Goal: Task Accomplishment & Management: Manage account settings

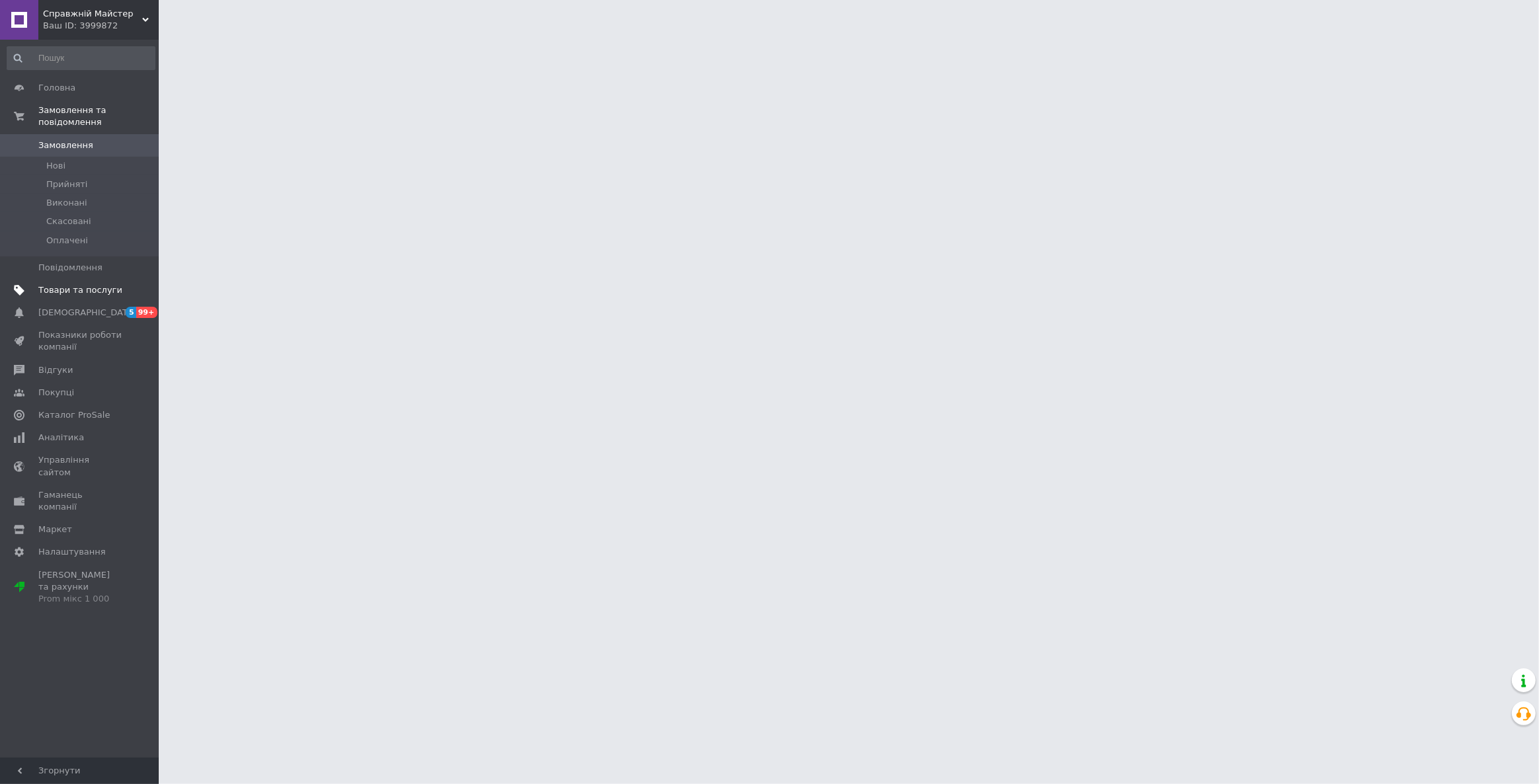
click at [97, 284] on span "Товари та послуги" at bounding box center [80, 290] width 84 height 11
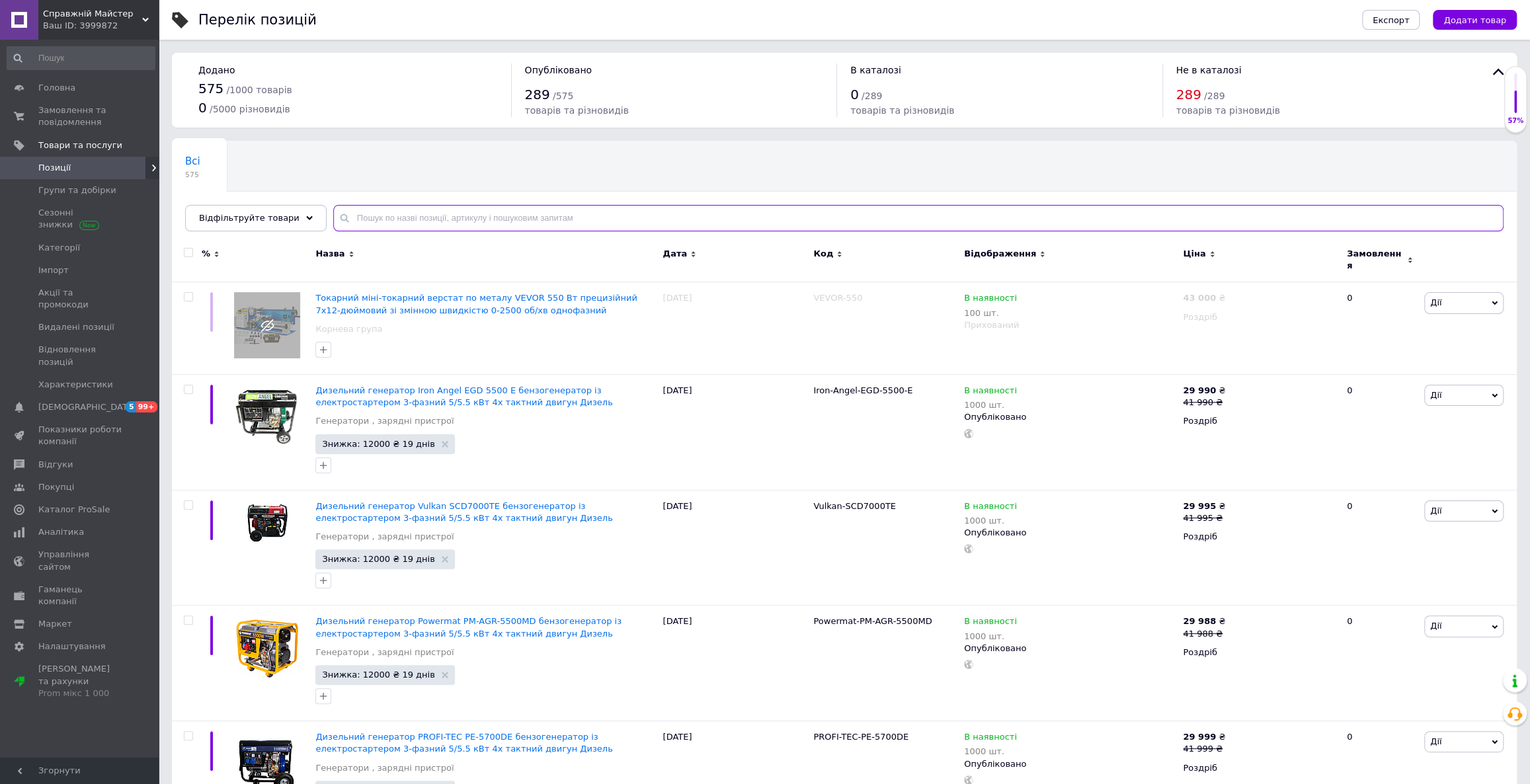
click at [509, 212] on input "text" at bounding box center [918, 218] width 1170 height 27
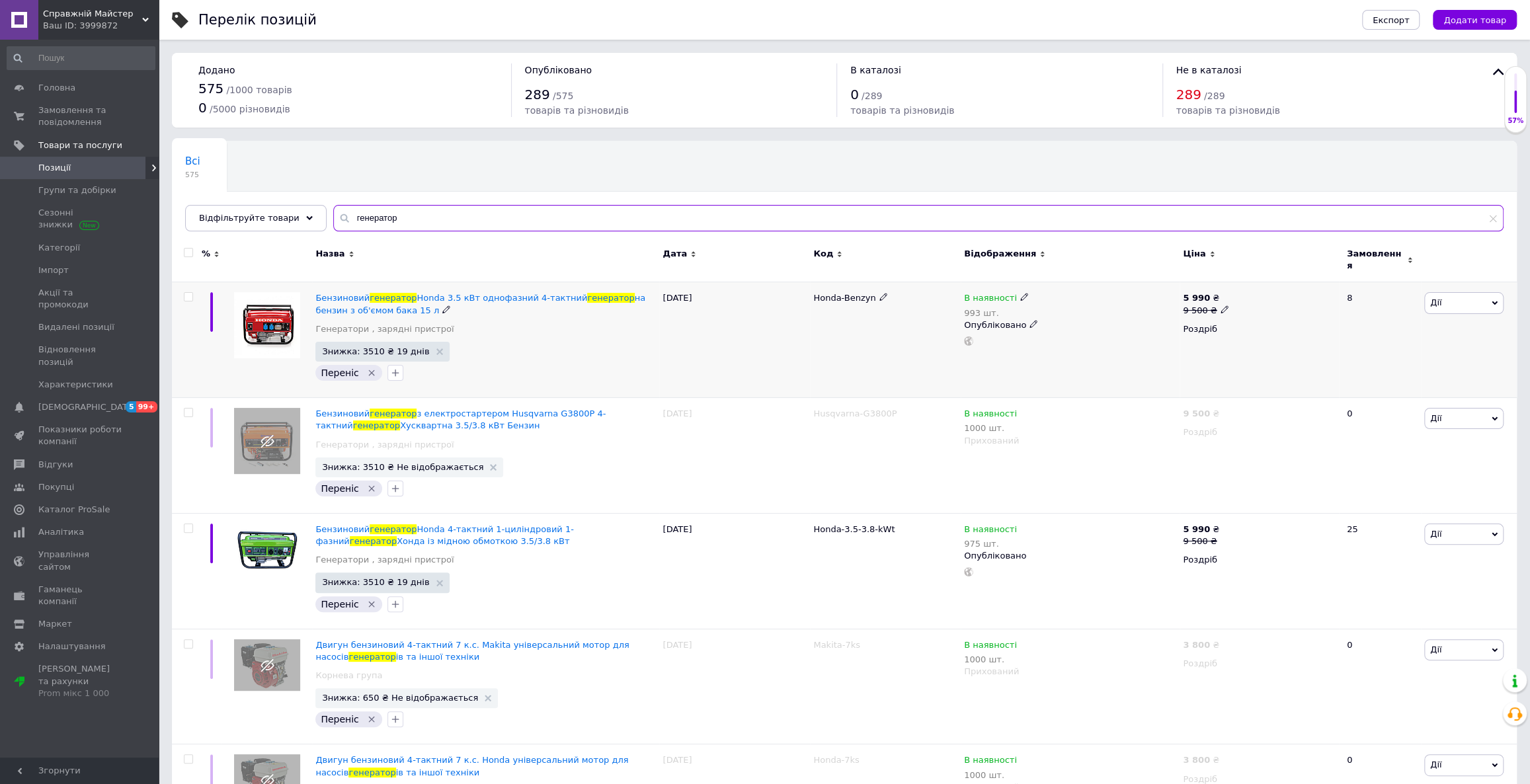
type input "генератор"
click at [1220, 305] on icon at bounding box center [1224, 309] width 8 height 8
click at [1252, 279] on input "9500" at bounding box center [1284, 290] width 100 height 27
click at [1247, 284] on input "9500" at bounding box center [1284, 290] width 100 height 27
type input "10500"
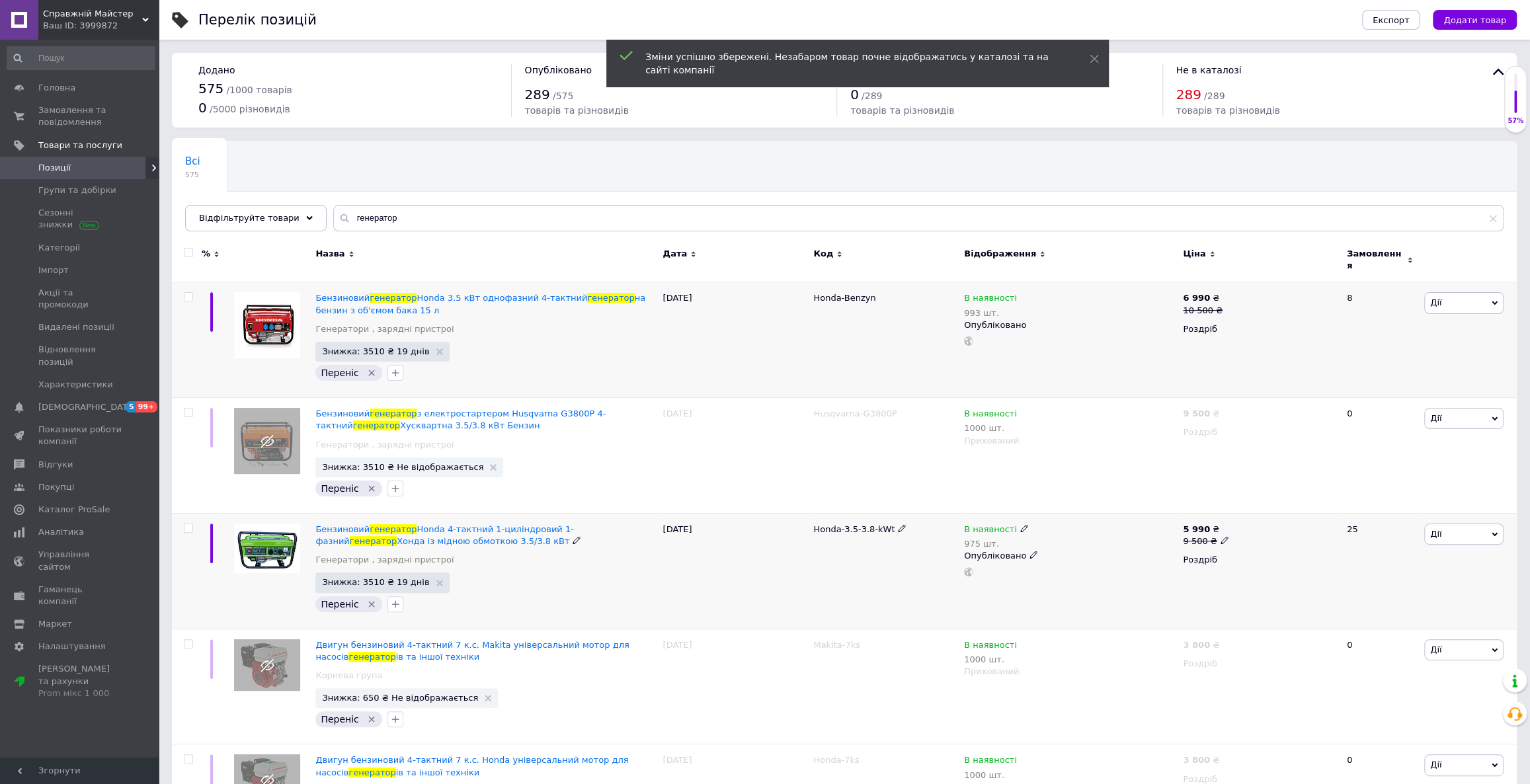
click at [1220, 536] on icon at bounding box center [1224, 540] width 8 height 8
click at [1248, 512] on input "9500" at bounding box center [1284, 520] width 100 height 27
type input "10500"
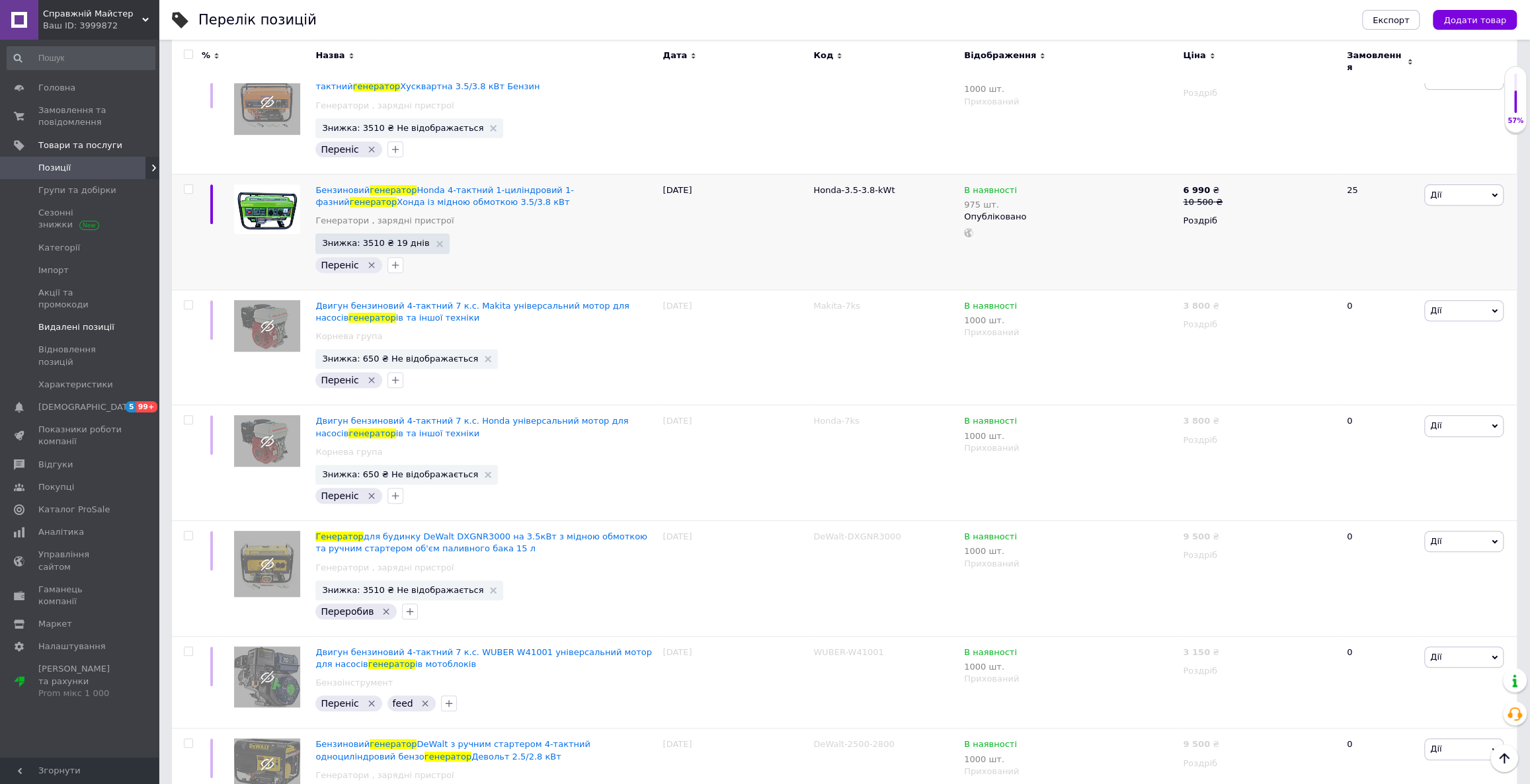
scroll to position [99, 0]
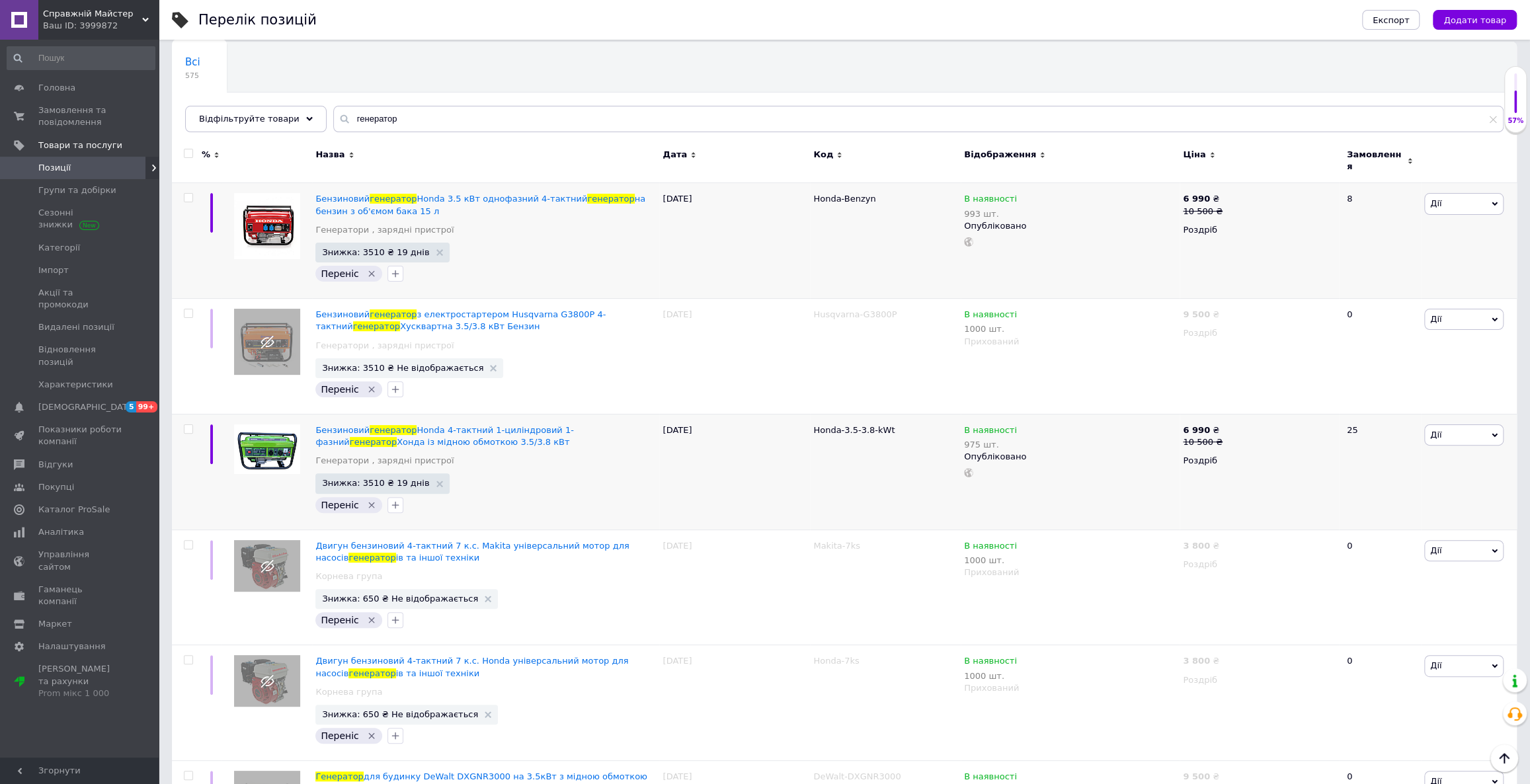
drag, startPoint x: 78, startPoint y: 16, endPoint x: 81, endPoint y: 38, distance: 22.2
click at [78, 16] on span "Справжній Майстер" at bounding box center [93, 13] width 99 height 11
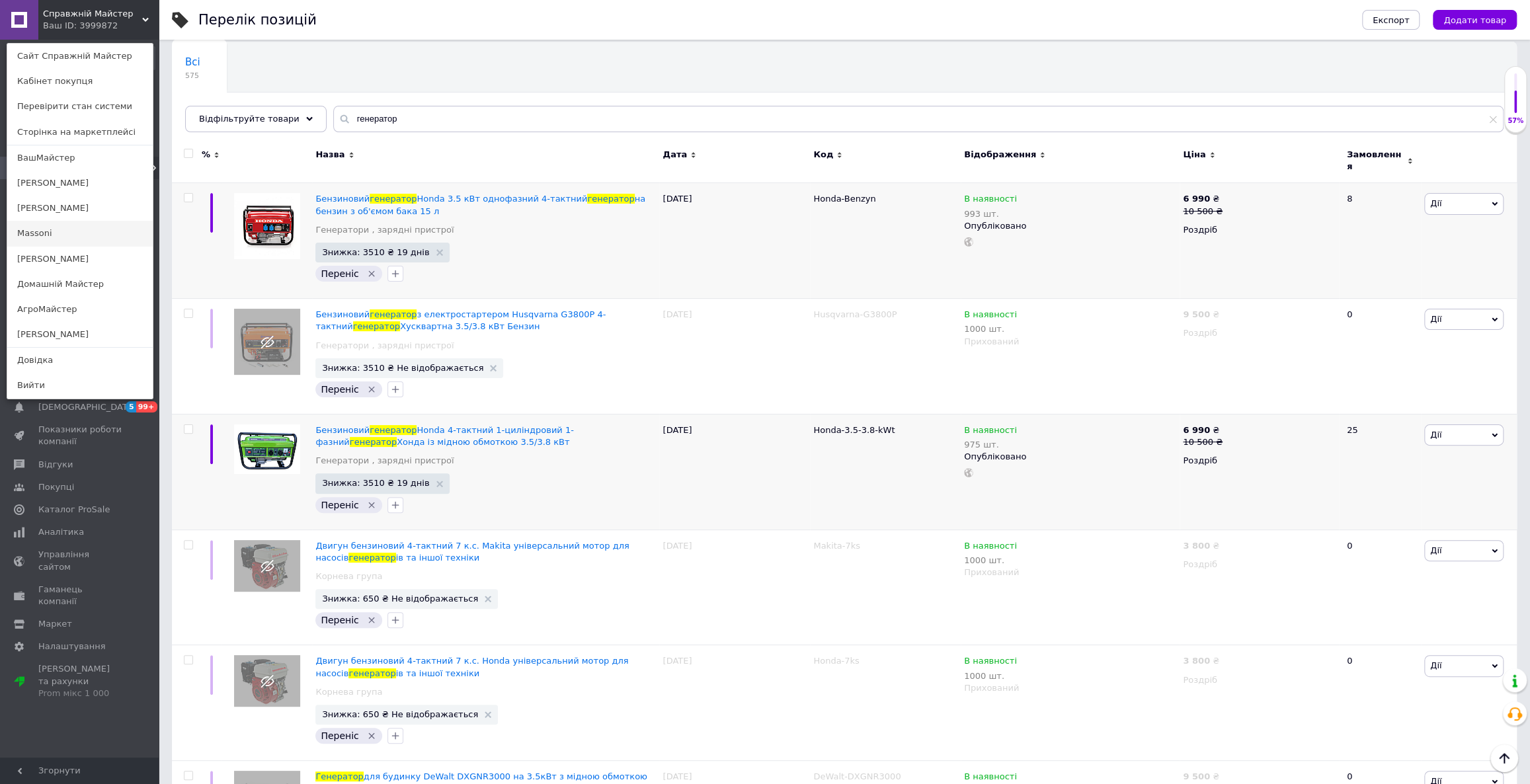
click at [68, 234] on link "Massoni" at bounding box center [80, 233] width 145 height 25
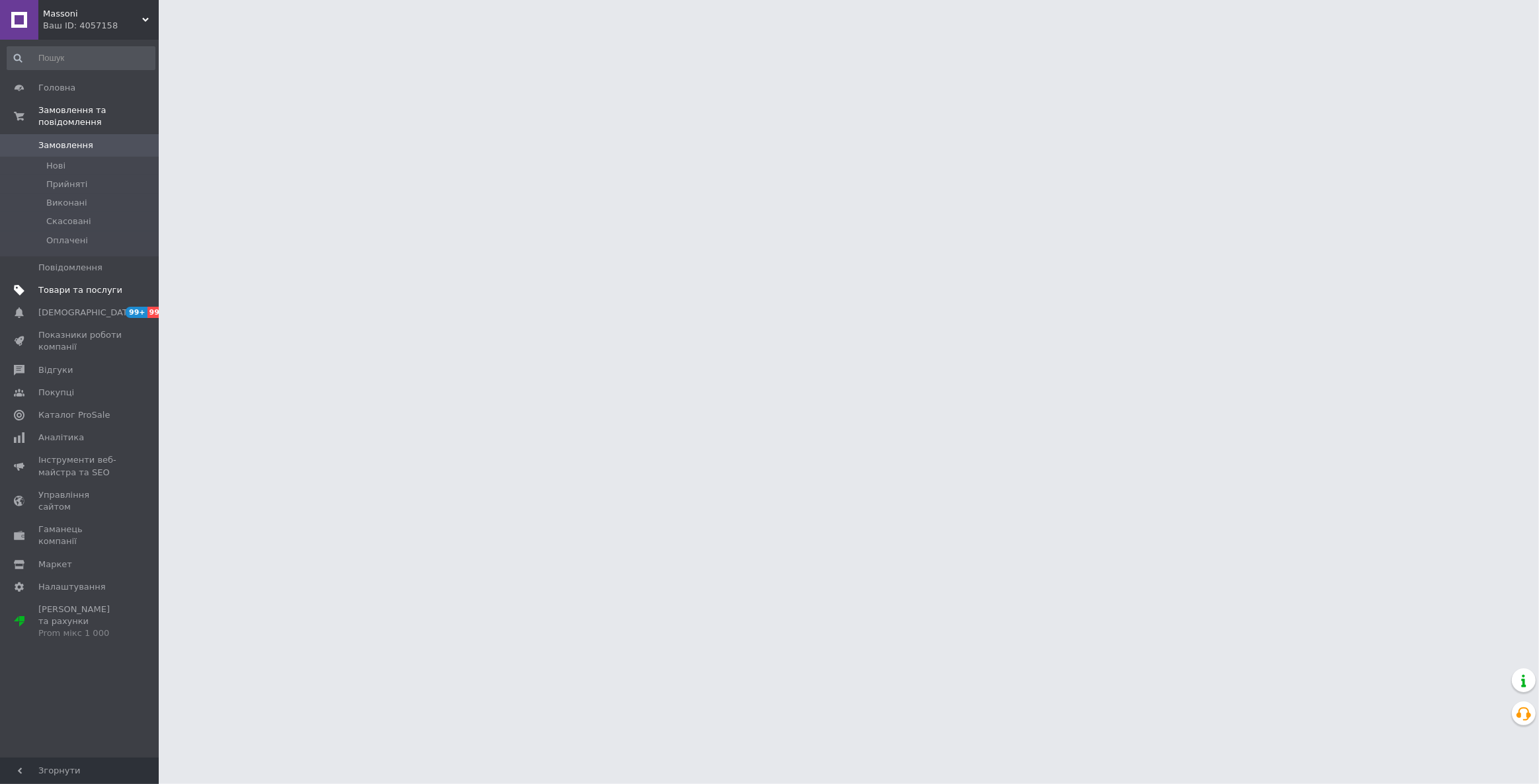
click at [106, 284] on span "Товари та послуги" at bounding box center [80, 290] width 84 height 11
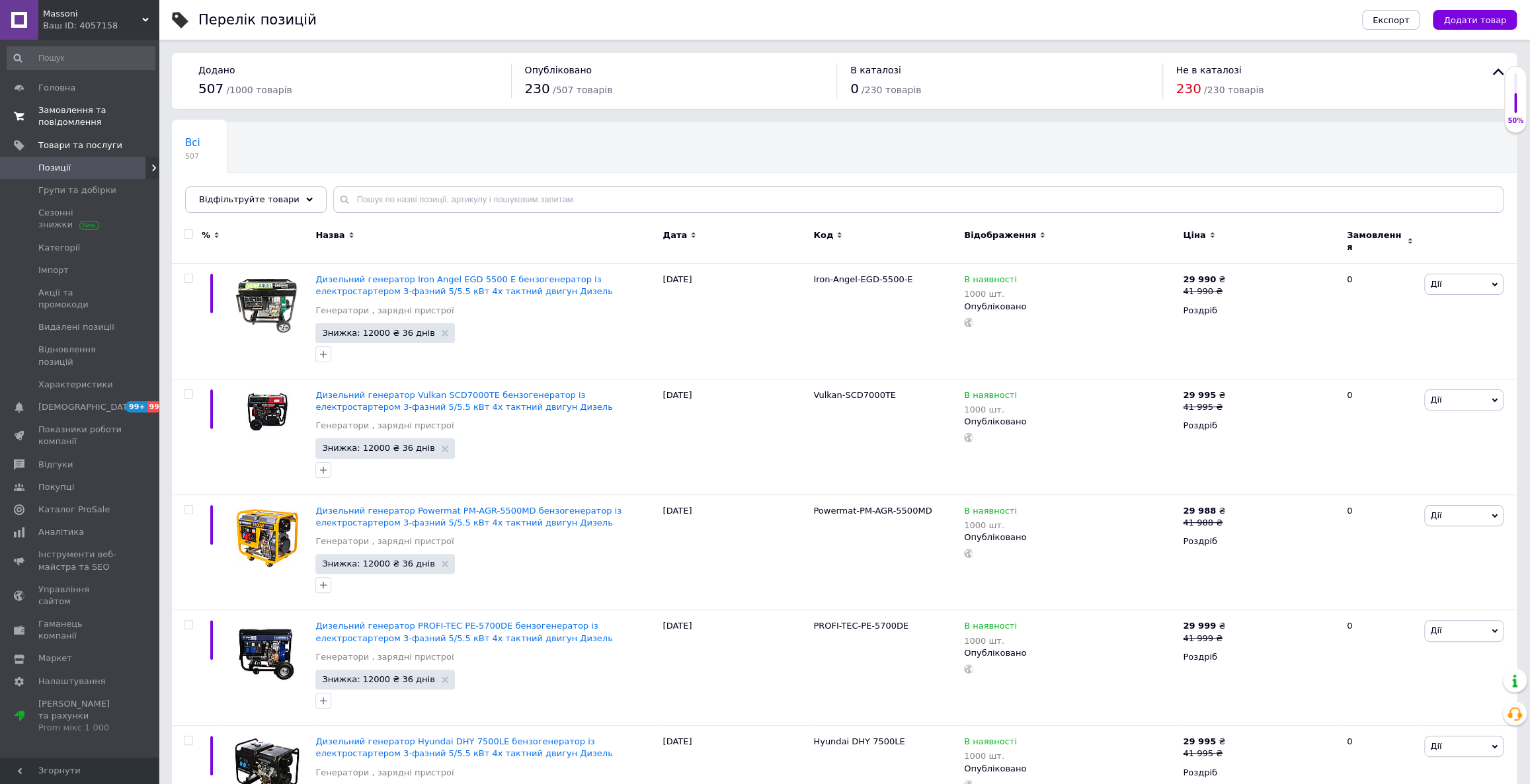
click at [99, 110] on span "Замовлення та повідомлення" at bounding box center [80, 116] width 84 height 24
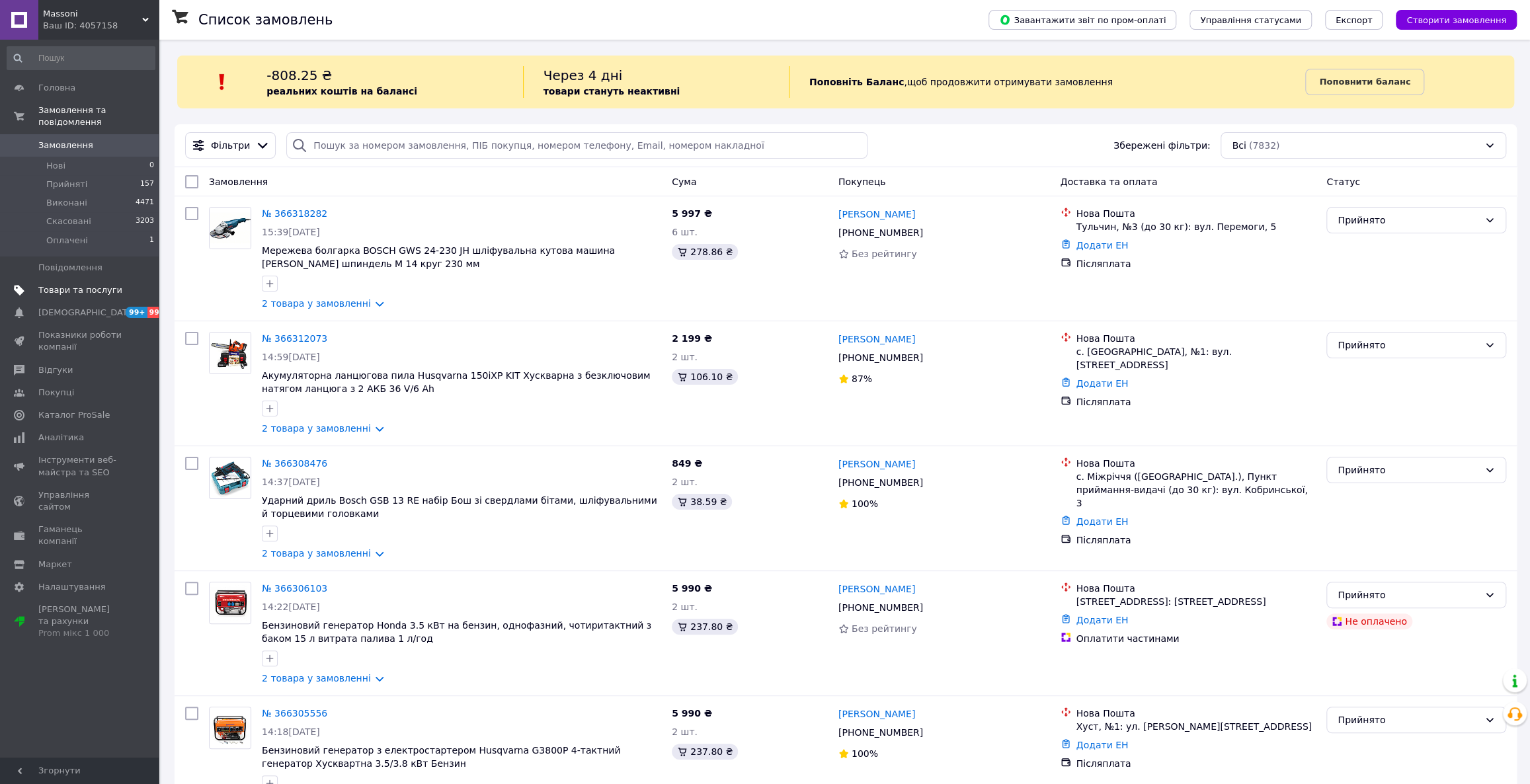
click at [104, 284] on span "Товари та послуги" at bounding box center [80, 290] width 84 height 11
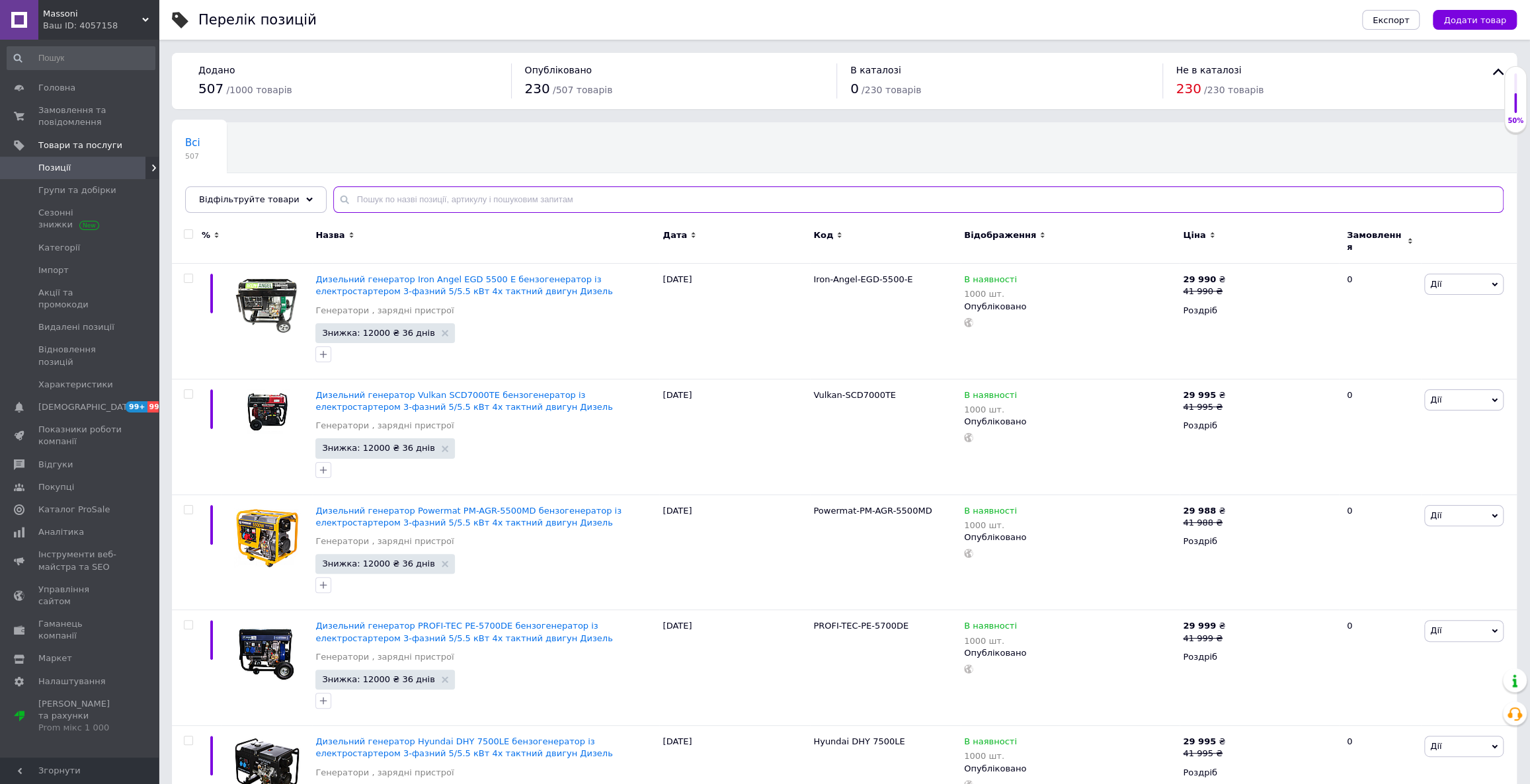
click at [583, 198] on input "text" at bounding box center [918, 200] width 1170 height 27
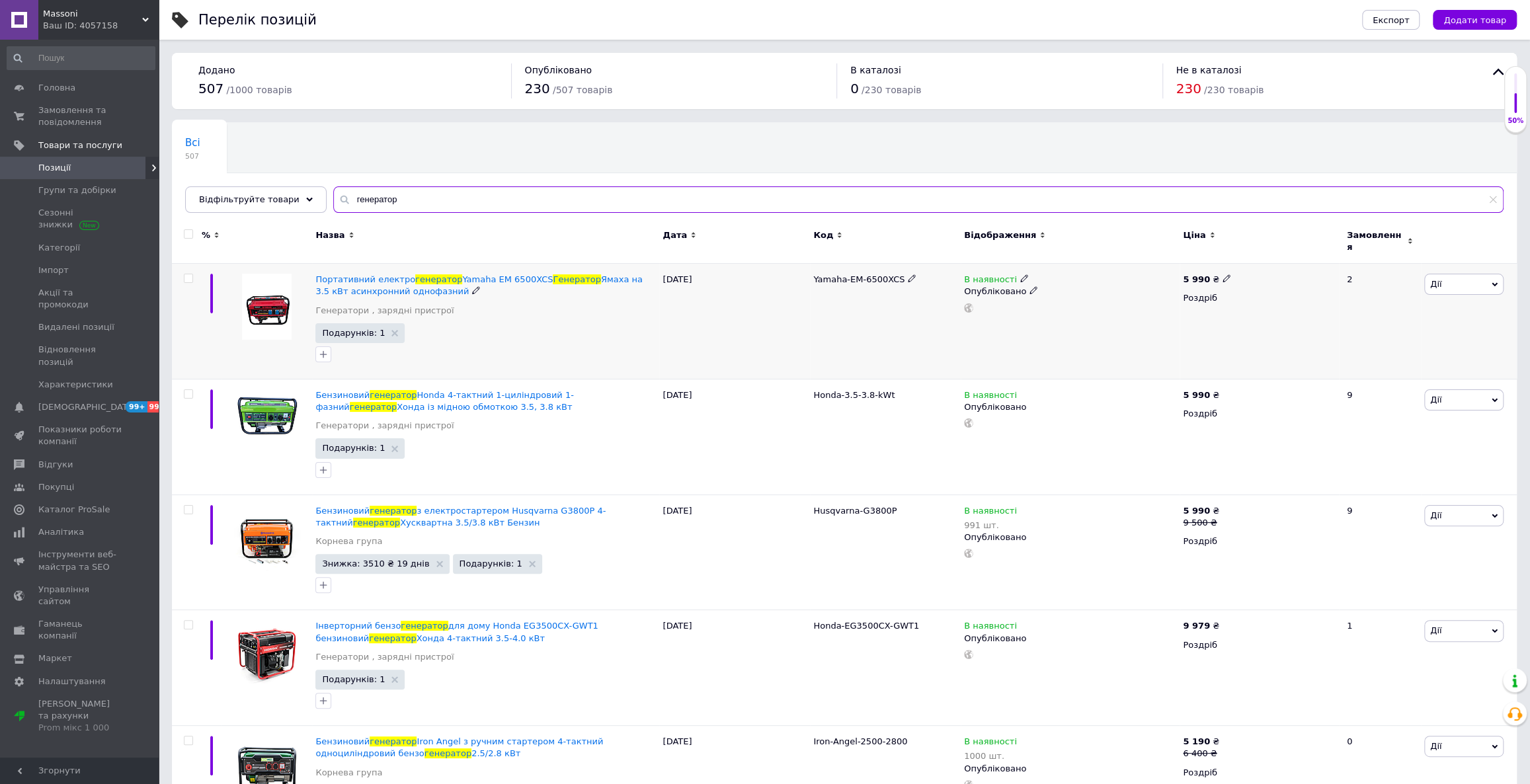
type input "генератор"
click at [1215, 275] on div "5 990 ₴" at bounding box center [1207, 279] width 48 height 11
click at [1249, 256] on input "5990" at bounding box center [1285, 265] width 100 height 27
drag, startPoint x: 1268, startPoint y: 258, endPoint x: 1254, endPoint y: 259, distance: 14.0
click at [1254, 259] on input "5990" at bounding box center [1285, 265] width 100 height 27
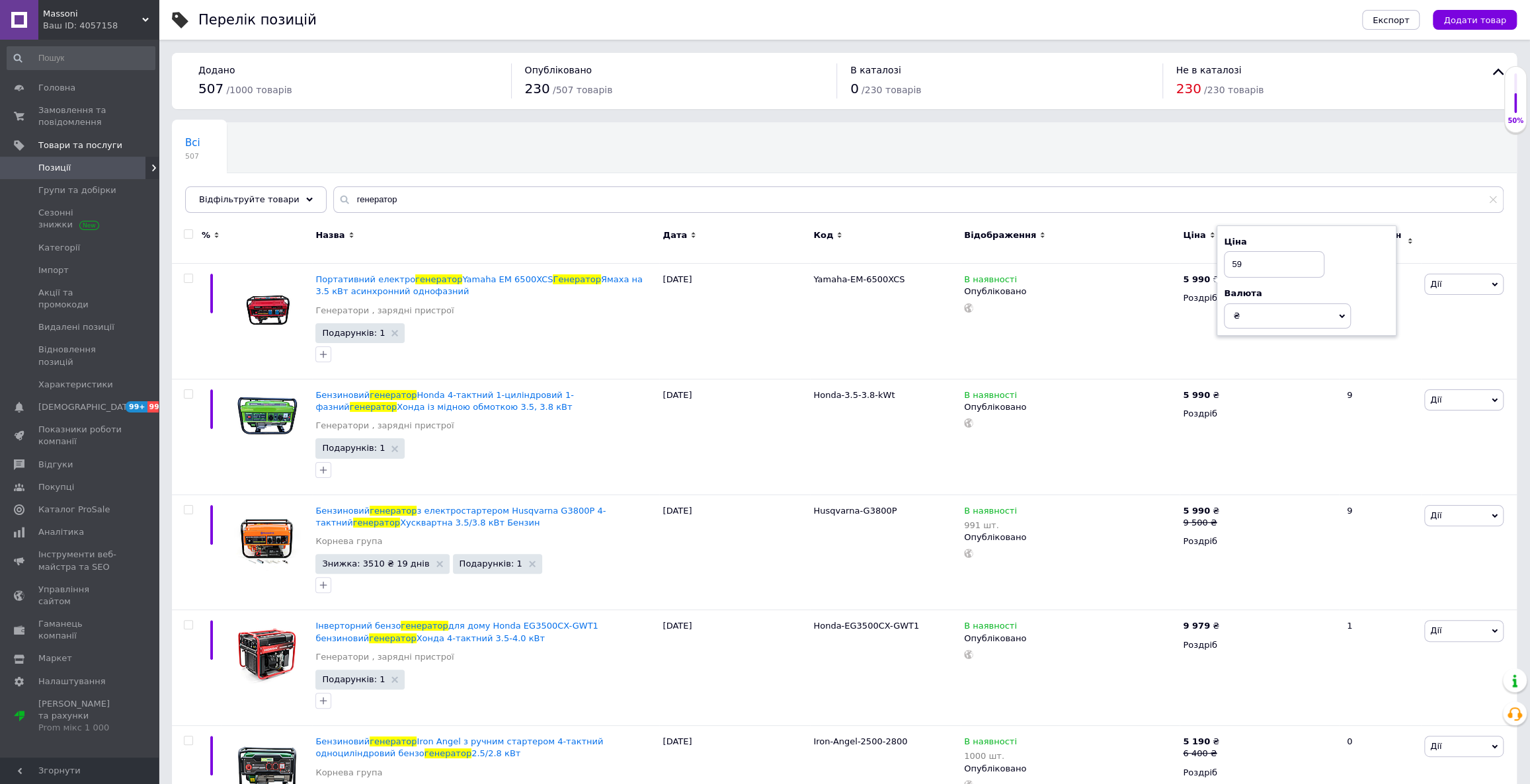
type input "5"
type input "6880"
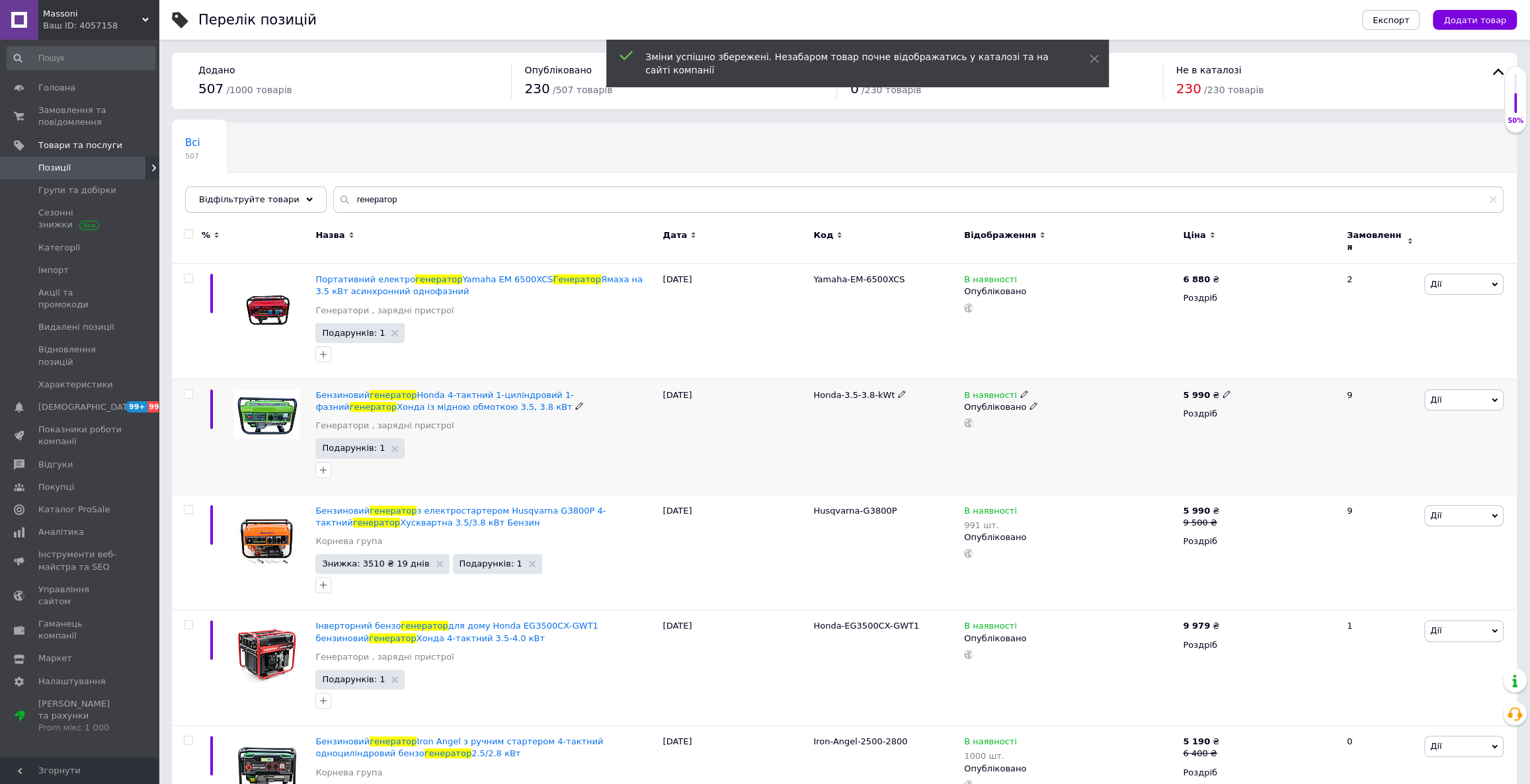
click at [1222, 390] on icon at bounding box center [1226, 394] width 8 height 8
click at [1256, 371] on input "5990" at bounding box center [1285, 381] width 100 height 27
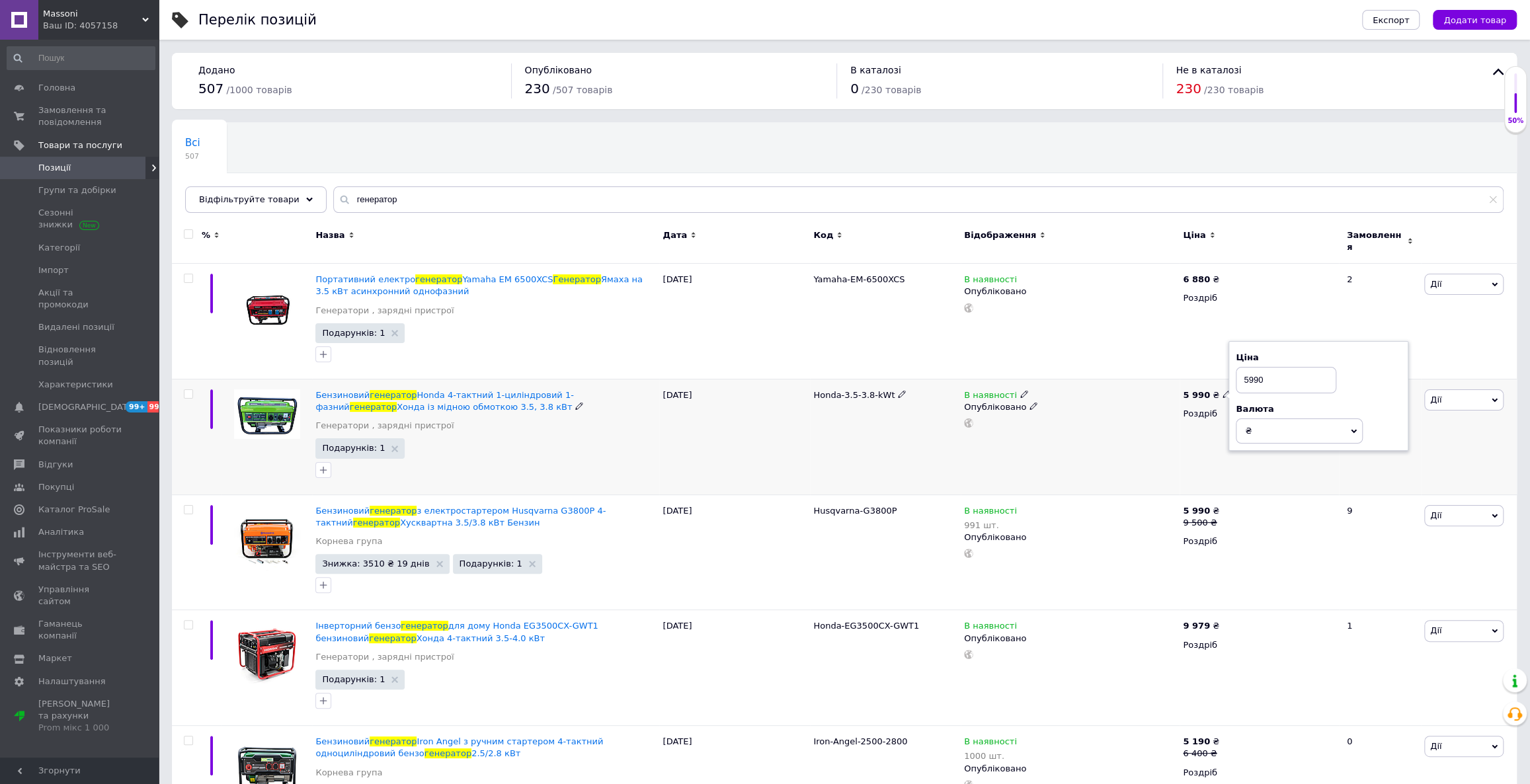
click at [1247, 372] on input "5990" at bounding box center [1285, 381] width 100 height 27
drag, startPoint x: 1251, startPoint y: 371, endPoint x: 1241, endPoint y: 372, distance: 10.0
click at [1241, 372] on input "5990" at bounding box center [1285, 381] width 100 height 27
type input "6890"
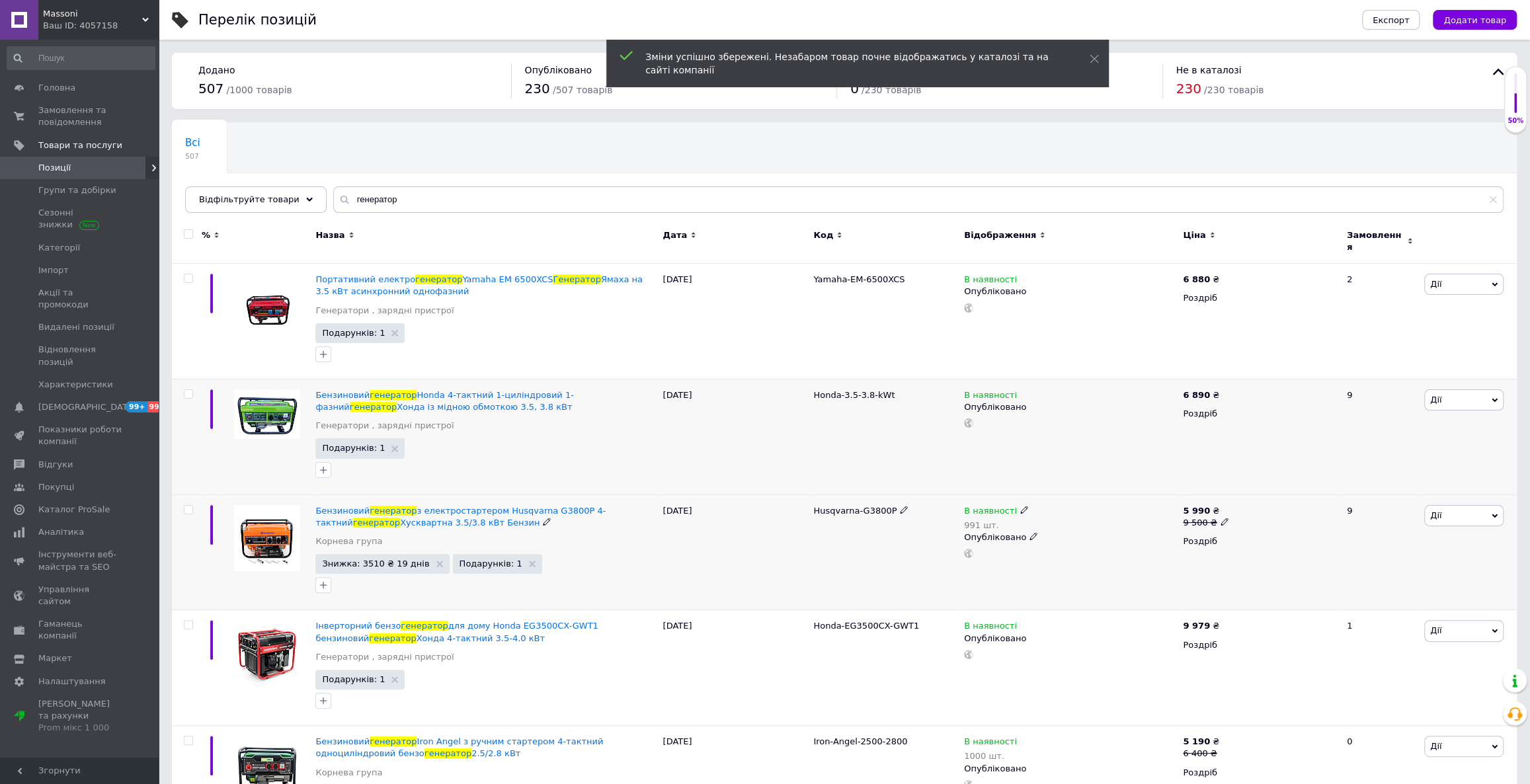
click at [1220, 518] on use at bounding box center [1224, 522] width 8 height 8
drag, startPoint x: 1252, startPoint y: 490, endPoint x: 1262, endPoint y: 491, distance: 10.0
click at [1252, 491] on input "9500" at bounding box center [1284, 502] width 100 height 27
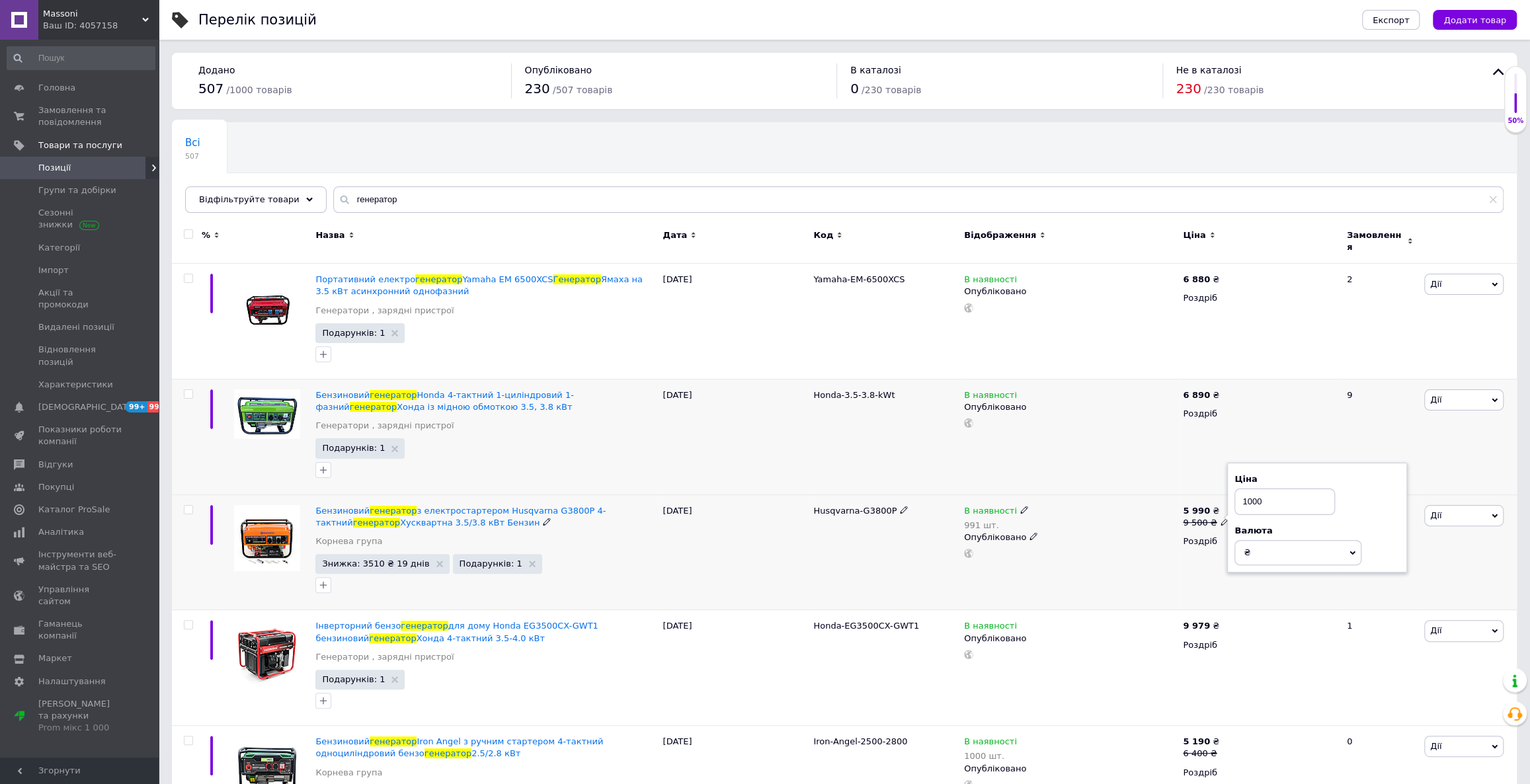
type input "10500"
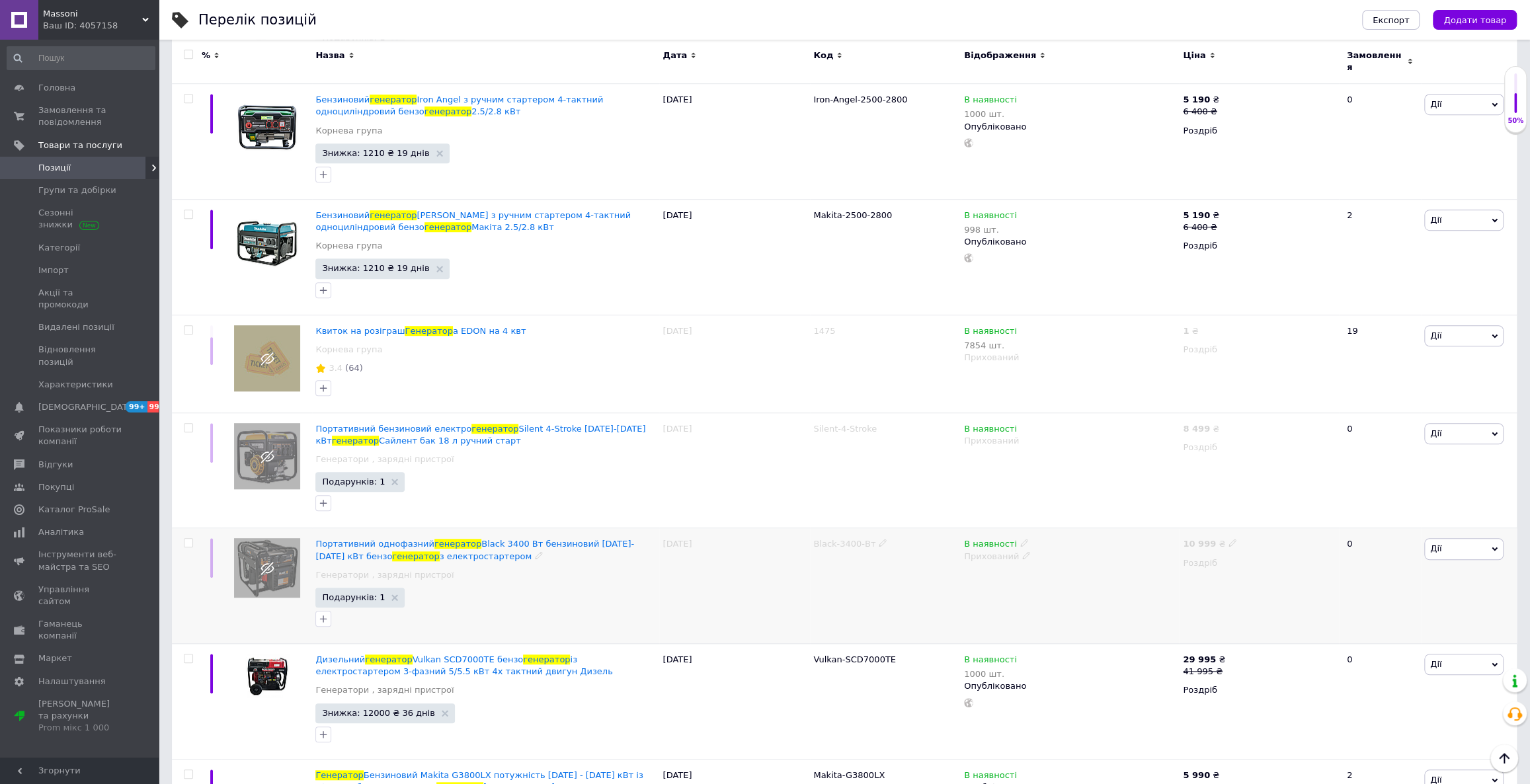
scroll to position [840, 0]
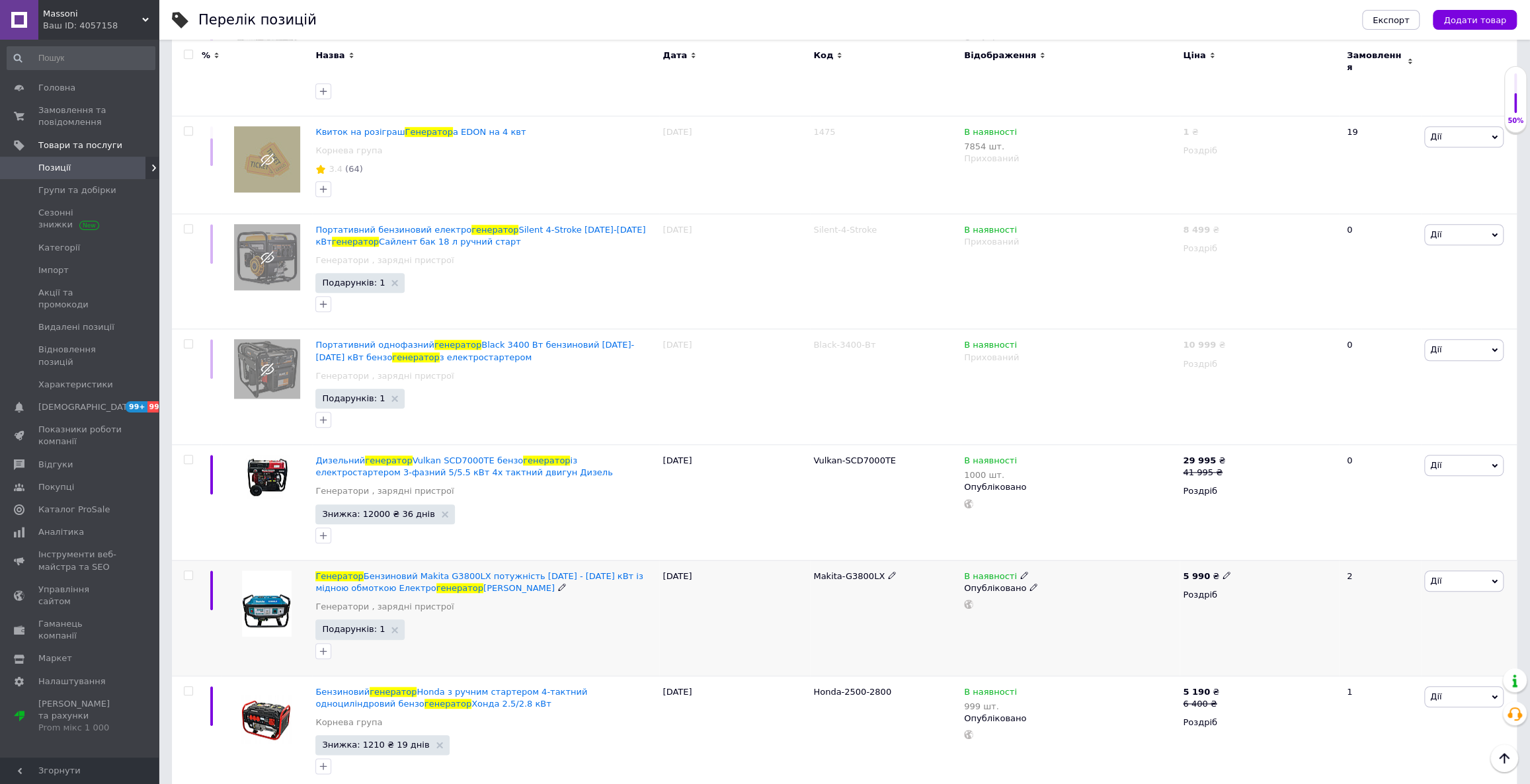
click at [1222, 571] on icon at bounding box center [1226, 575] width 8 height 8
drag, startPoint x: 1265, startPoint y: 551, endPoint x: 1231, endPoint y: 552, distance: 34.0
click at [1231, 552] on div "Ціна 5990 Валюта ₴ $ EUR CHF GBP ¥ PLN ₸ MDL HUF KGS CNY TRY KRW lei" at bounding box center [1319, 577] width 180 height 110
type input "6950"
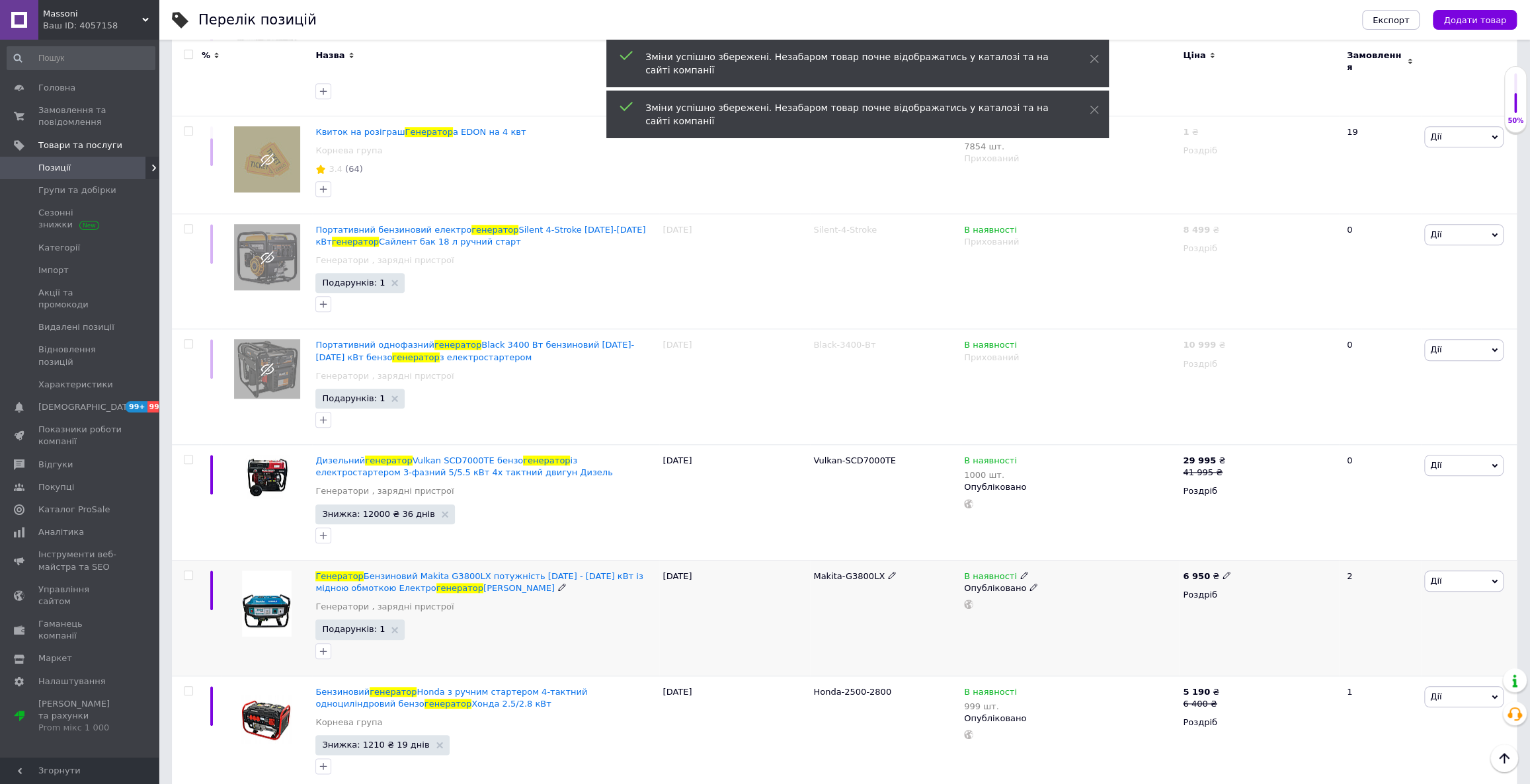
click at [1222, 571] on icon at bounding box center [1226, 575] width 8 height 8
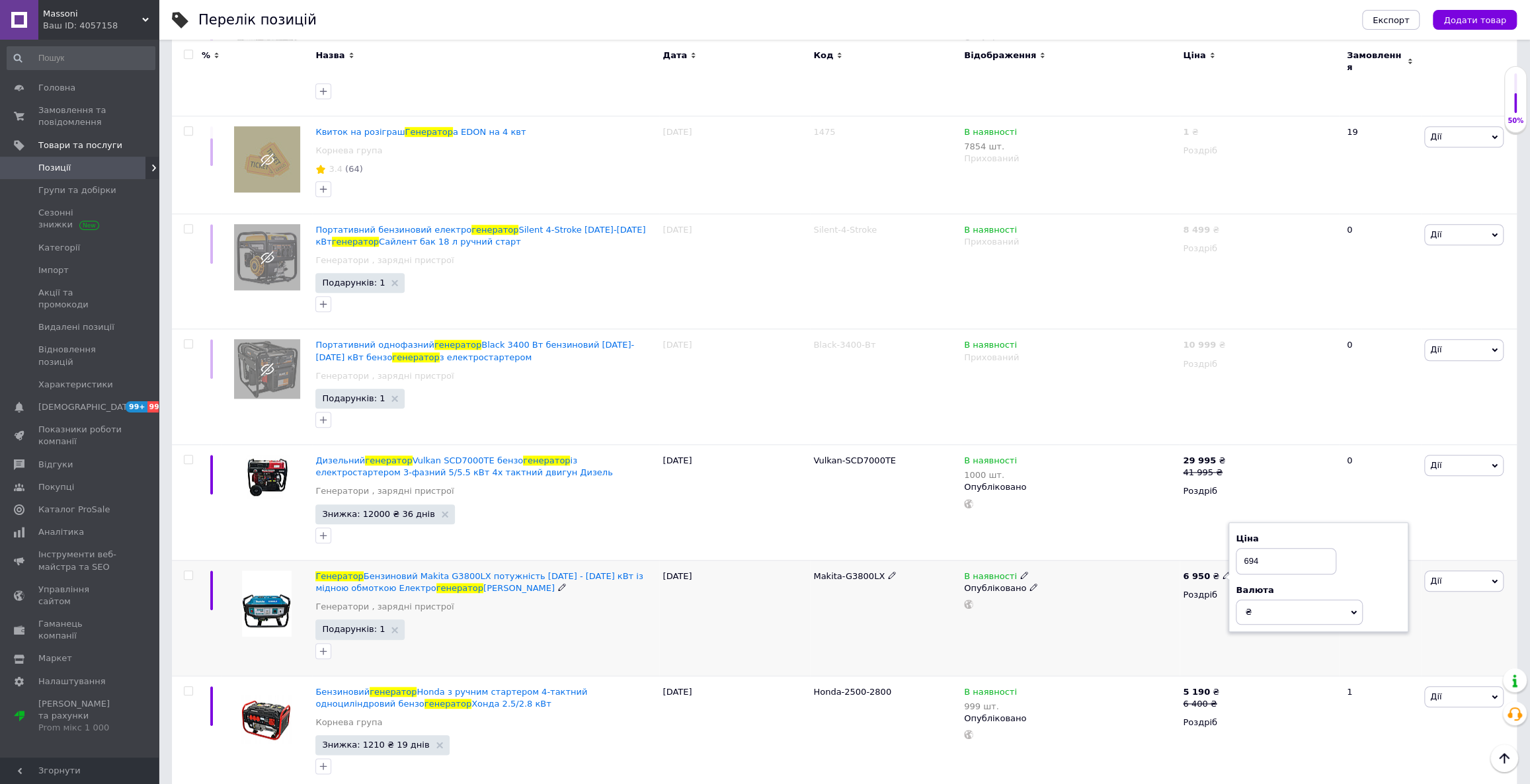
type input "6949"
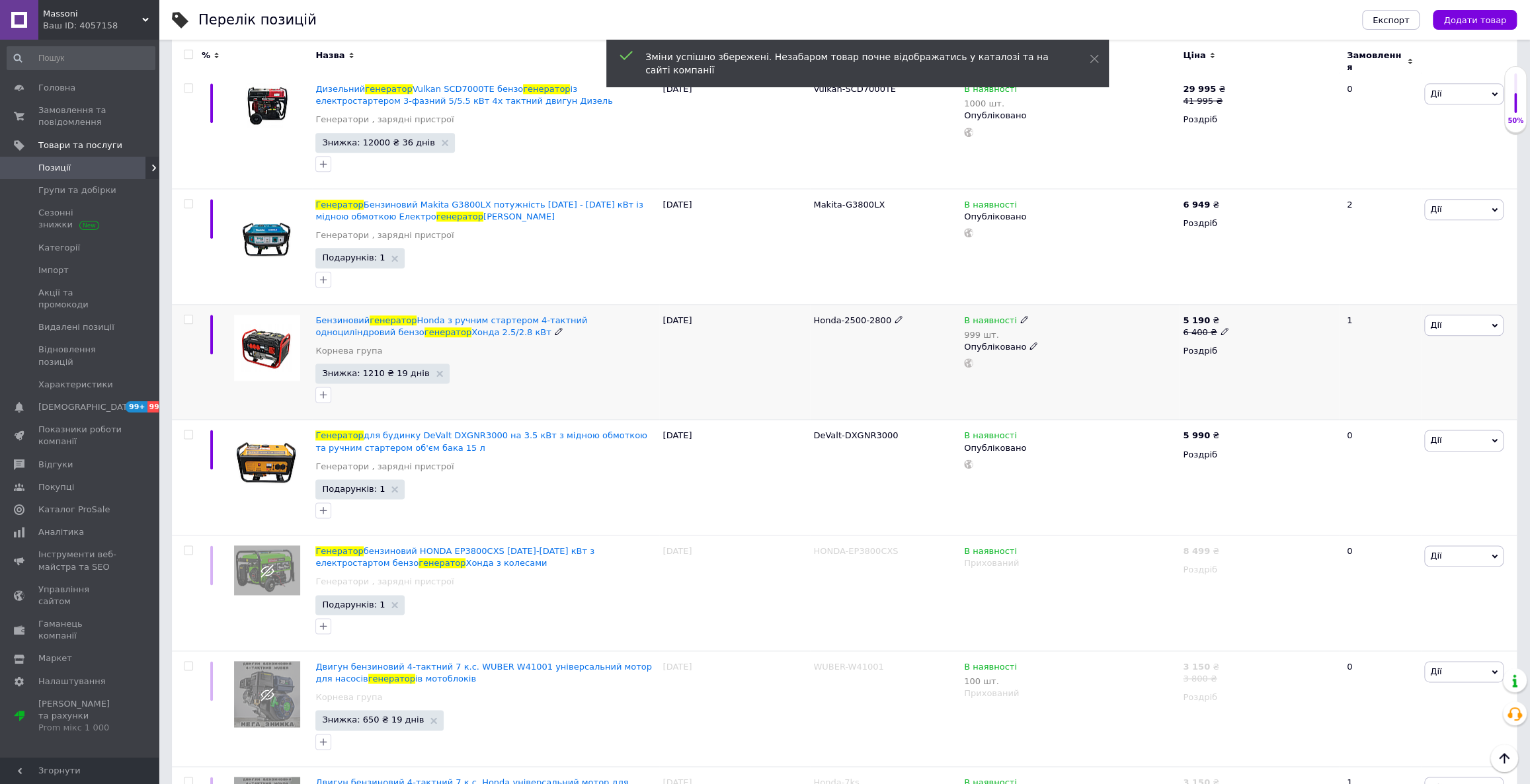
scroll to position [1382, 0]
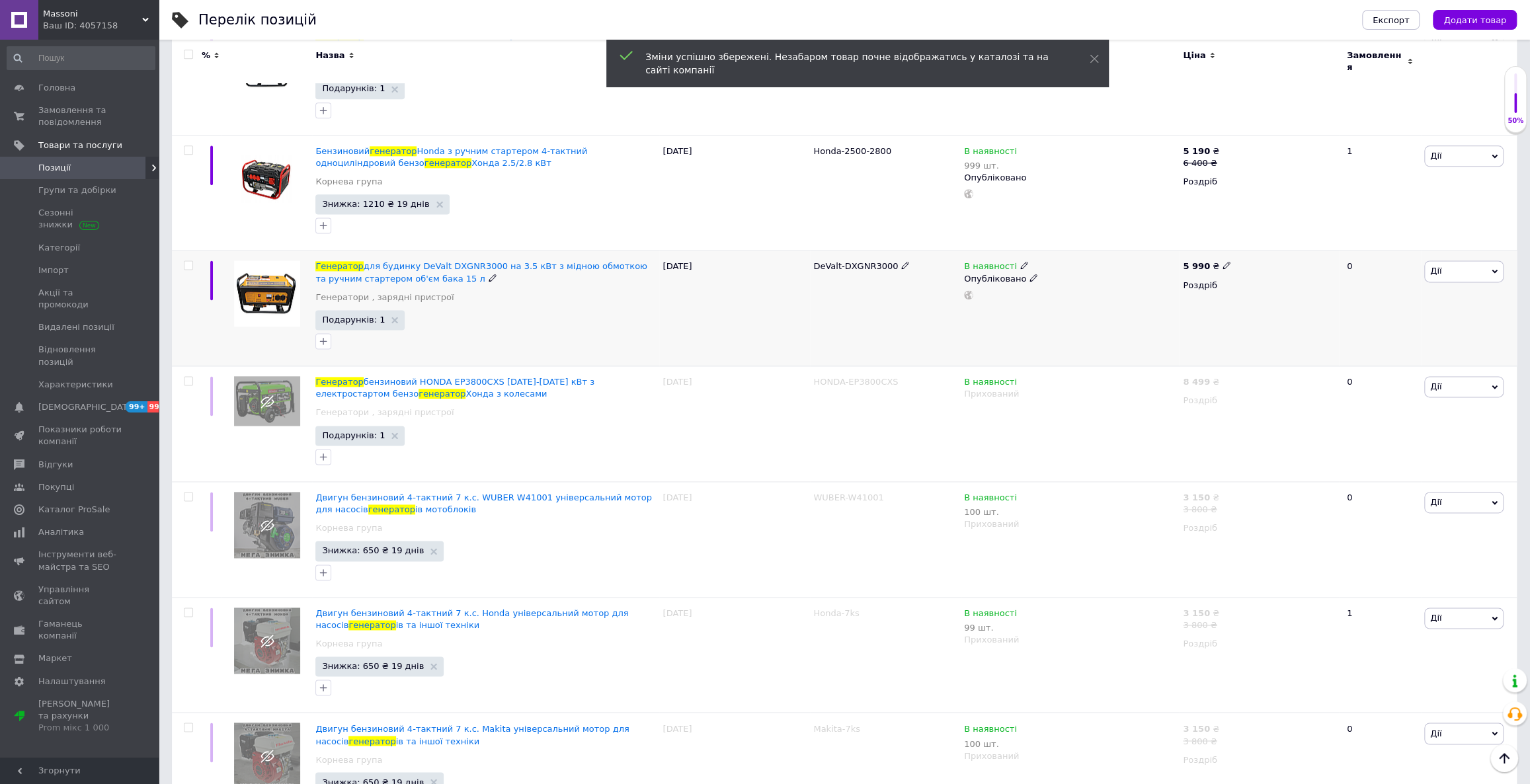
click at [1222, 261] on icon at bounding box center [1226, 265] width 8 height 8
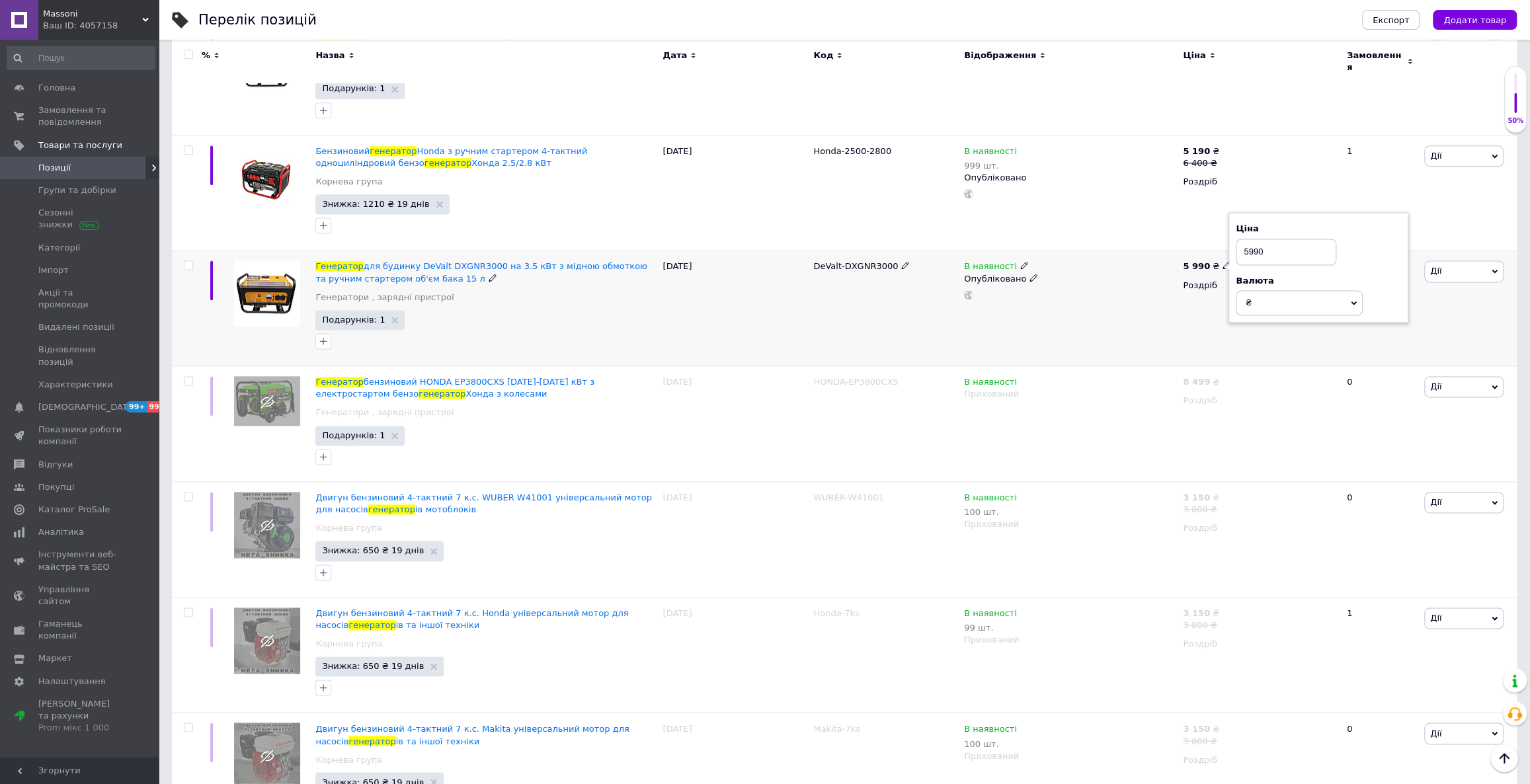
drag, startPoint x: 1252, startPoint y: 245, endPoint x: 1242, endPoint y: 245, distance: 10.0
click at [1242, 245] on input "5990" at bounding box center [1285, 252] width 100 height 27
type input "6999"
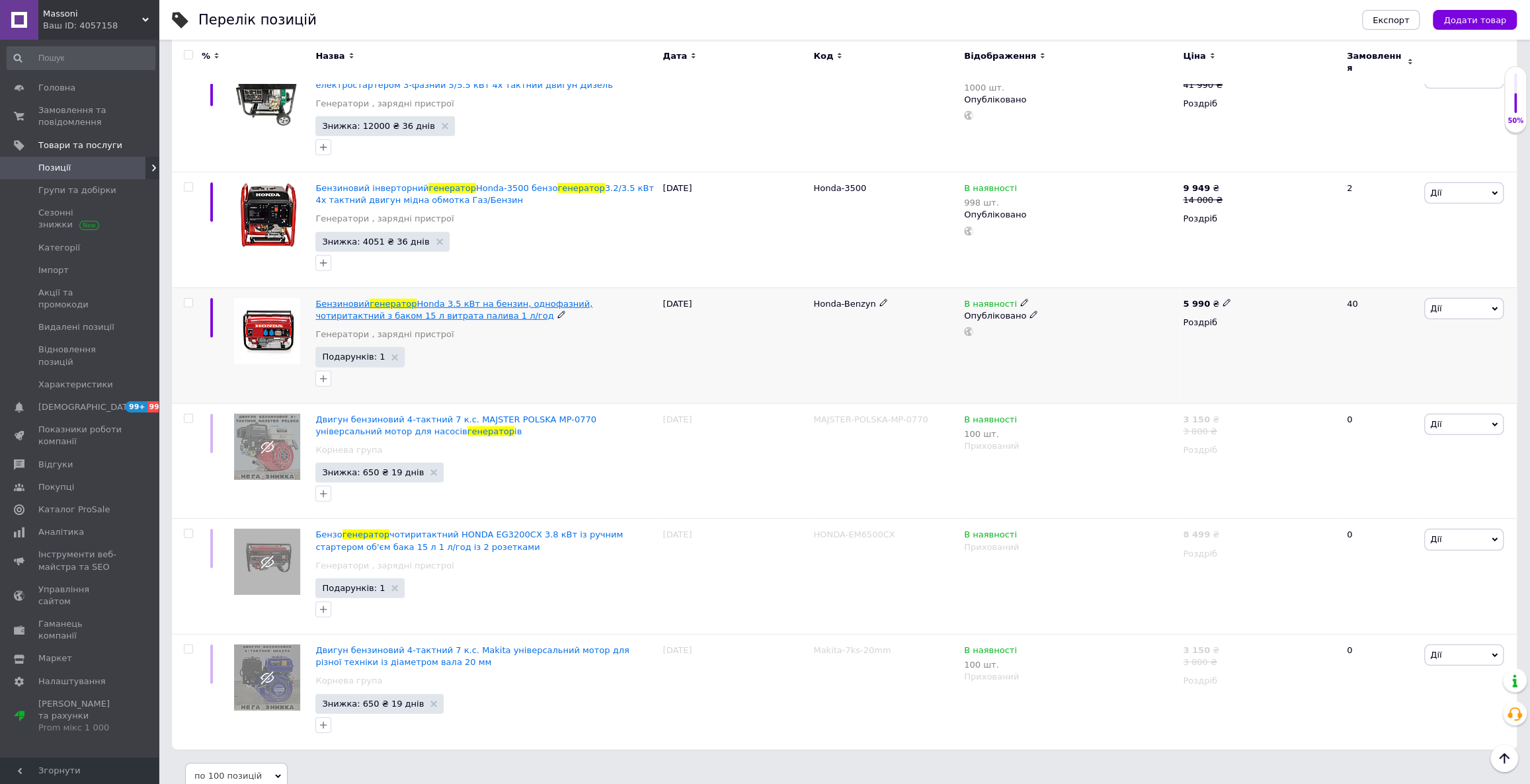
scroll to position [2970, 0]
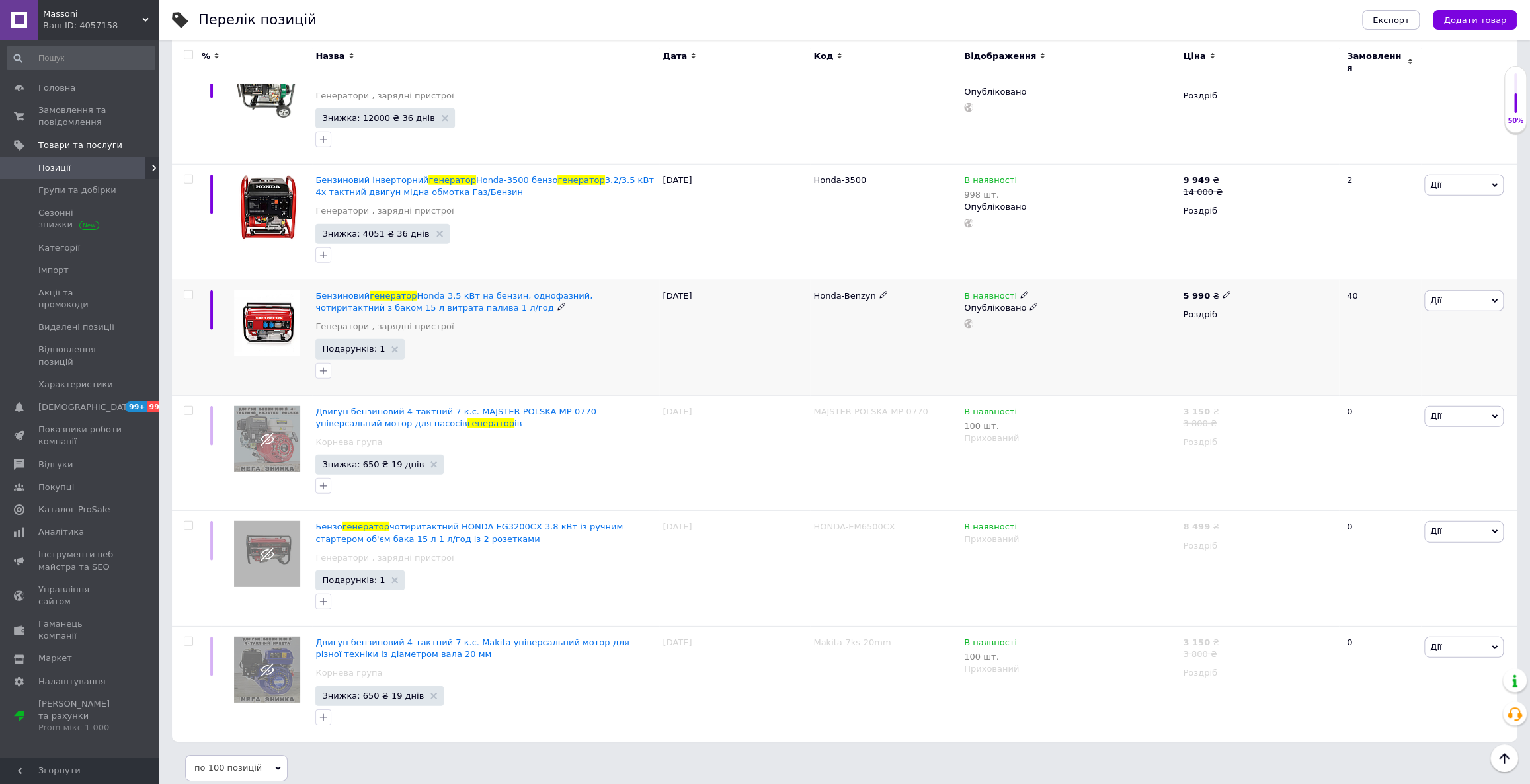
click at [1222, 291] on icon at bounding box center [1226, 294] width 8 height 8
drag, startPoint x: 1260, startPoint y: 273, endPoint x: 1239, endPoint y: 273, distance: 21.0
click at [1239, 273] on input "5990" at bounding box center [1285, 281] width 100 height 27
type input "6949"
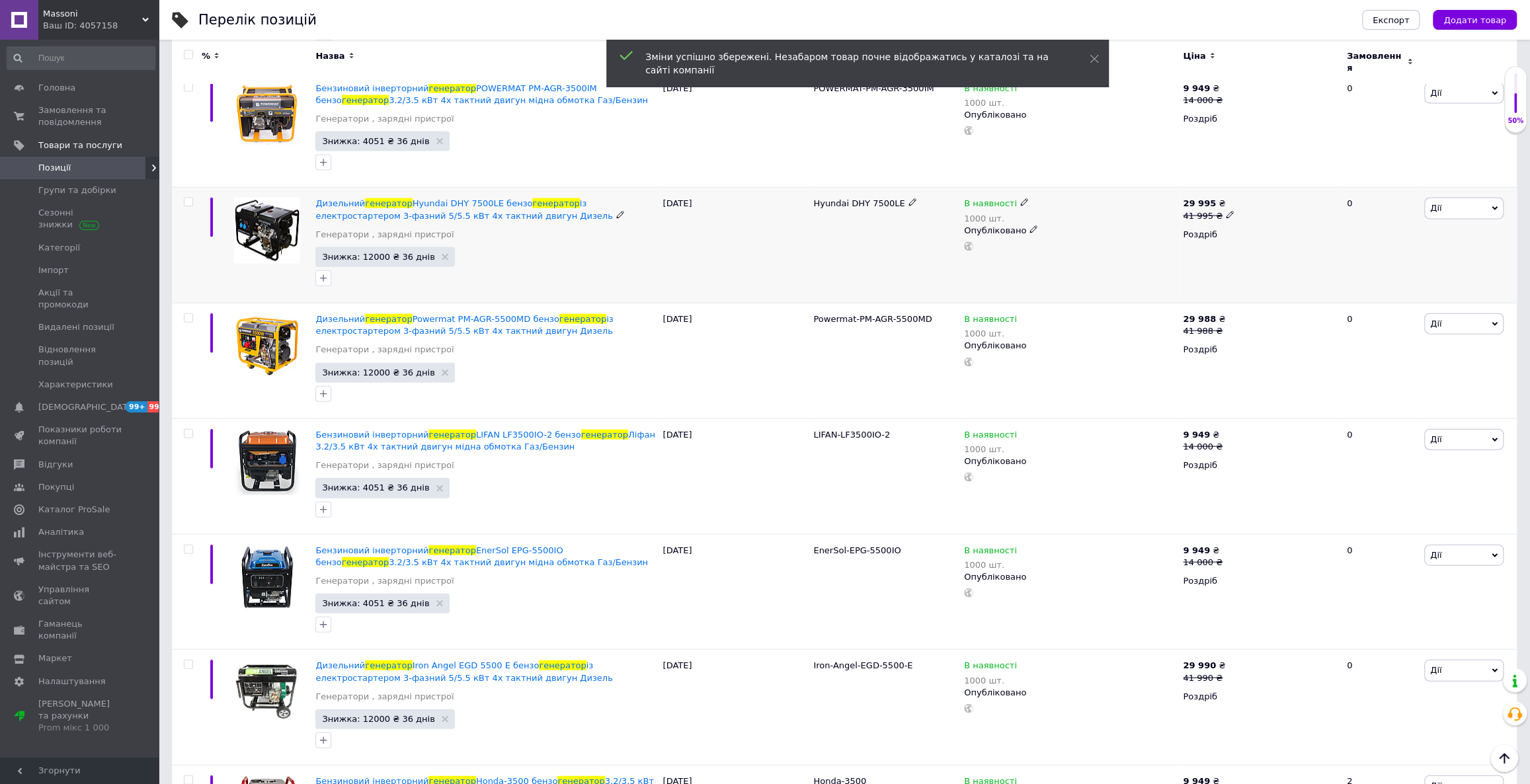
scroll to position [2068, 0]
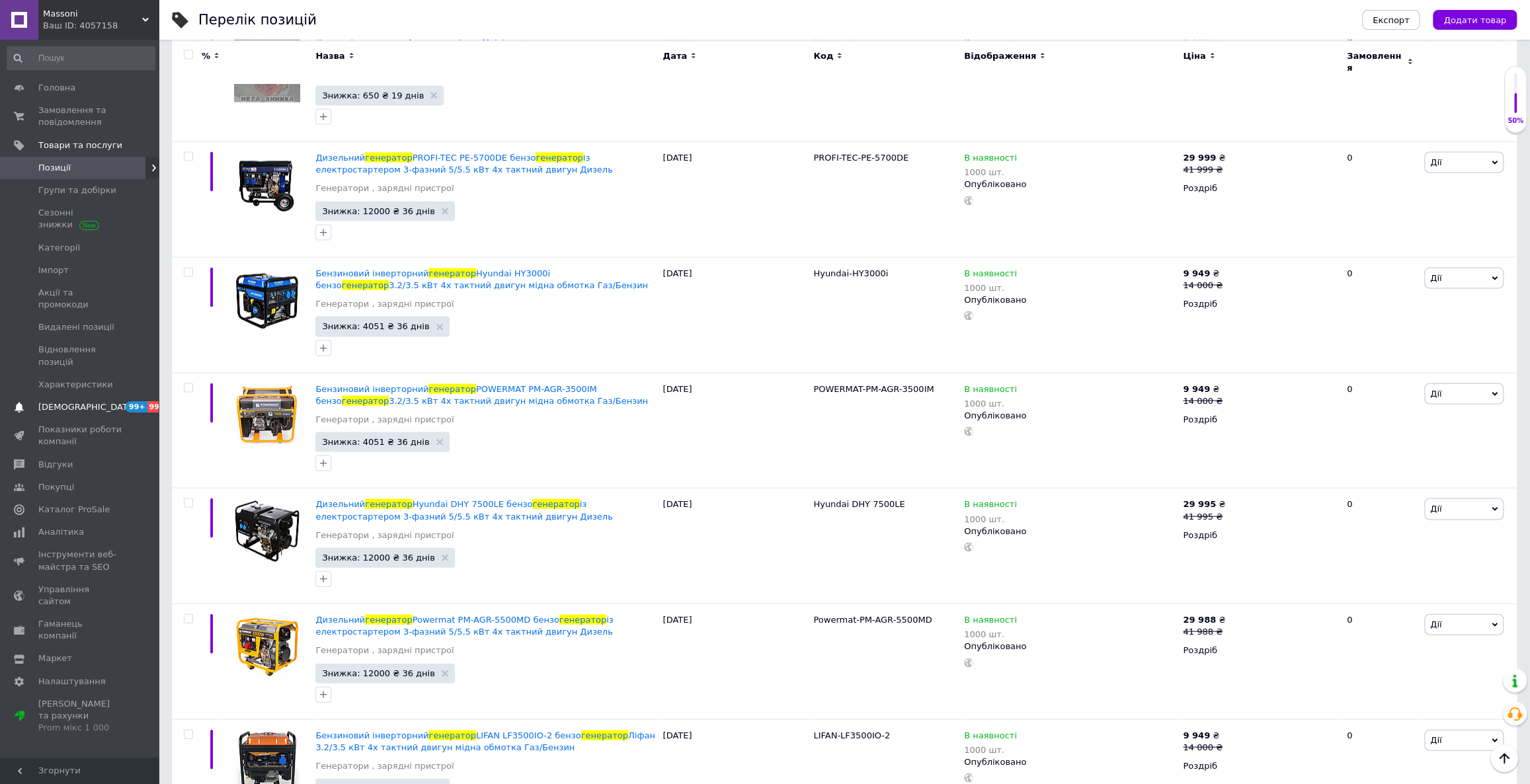
click at [108, 402] on span "[DEMOGRAPHIC_DATA]" at bounding box center [80, 407] width 84 height 11
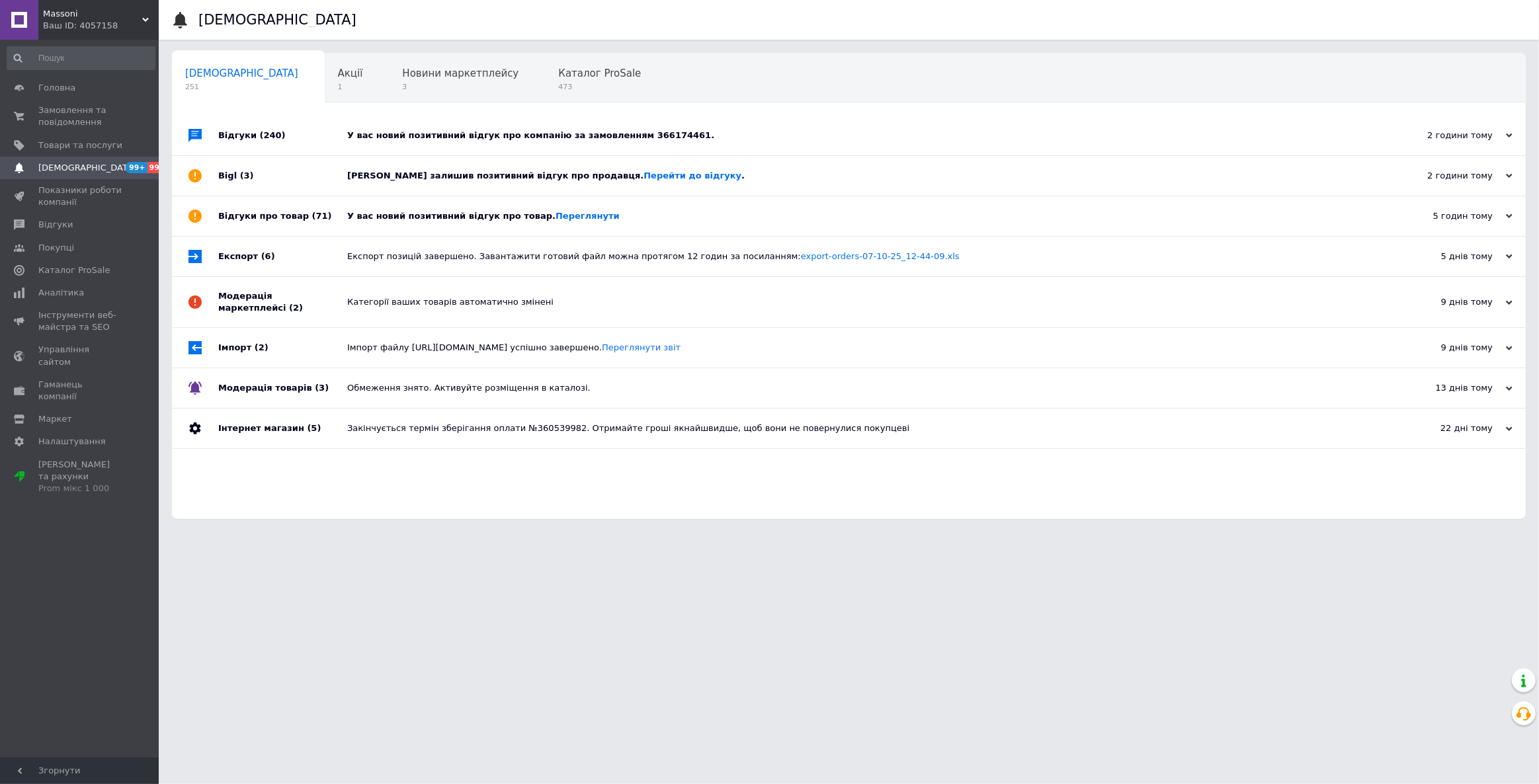
click at [93, 25] on div "Ваш ID: 4057158" at bounding box center [100, 26] width 116 height 11
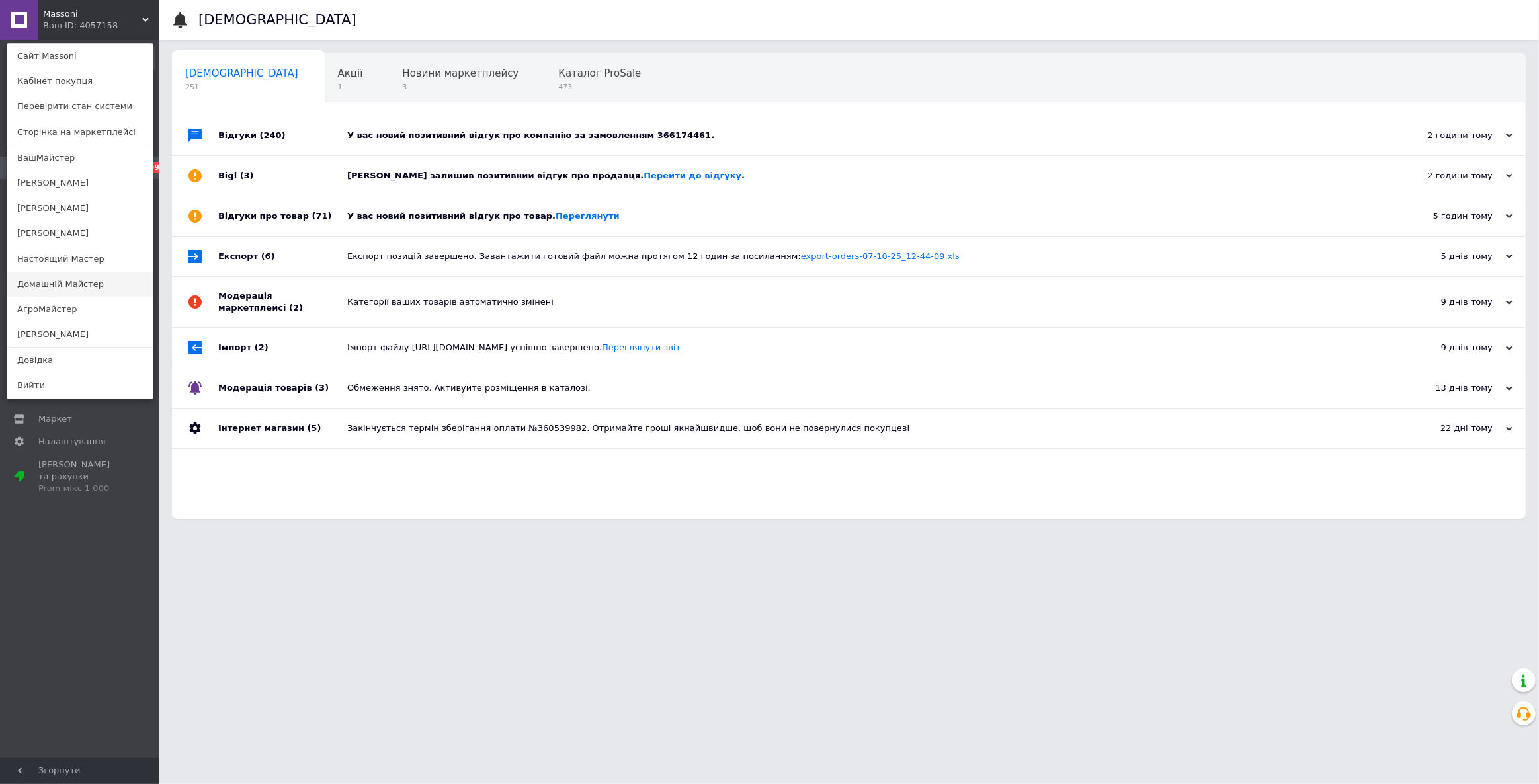
click at [79, 277] on link "Домашній Майстер" at bounding box center [80, 284] width 145 height 25
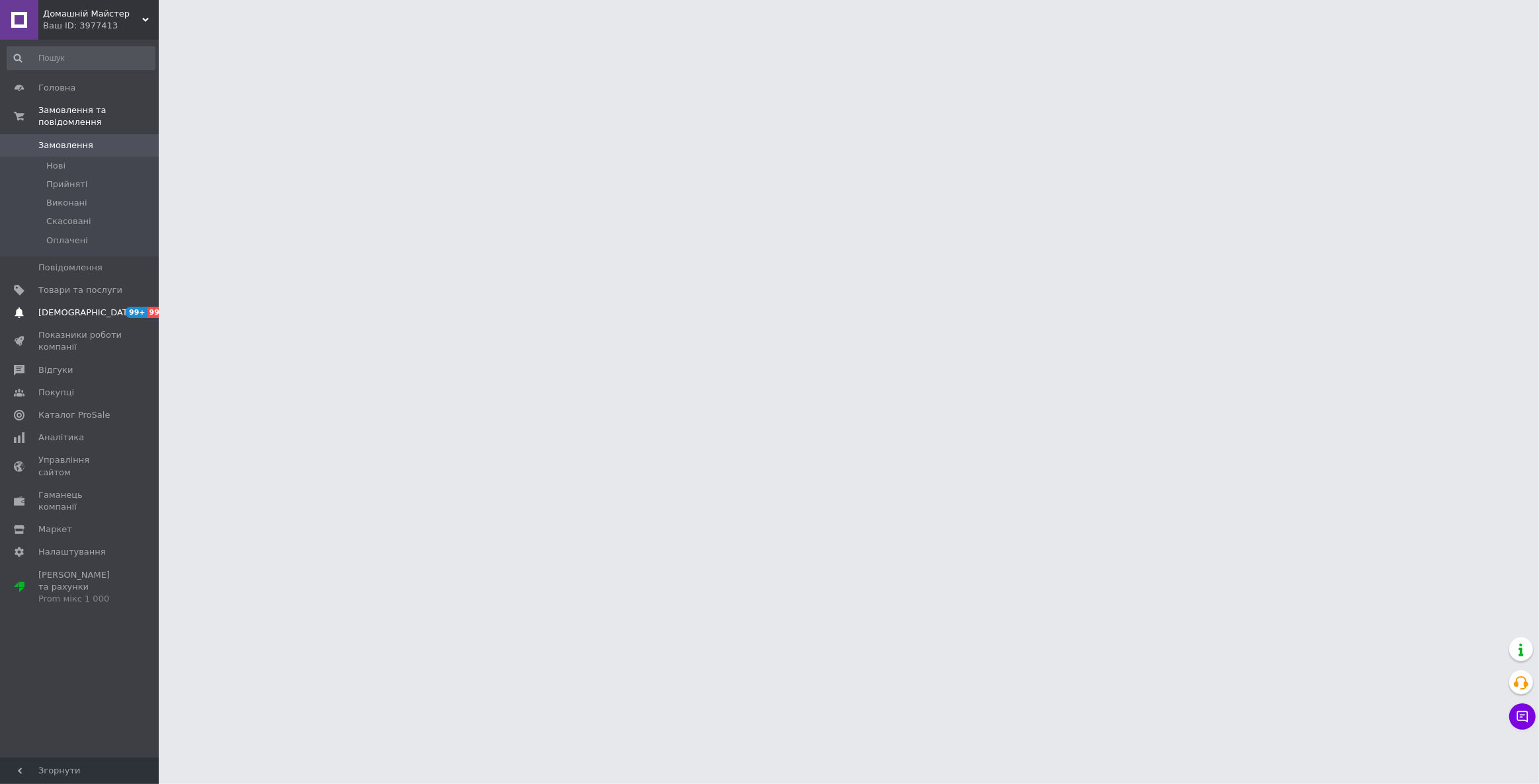
click at [95, 307] on span "[DEMOGRAPHIC_DATA]" at bounding box center [80, 313] width 84 height 11
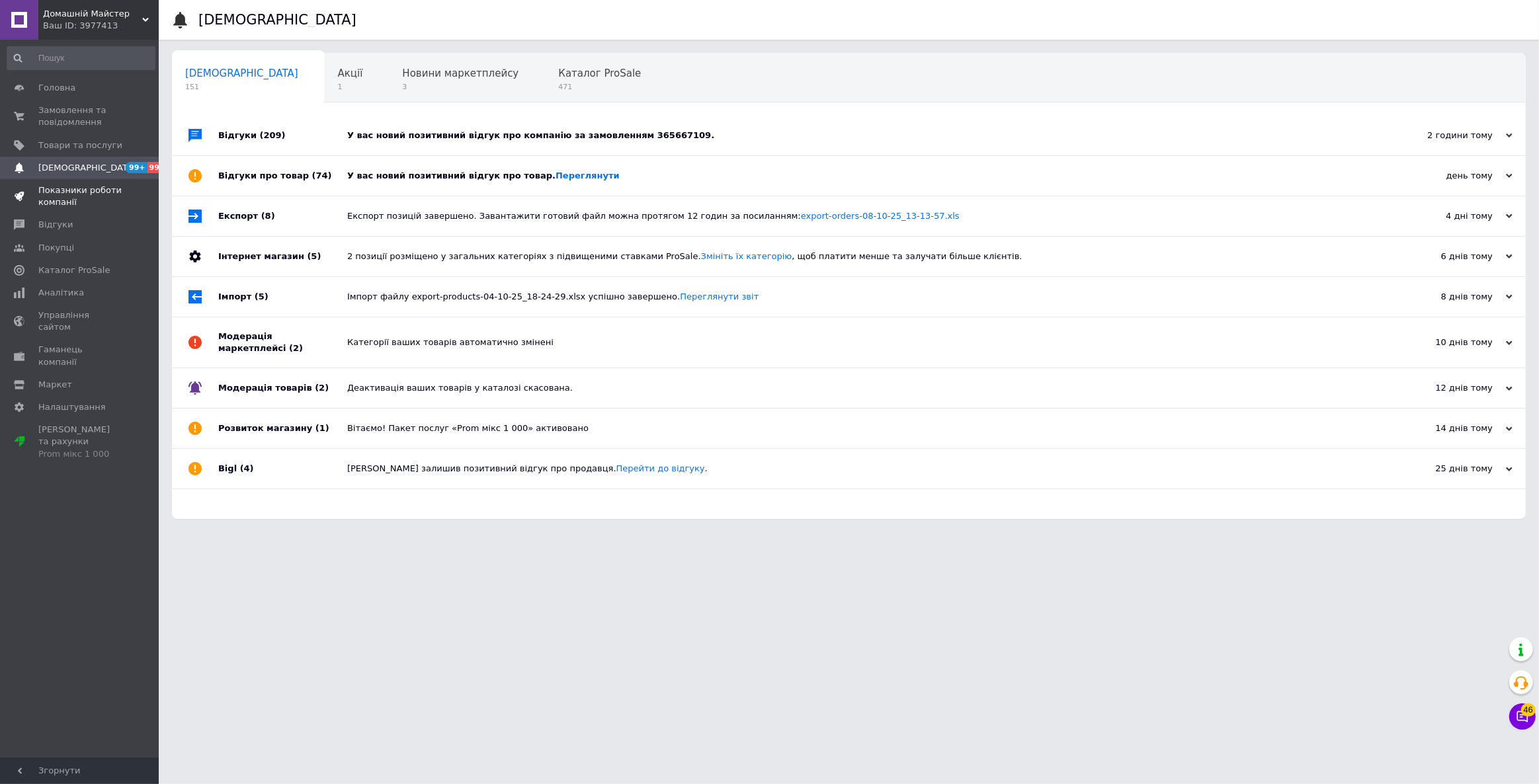
click at [93, 185] on span "Показники роботи компанії" at bounding box center [80, 196] width 84 height 24
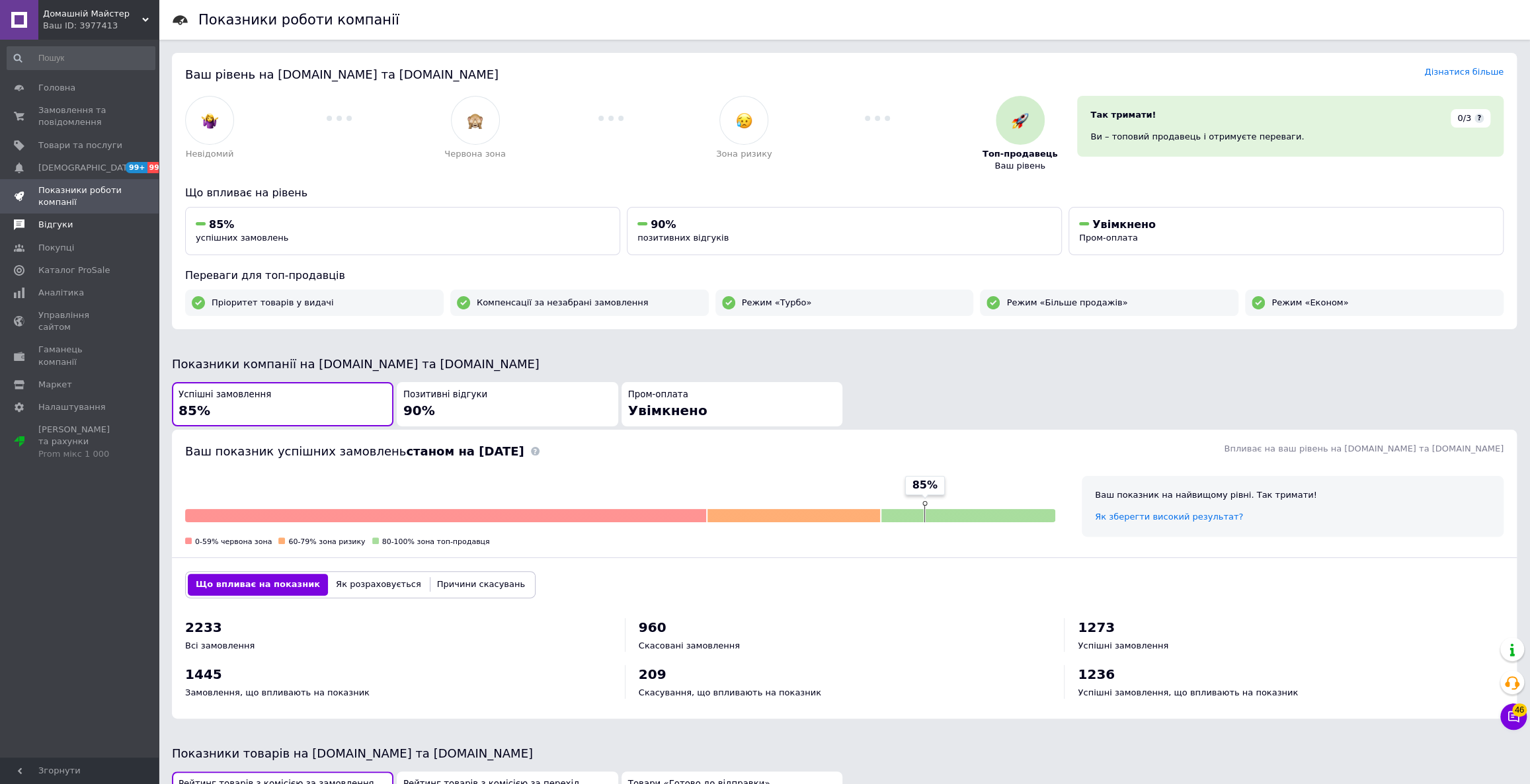
click at [74, 228] on span "Відгуки" at bounding box center [80, 225] width 84 height 11
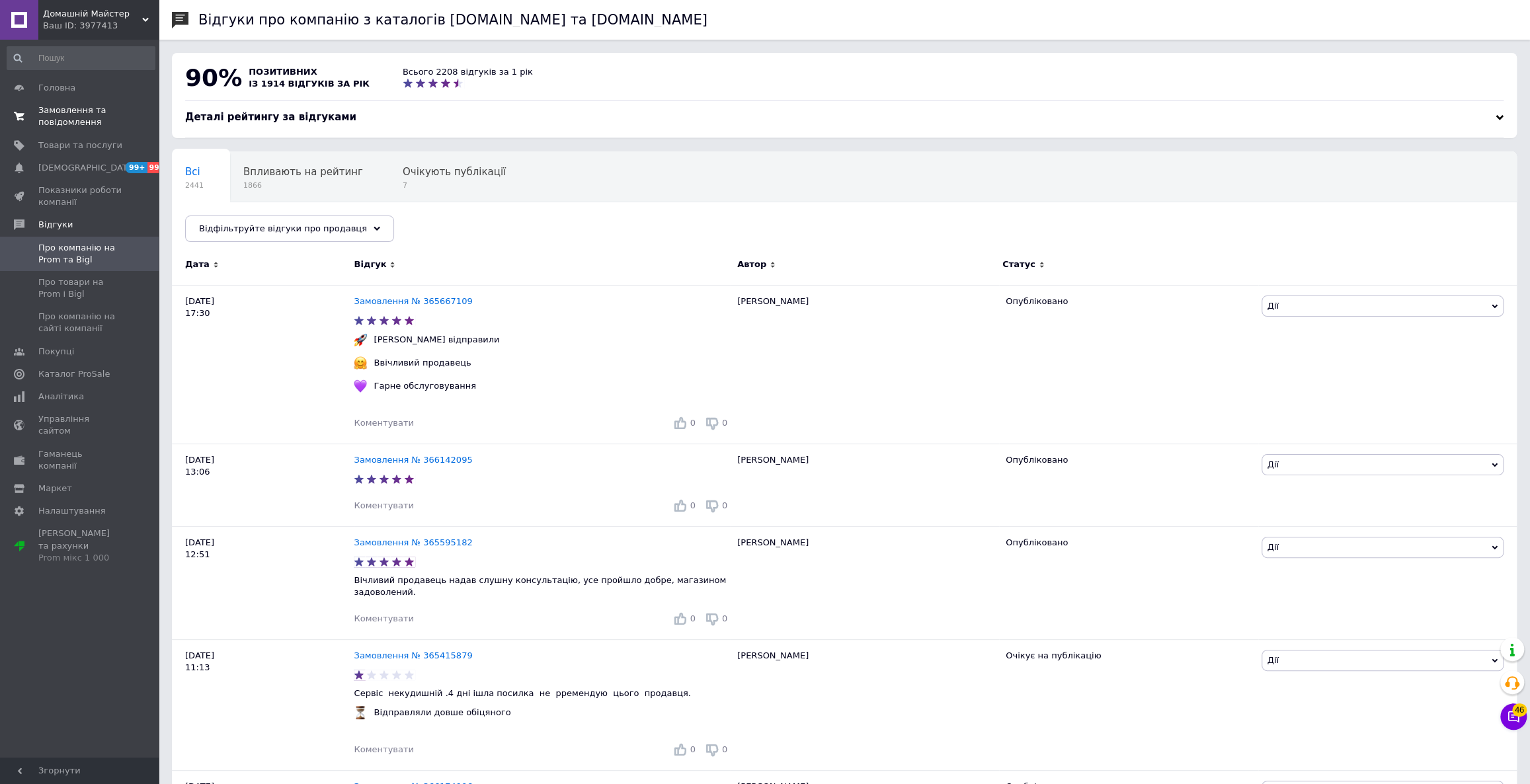
click at [69, 118] on span "Замовлення та повідомлення" at bounding box center [80, 116] width 84 height 24
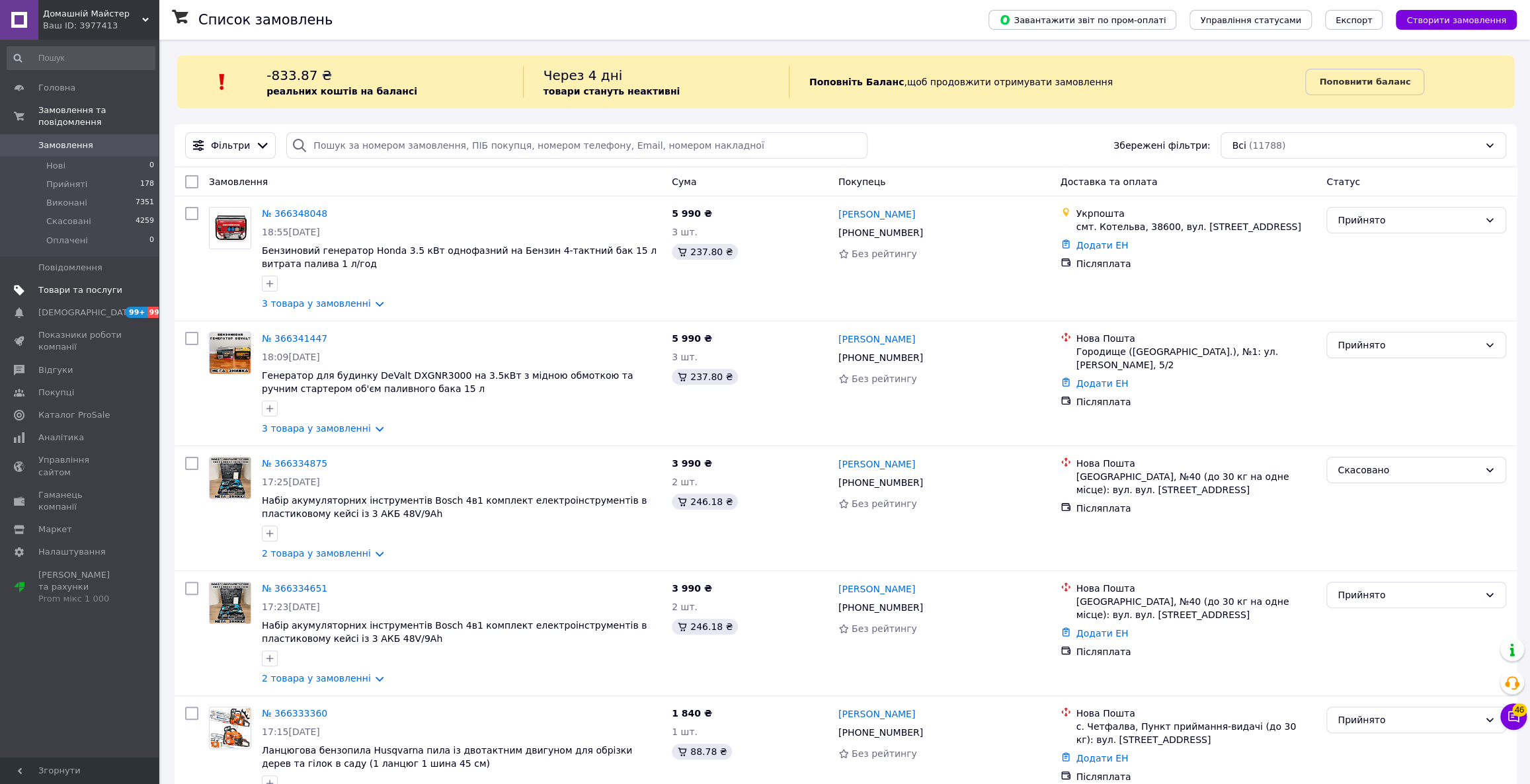
click at [77, 284] on span "Товари та послуги" at bounding box center [80, 290] width 84 height 11
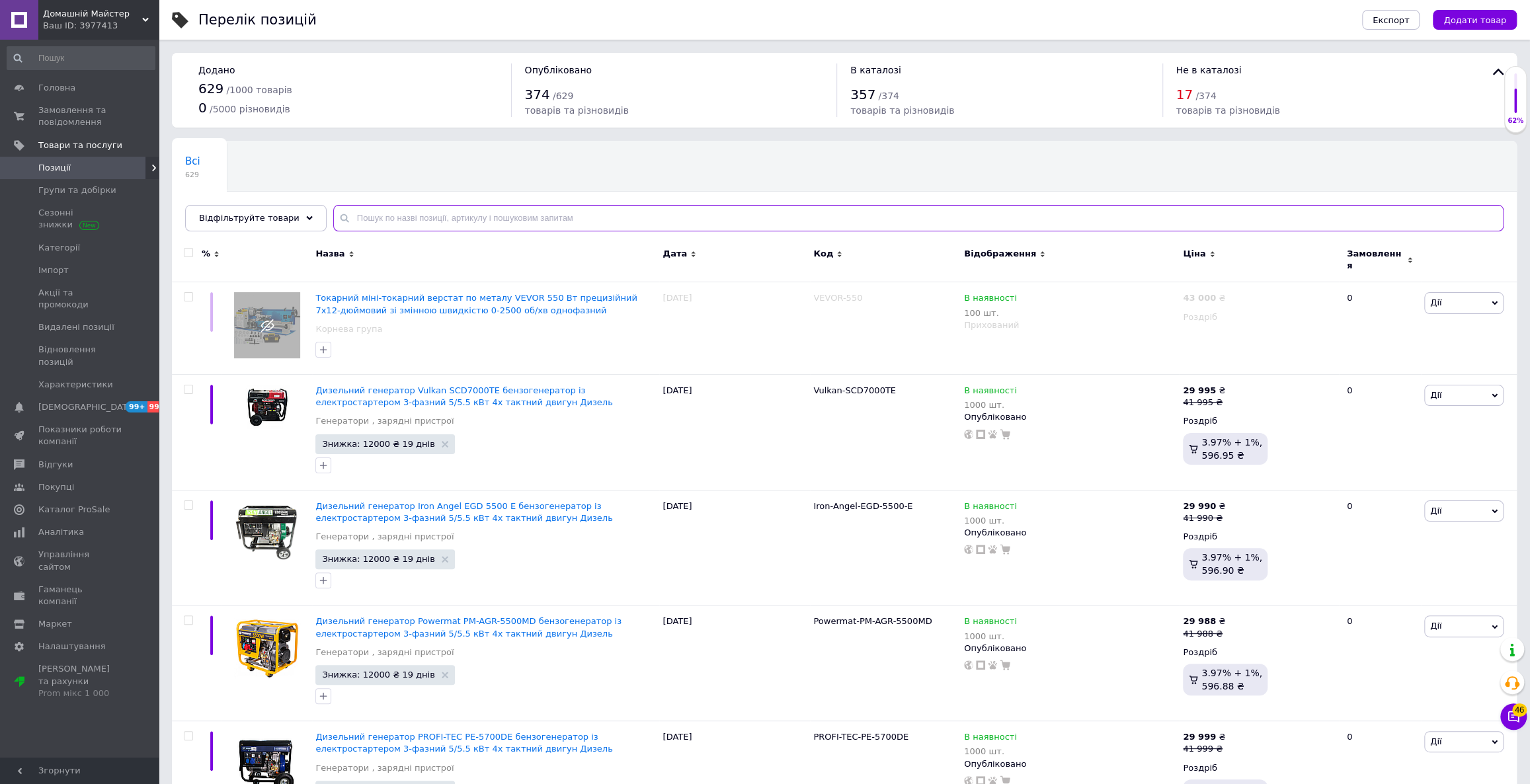
click at [459, 220] on input "text" at bounding box center [918, 218] width 1170 height 27
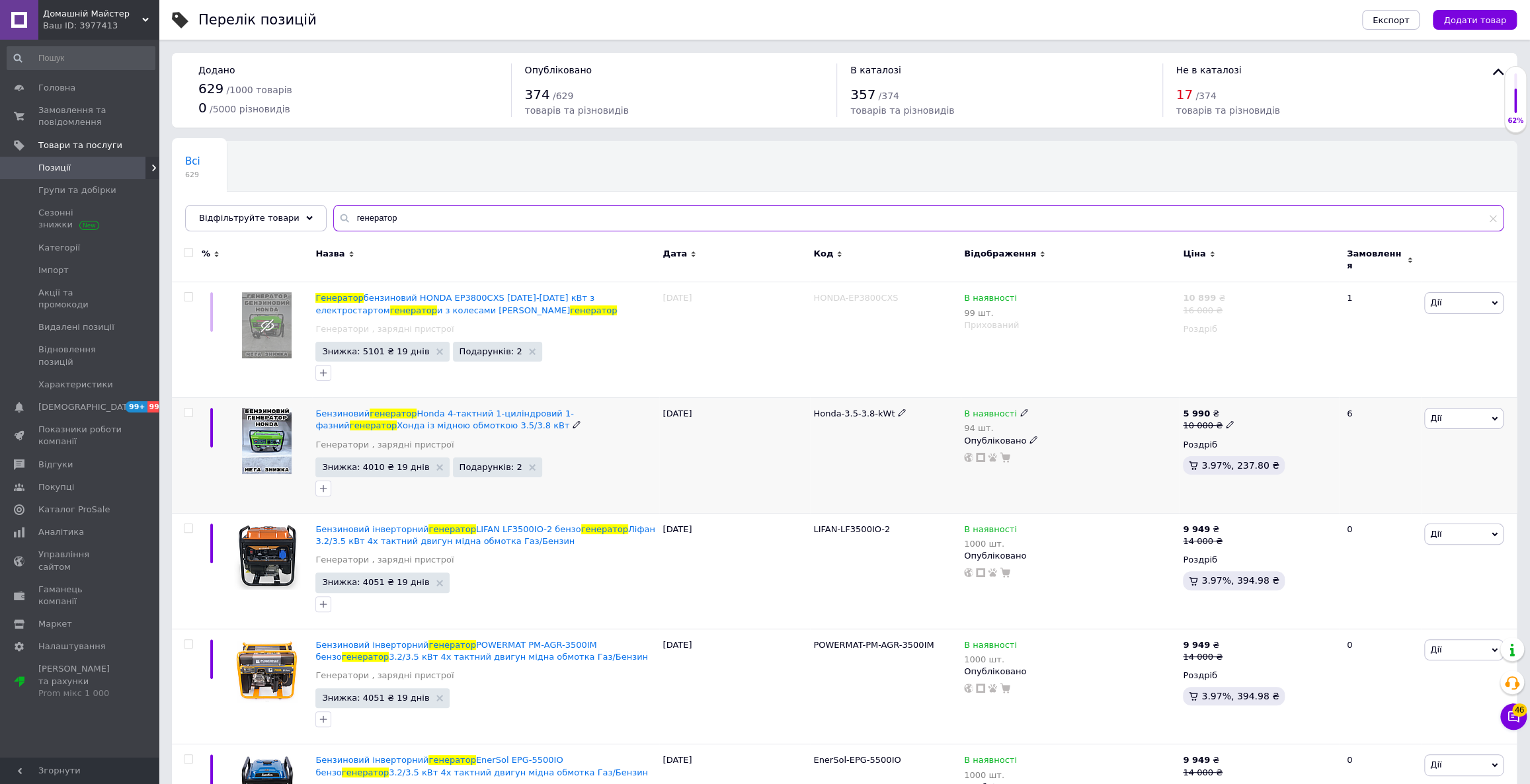
type input "генератор"
click at [1226, 421] on icon at bounding box center [1230, 425] width 8 height 8
click at [1255, 393] on input "10000" at bounding box center [1289, 404] width 100 height 27
type input "11000"
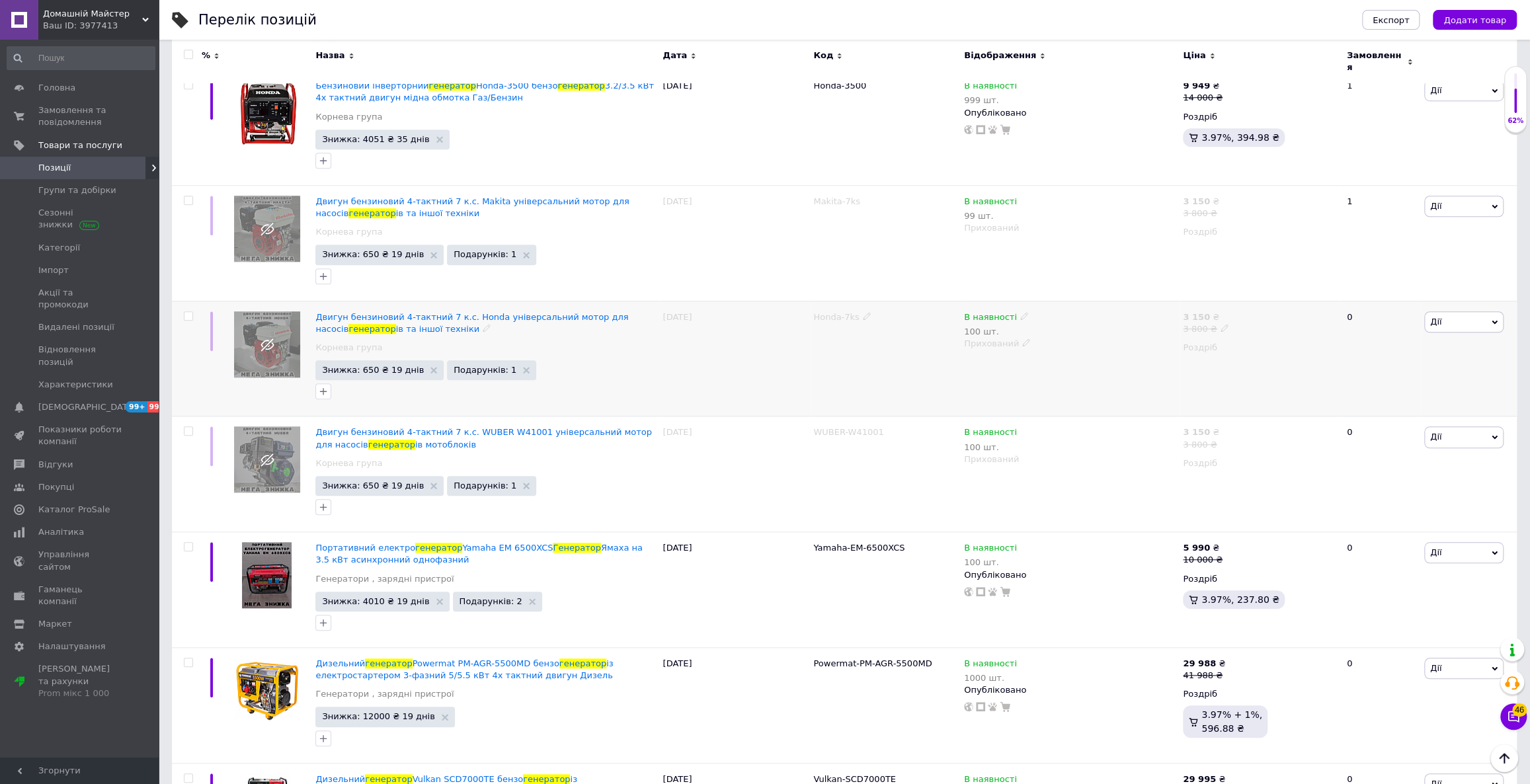
scroll to position [901, 0]
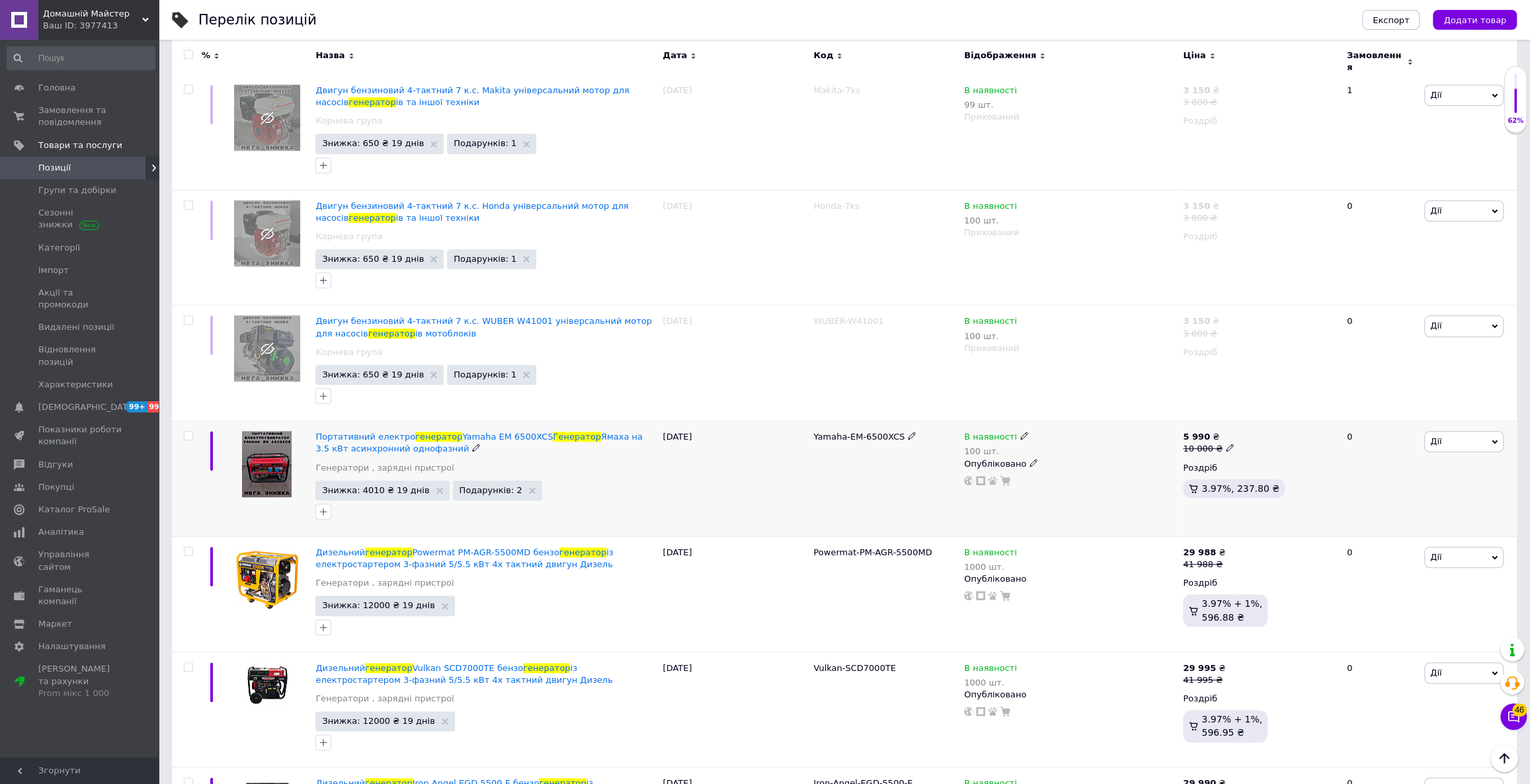
click at [1215, 443] on div "10 000 ₴" at bounding box center [1209, 448] width 52 height 11
click at [1257, 414] on input "10000" at bounding box center [1289, 427] width 100 height 27
type input "11000"
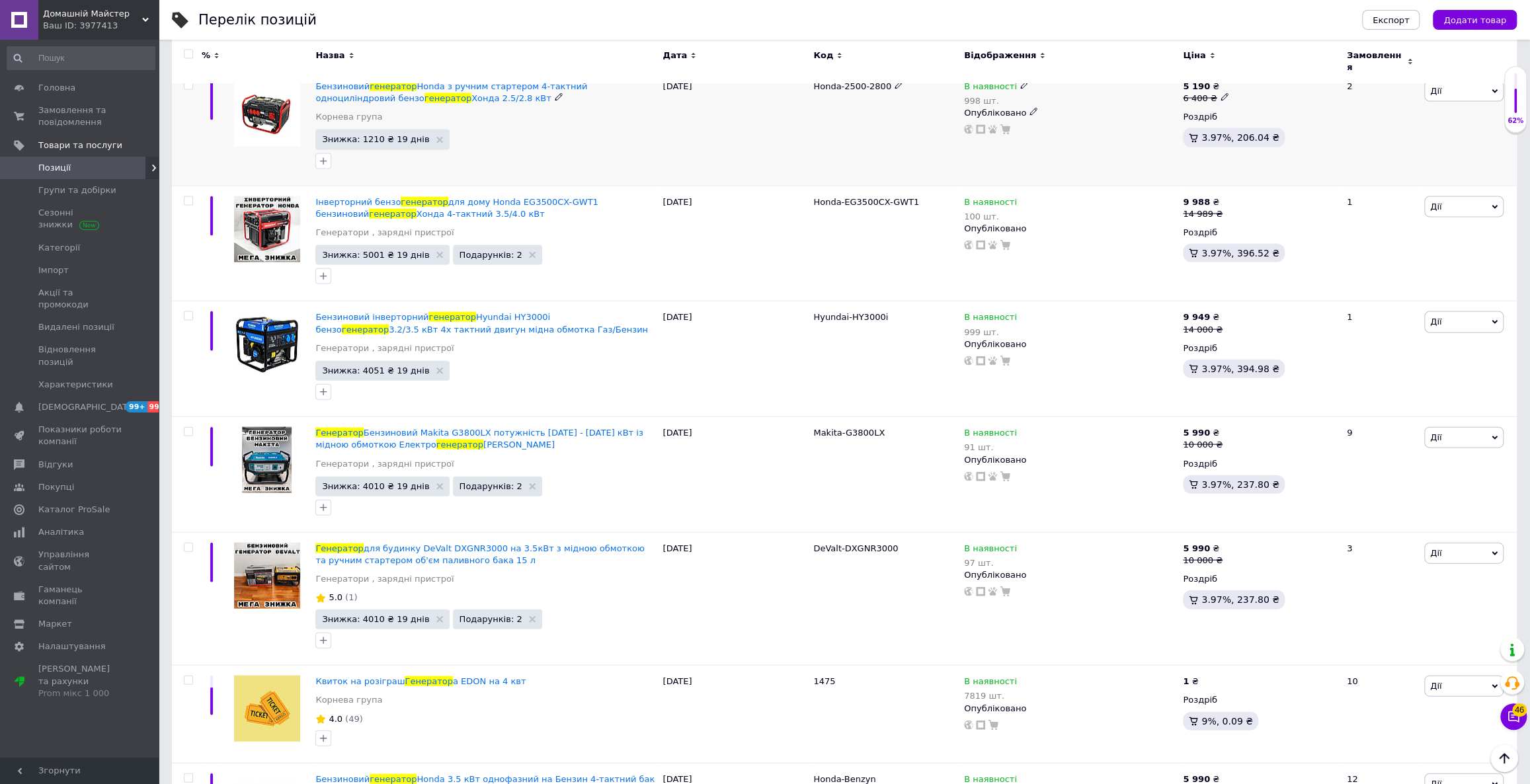
scroll to position [2404, 0]
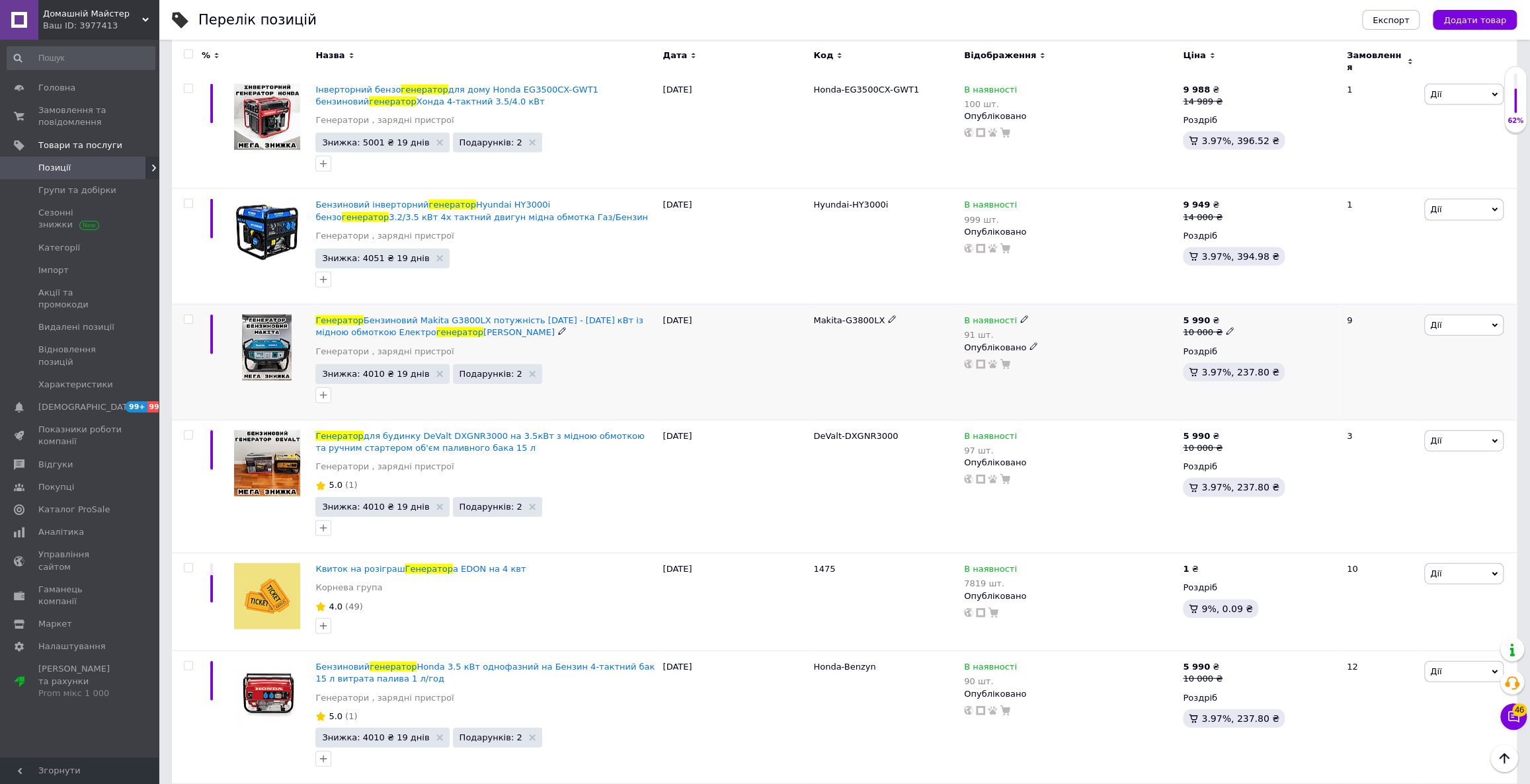
click at [1226, 327] on icon at bounding box center [1230, 331] width 8 height 8
click at [1255, 301] on input "10000" at bounding box center [1289, 312] width 100 height 27
type input "11000"
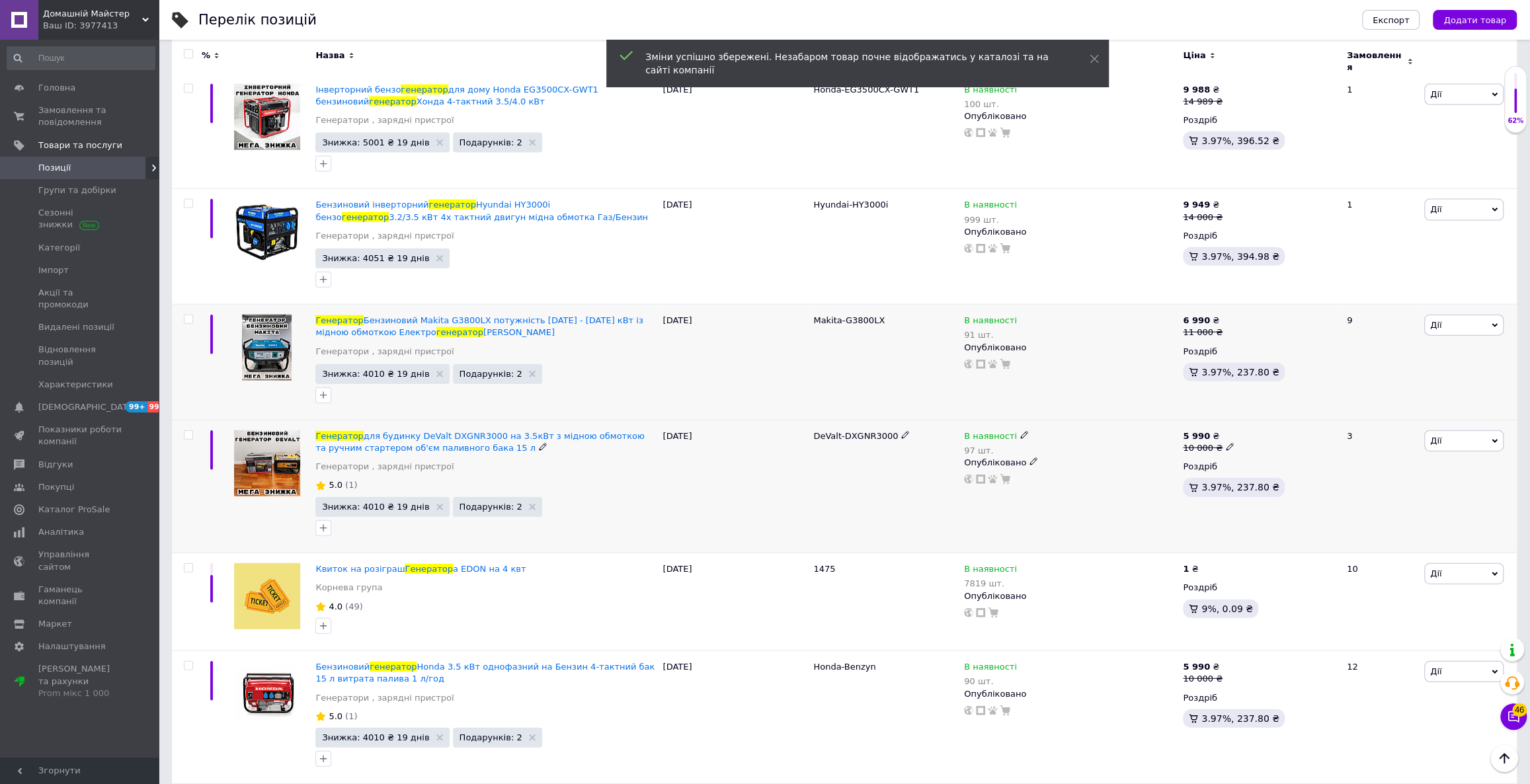
click at [1226, 444] on use at bounding box center [1230, 447] width 8 height 8
click at [1257, 419] on input "10000" at bounding box center [1289, 427] width 100 height 27
type input "11000"
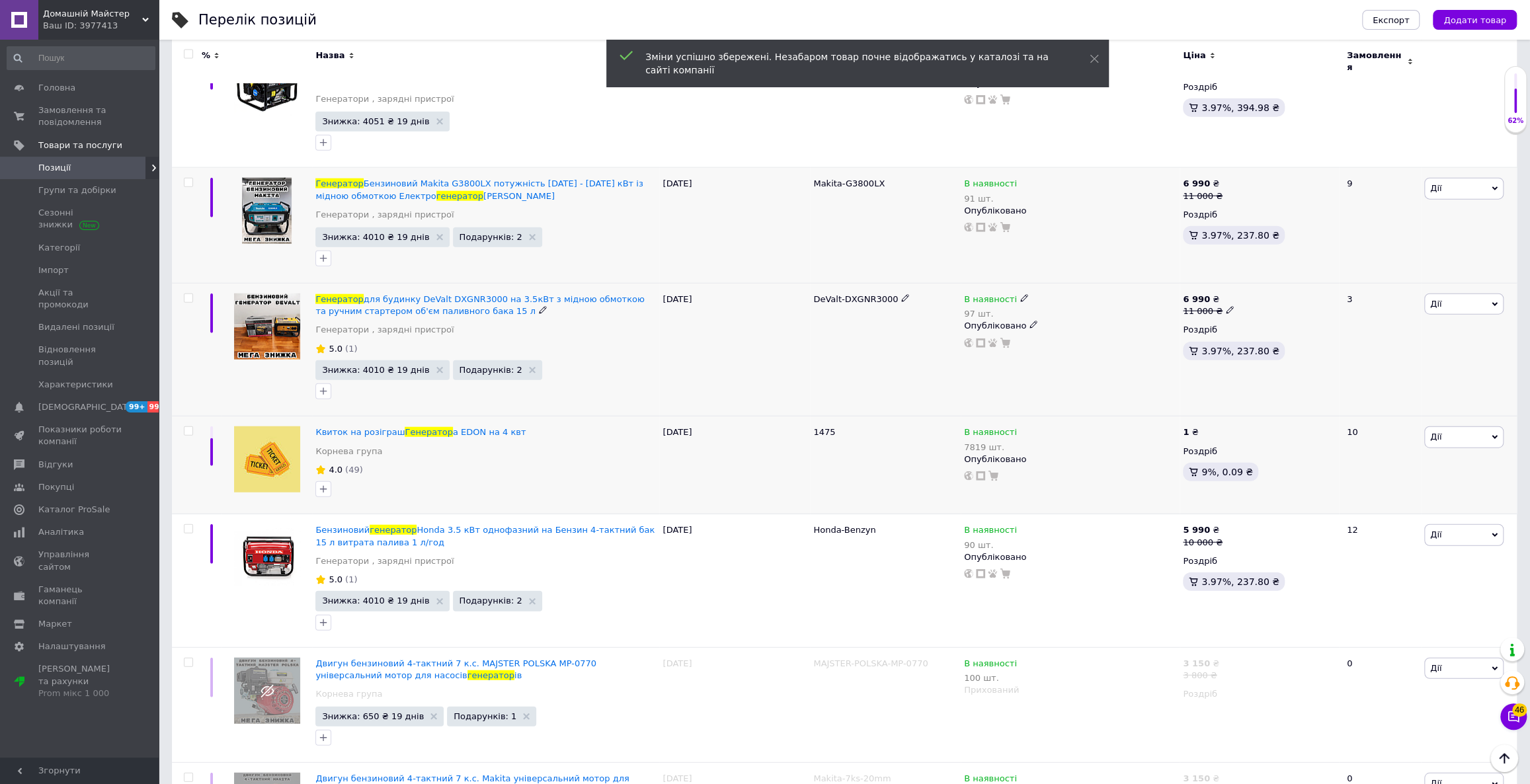
scroll to position [2704, 0]
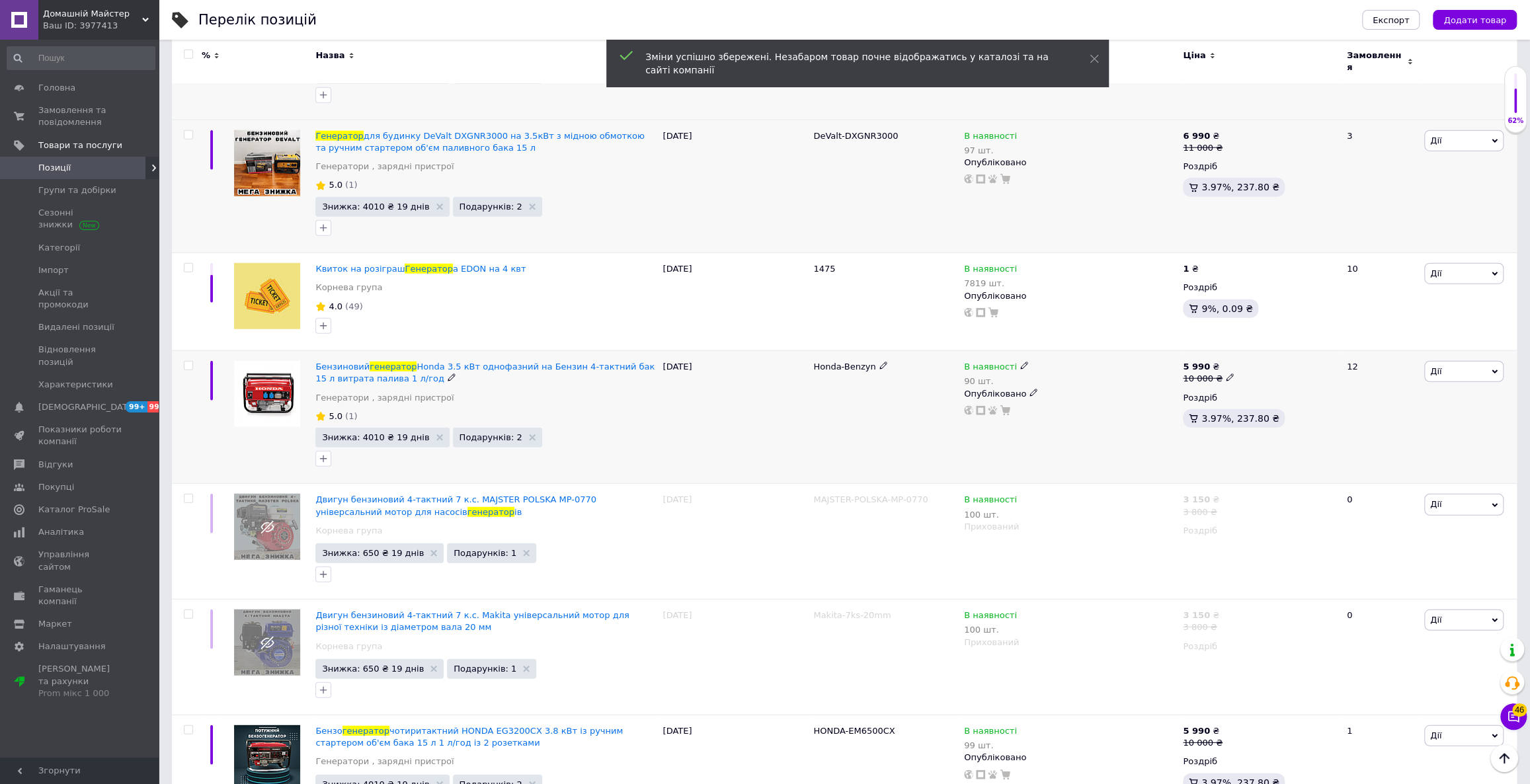
click at [1226, 374] on icon at bounding box center [1230, 378] width 8 height 8
click at [1257, 348] on input "10000" at bounding box center [1289, 358] width 100 height 27
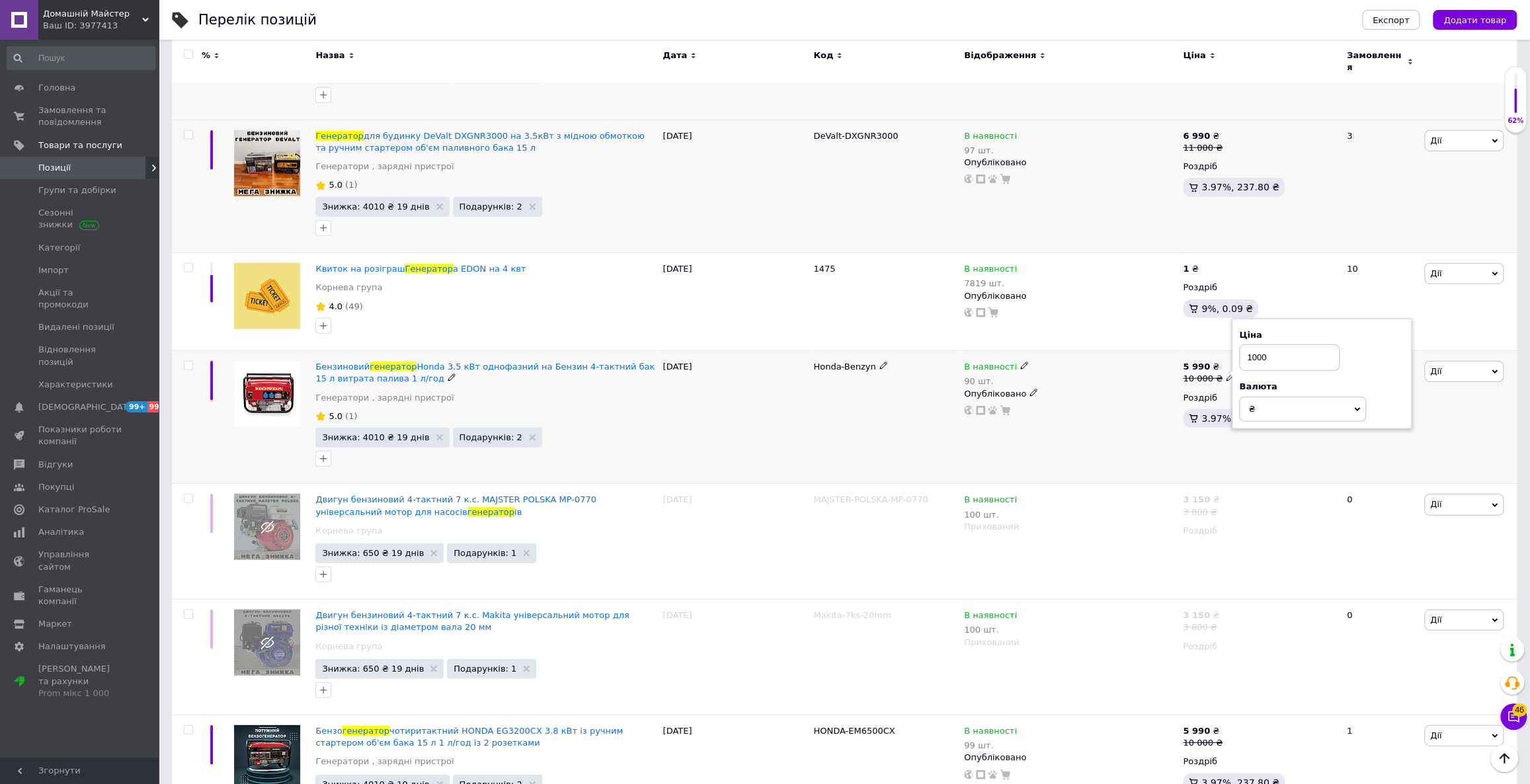
type input "11000"
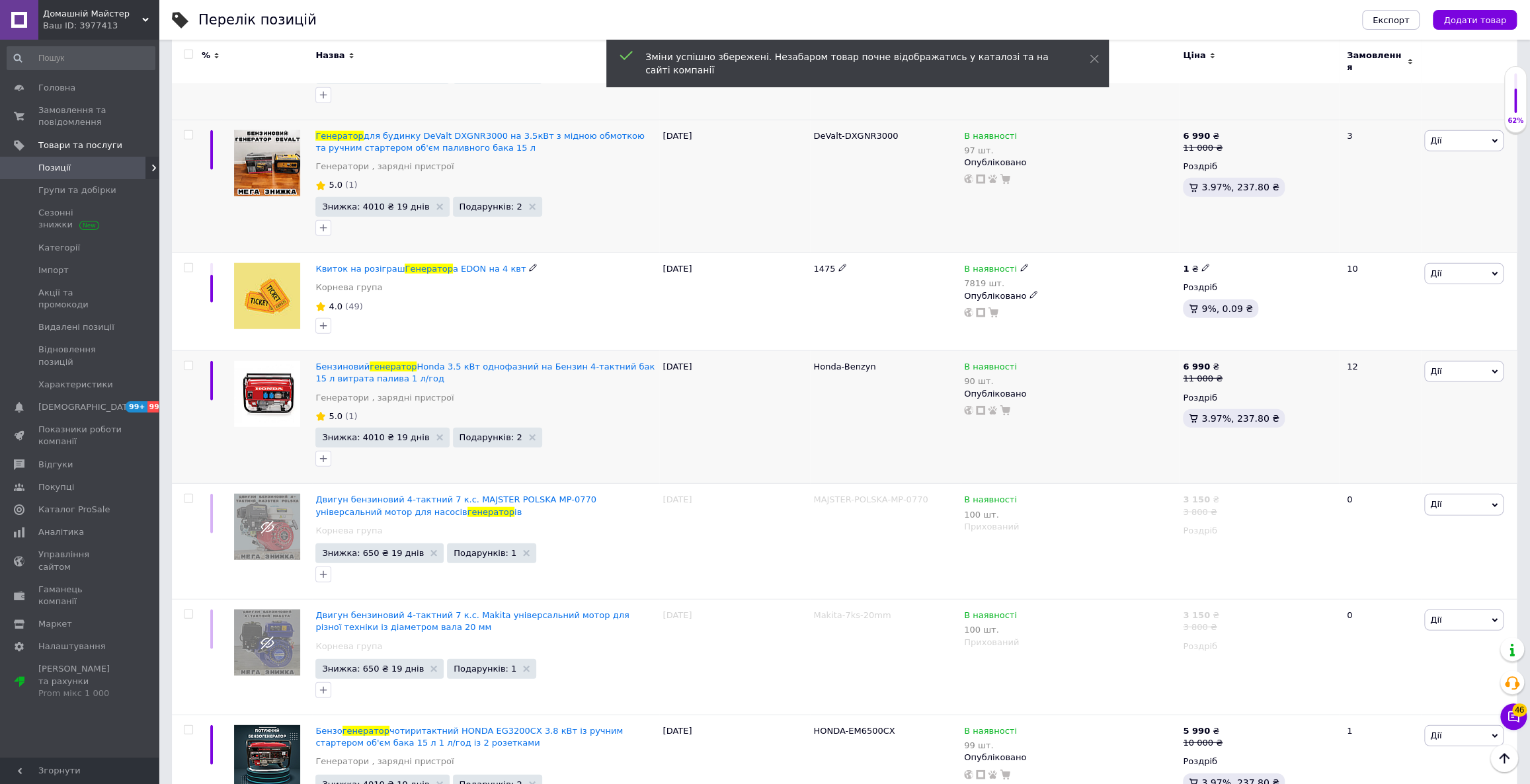
scroll to position [2793, 0]
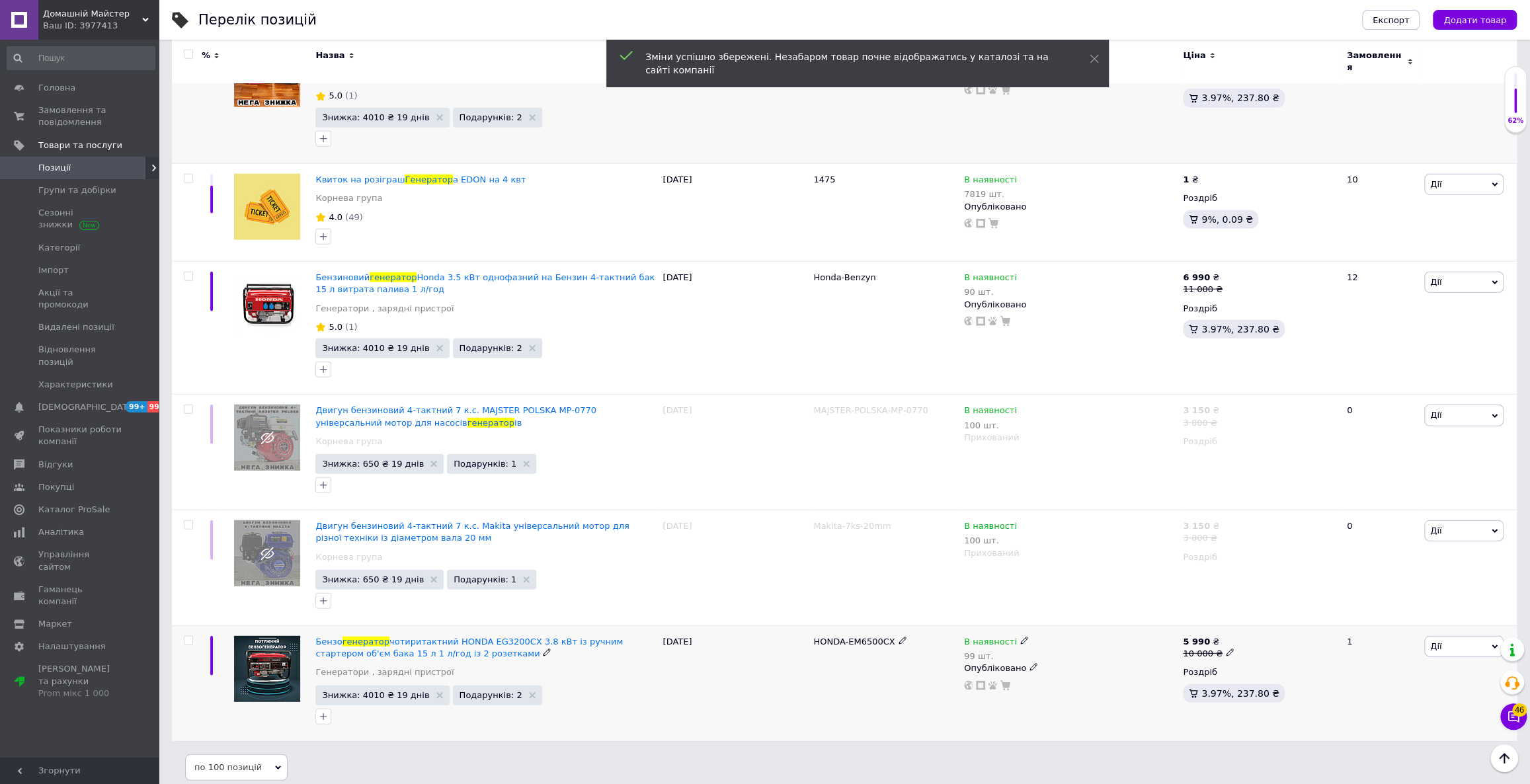
click at [1226, 649] on use at bounding box center [1230, 653] width 8 height 8
click at [1256, 620] on input "10000" at bounding box center [1289, 633] width 100 height 27
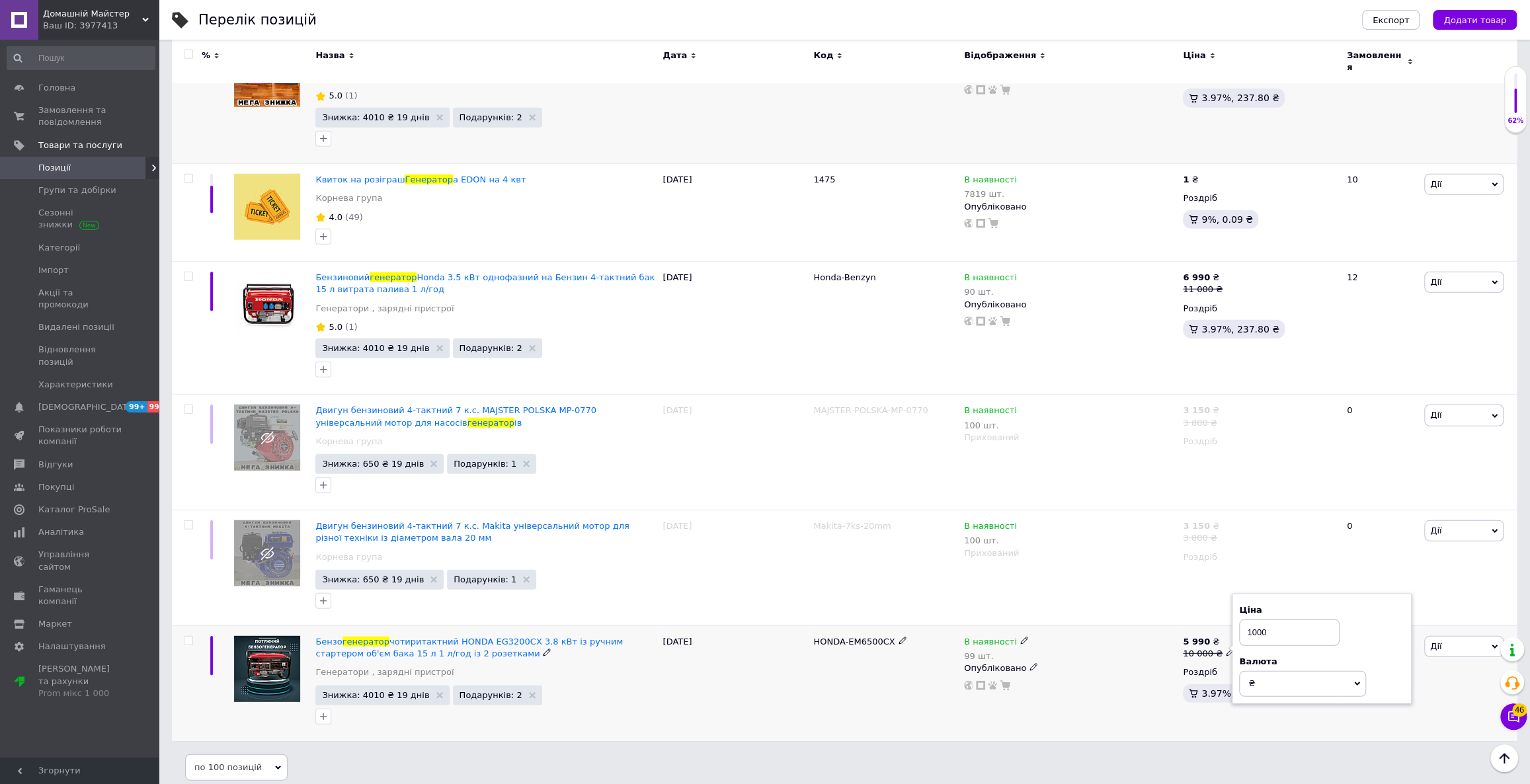
type input "11000"
click at [84, 24] on div "Ваш ID: 3977413" at bounding box center [100, 26] width 116 height 11
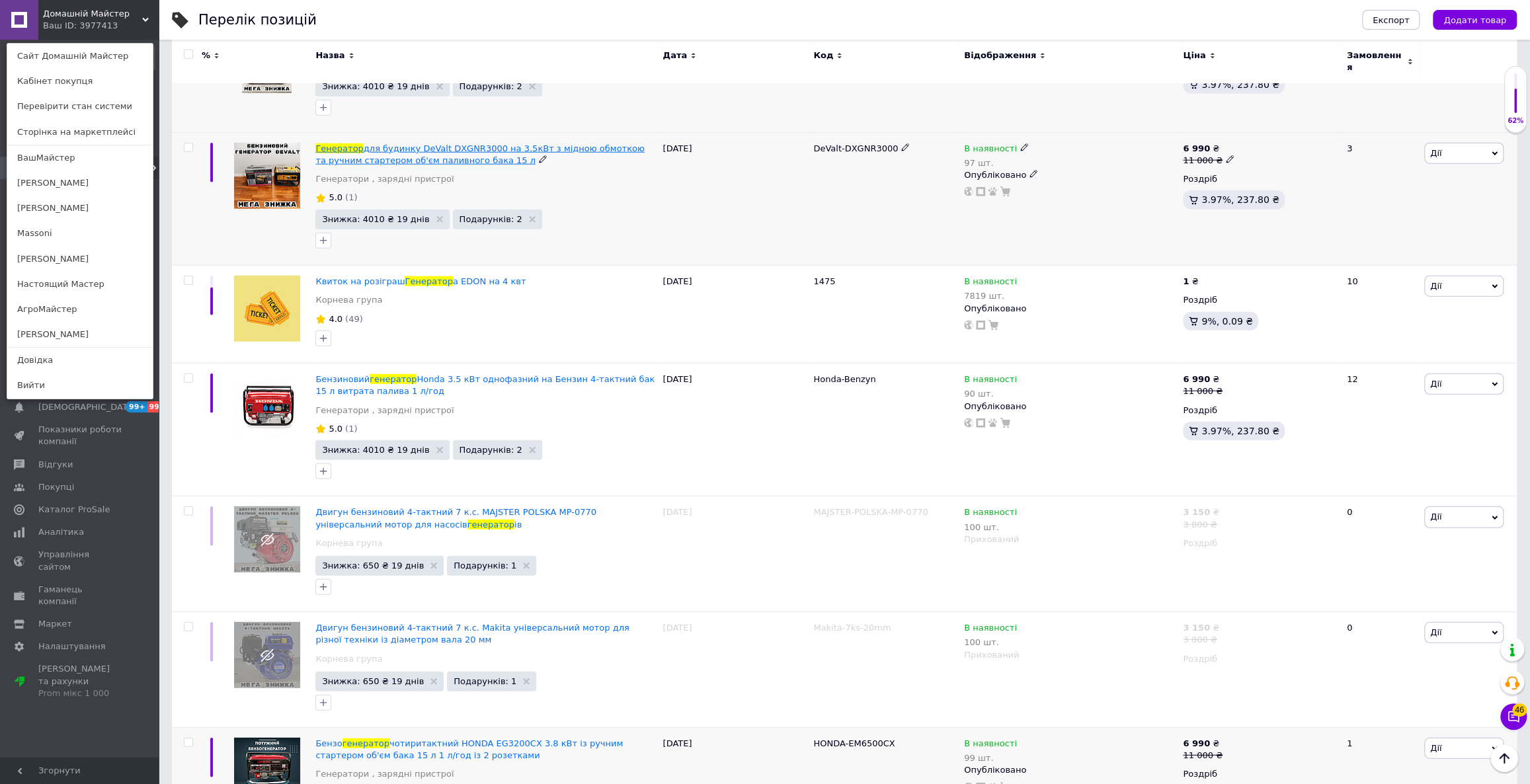
scroll to position [2672, 0]
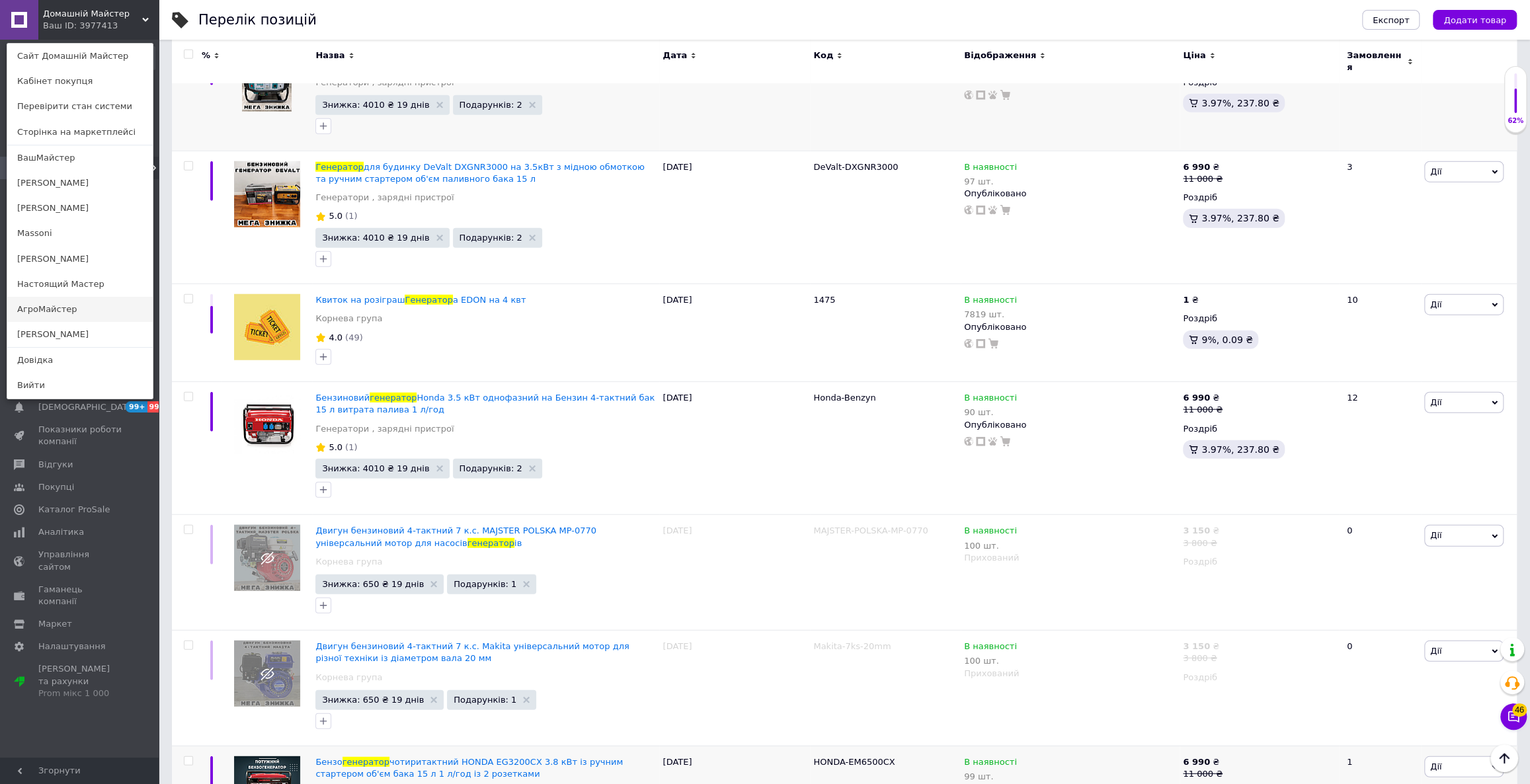
click at [83, 298] on link "АгроМайстер" at bounding box center [80, 309] width 145 height 25
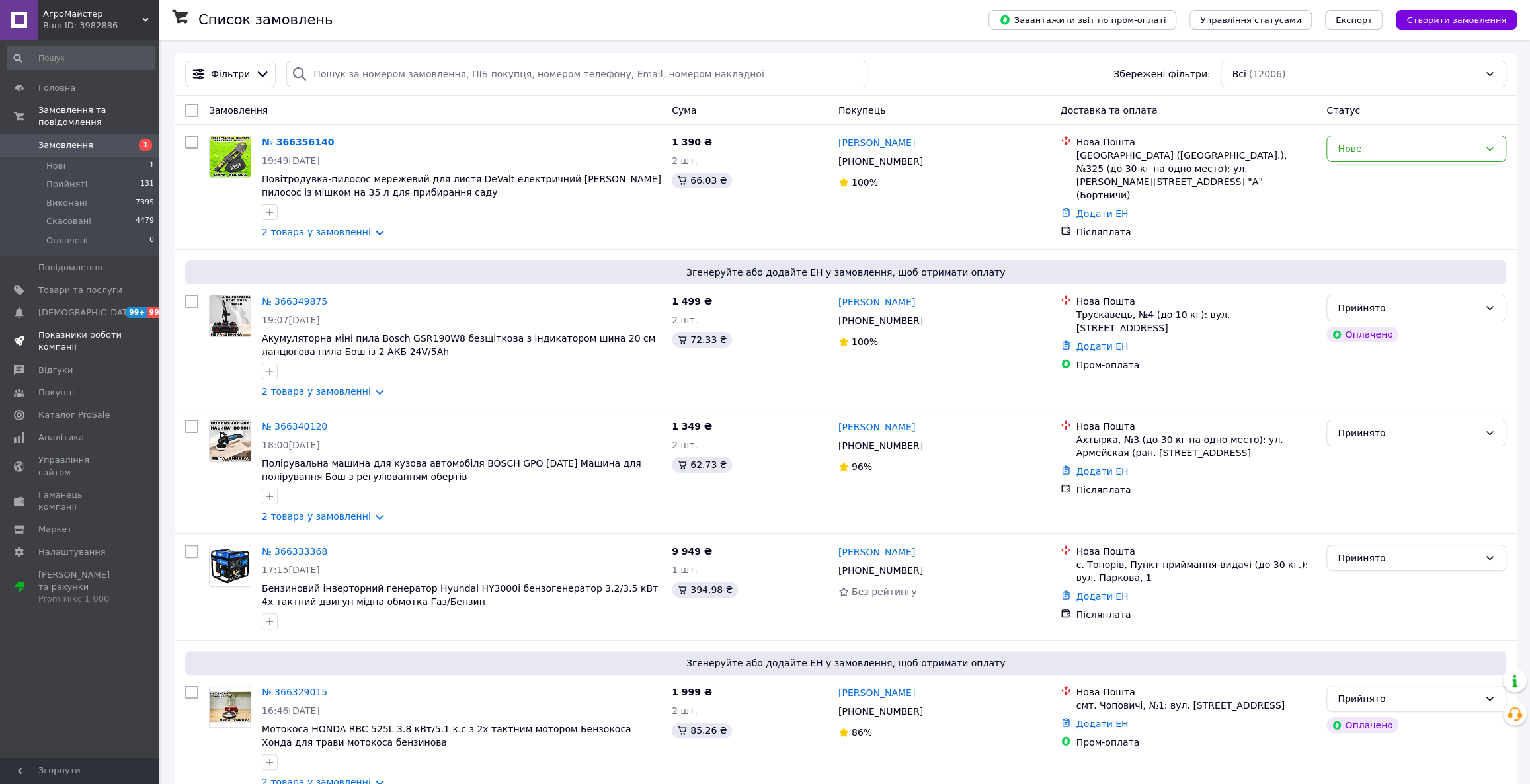
click at [91, 324] on link "Показники роботи компанії" at bounding box center [80, 341] width 162 height 34
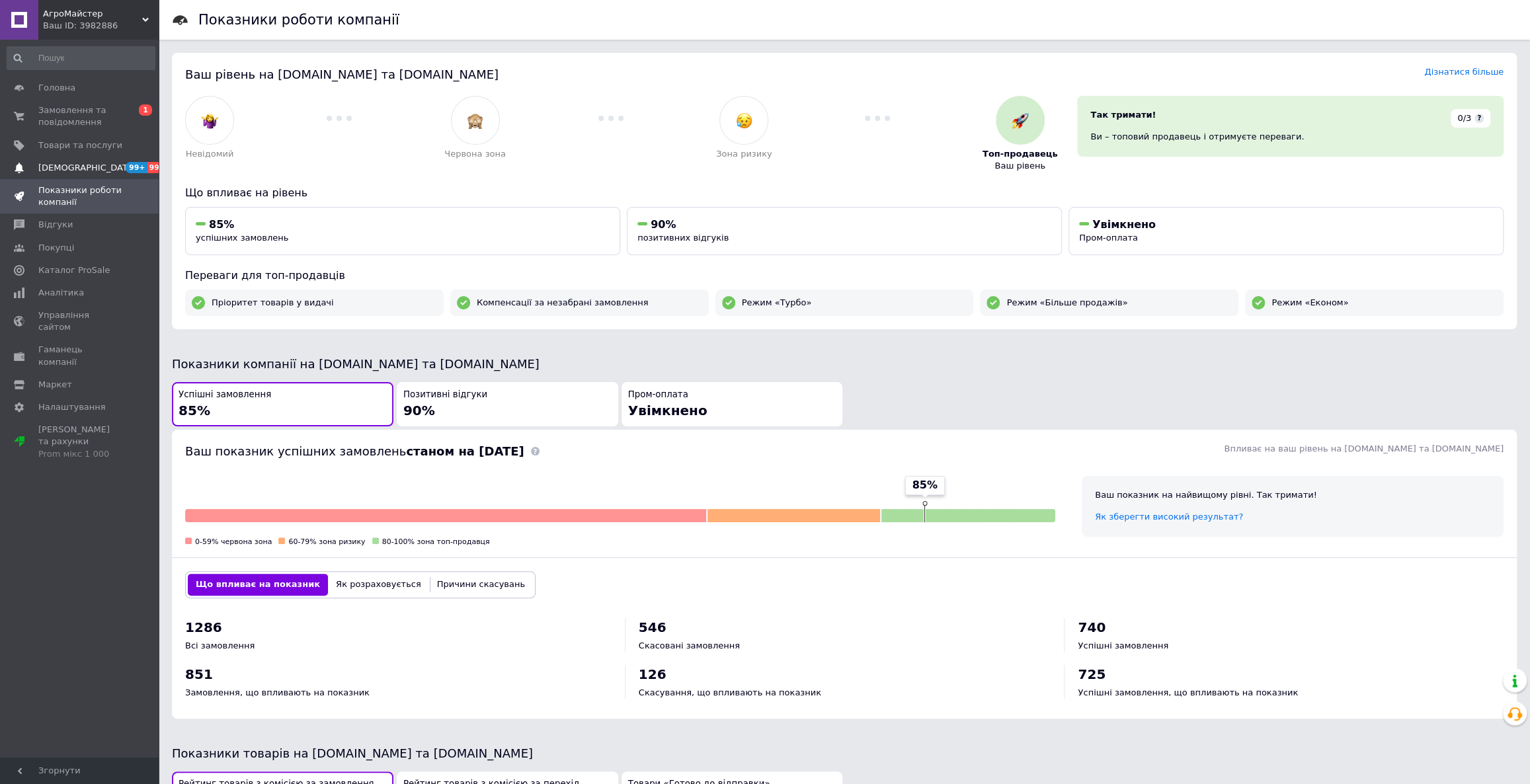
click at [102, 172] on span "[DEMOGRAPHIC_DATA]" at bounding box center [80, 167] width 84 height 11
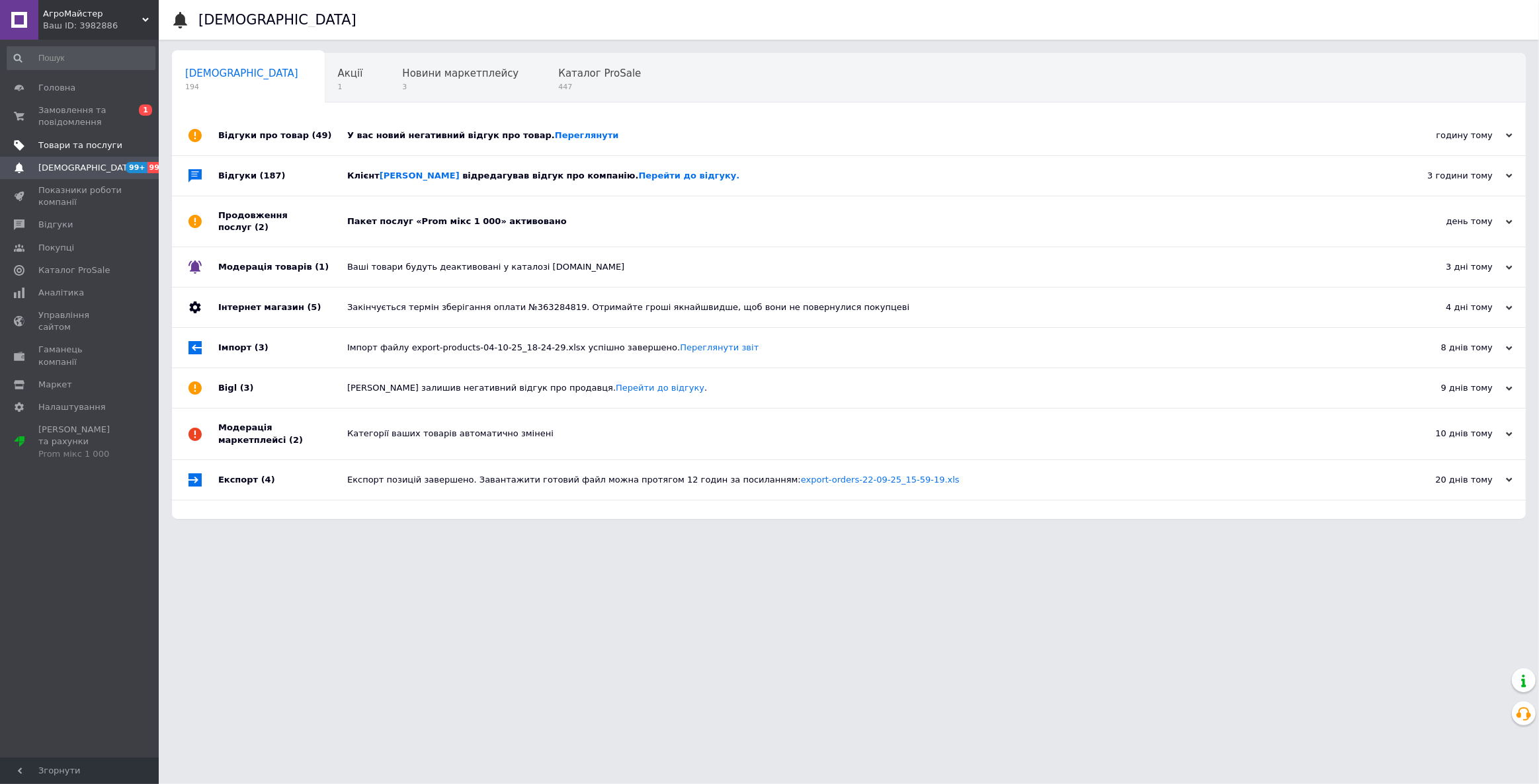
click at [61, 144] on span "Товари та послуги" at bounding box center [80, 145] width 84 height 11
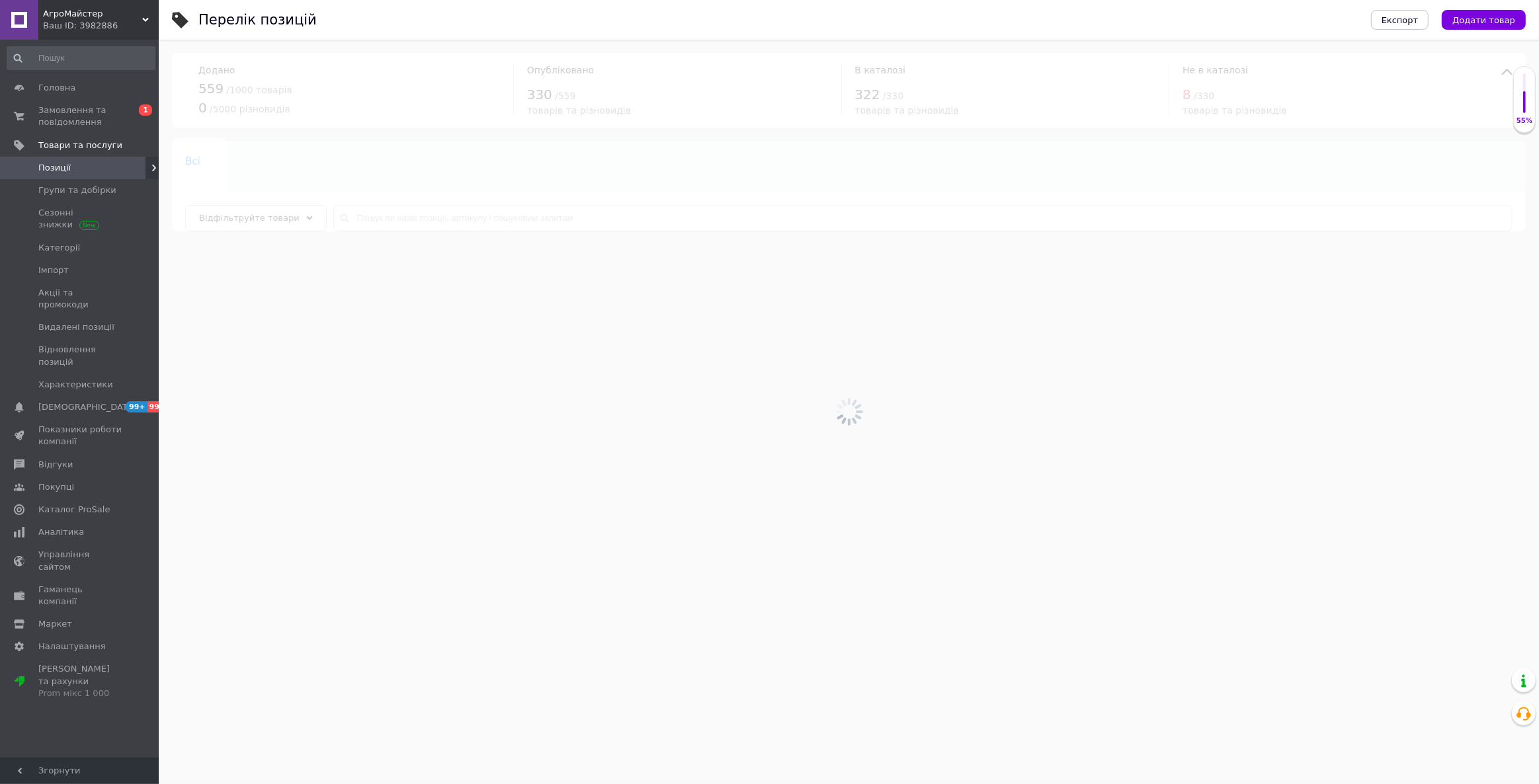
click at [391, 223] on div at bounding box center [848, 411] width 1380 height 744
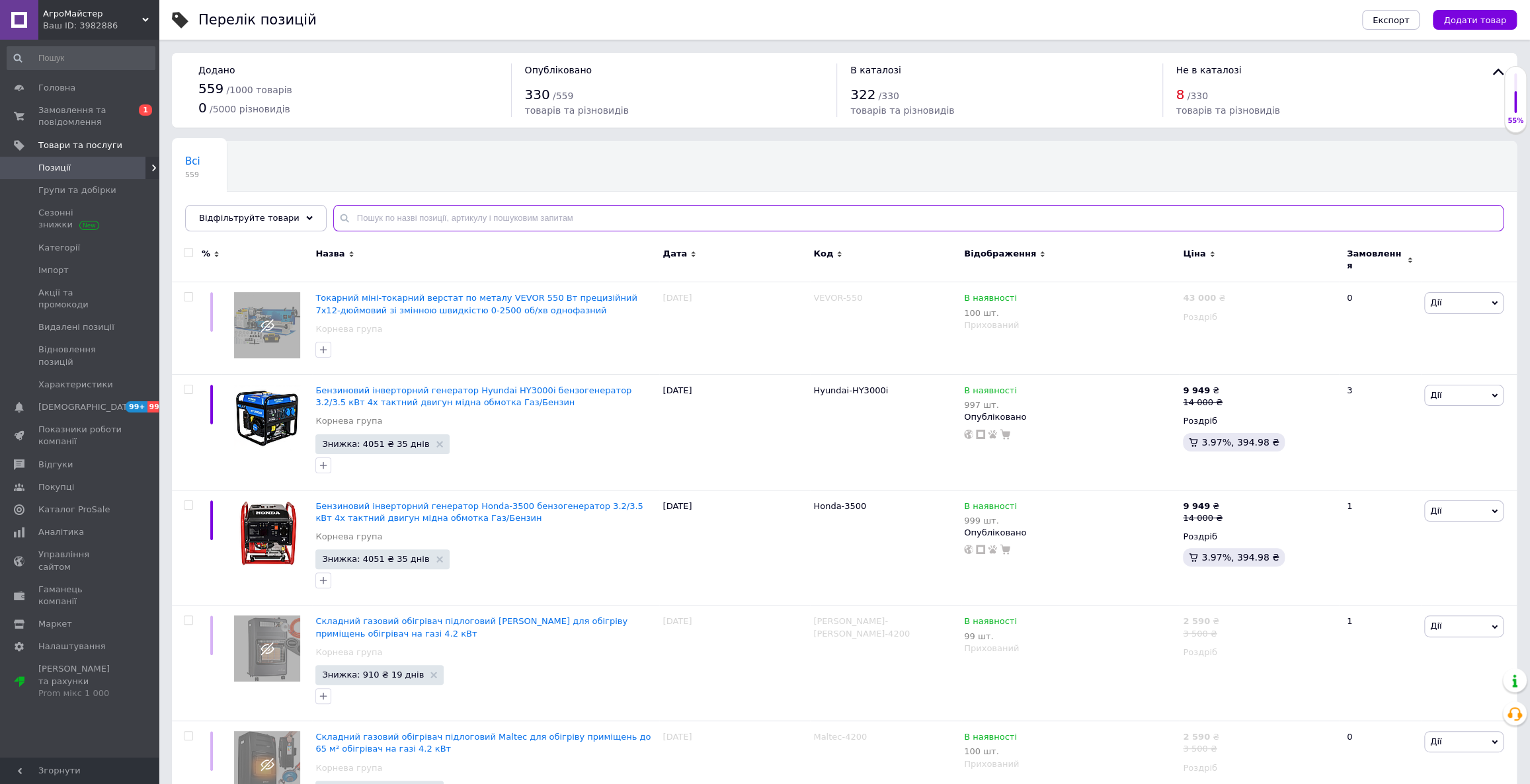
click at [385, 229] on input "text" at bounding box center [918, 218] width 1170 height 27
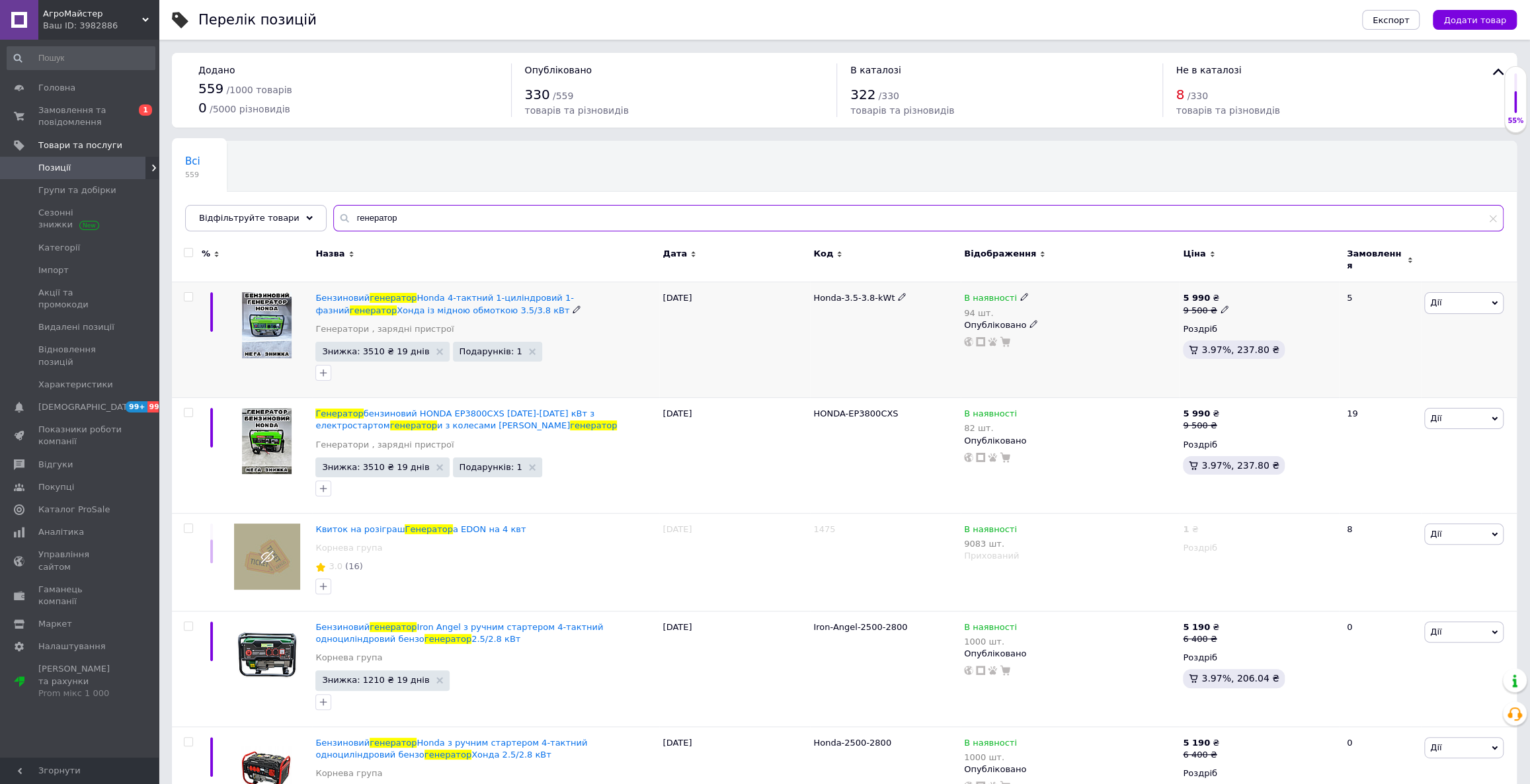
type input "генератор"
click at [1220, 305] on icon at bounding box center [1224, 309] width 8 height 8
click at [1247, 280] on input "9500" at bounding box center [1284, 290] width 100 height 27
click at [1243, 282] on input "9500" at bounding box center [1284, 290] width 100 height 27
click at [1246, 282] on input "9500" at bounding box center [1284, 290] width 100 height 27
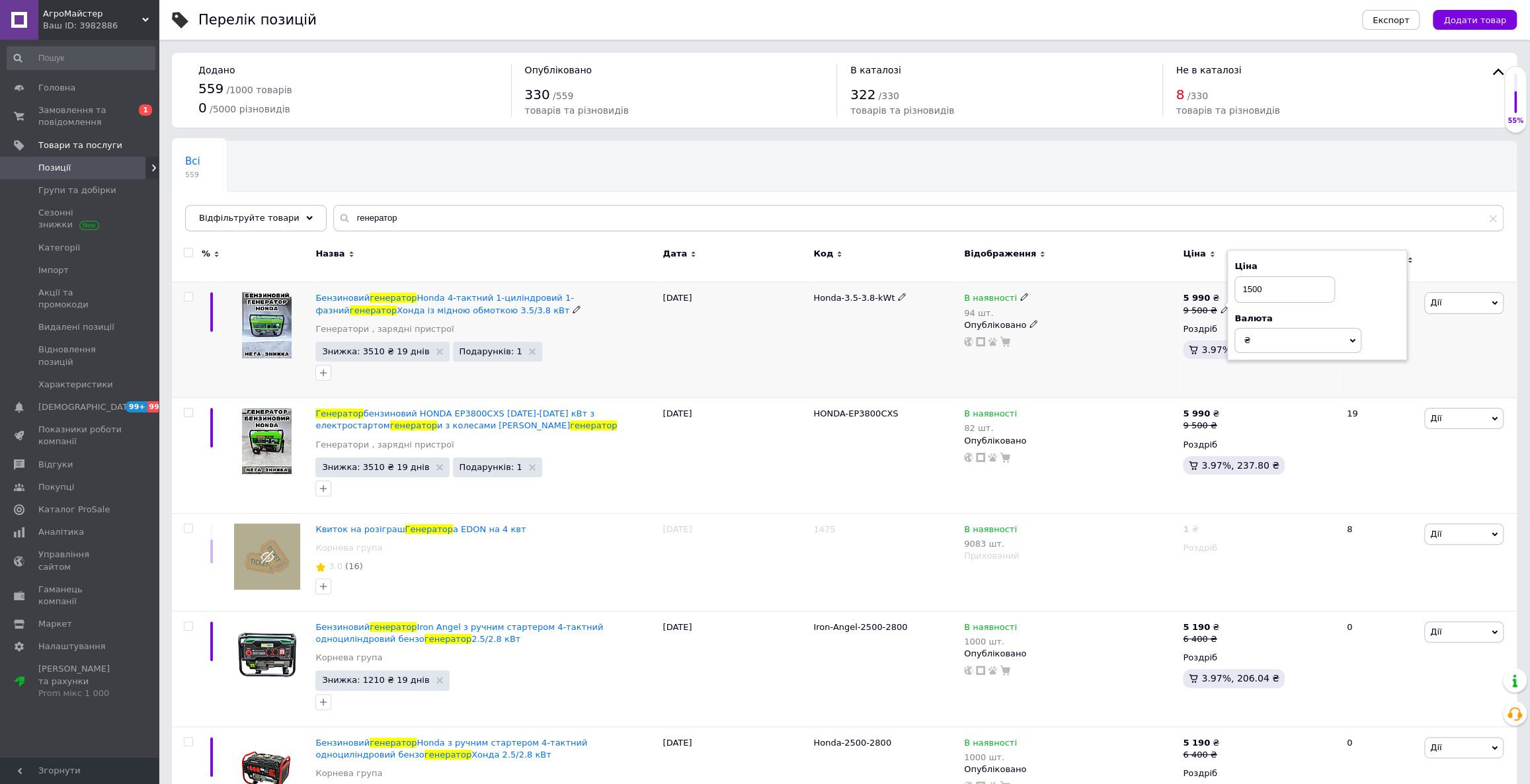
type input "10500"
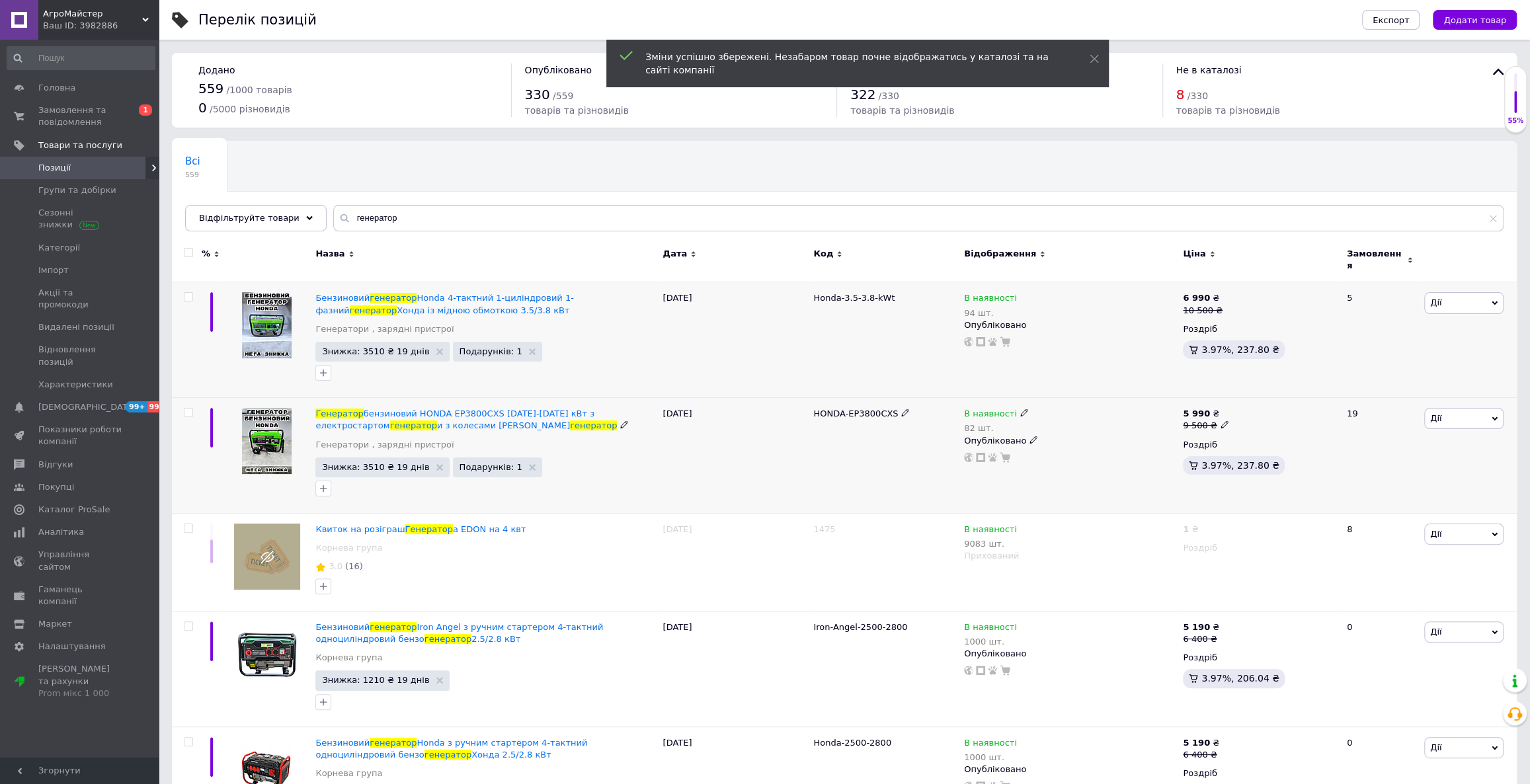
click at [1215, 410] on div "5 990 ₴" at bounding box center [1206, 414] width 46 height 11
click at [1248, 395] on input "9500" at bounding box center [1284, 404] width 100 height 27
type input "10500"
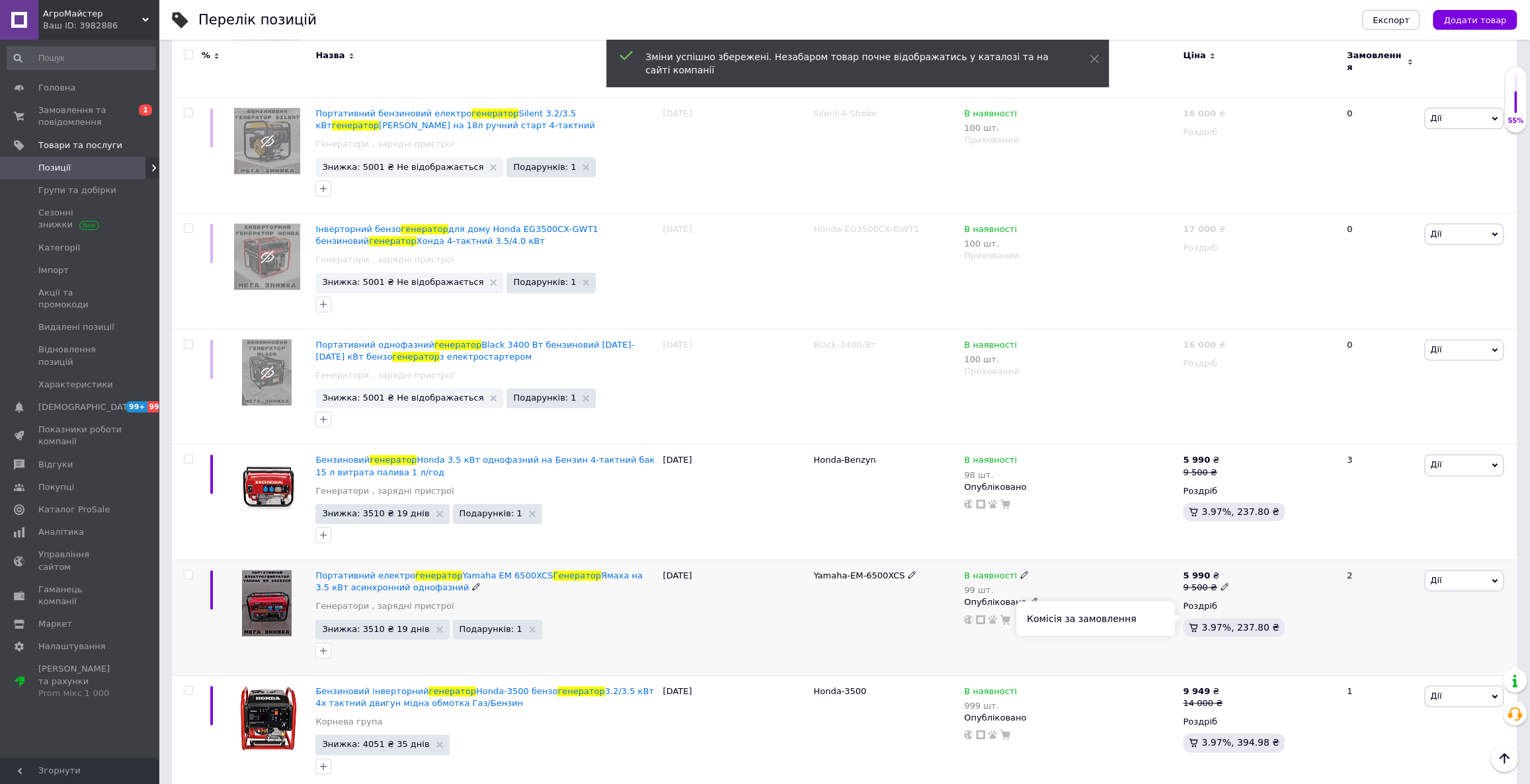
scroll to position [1502, 0]
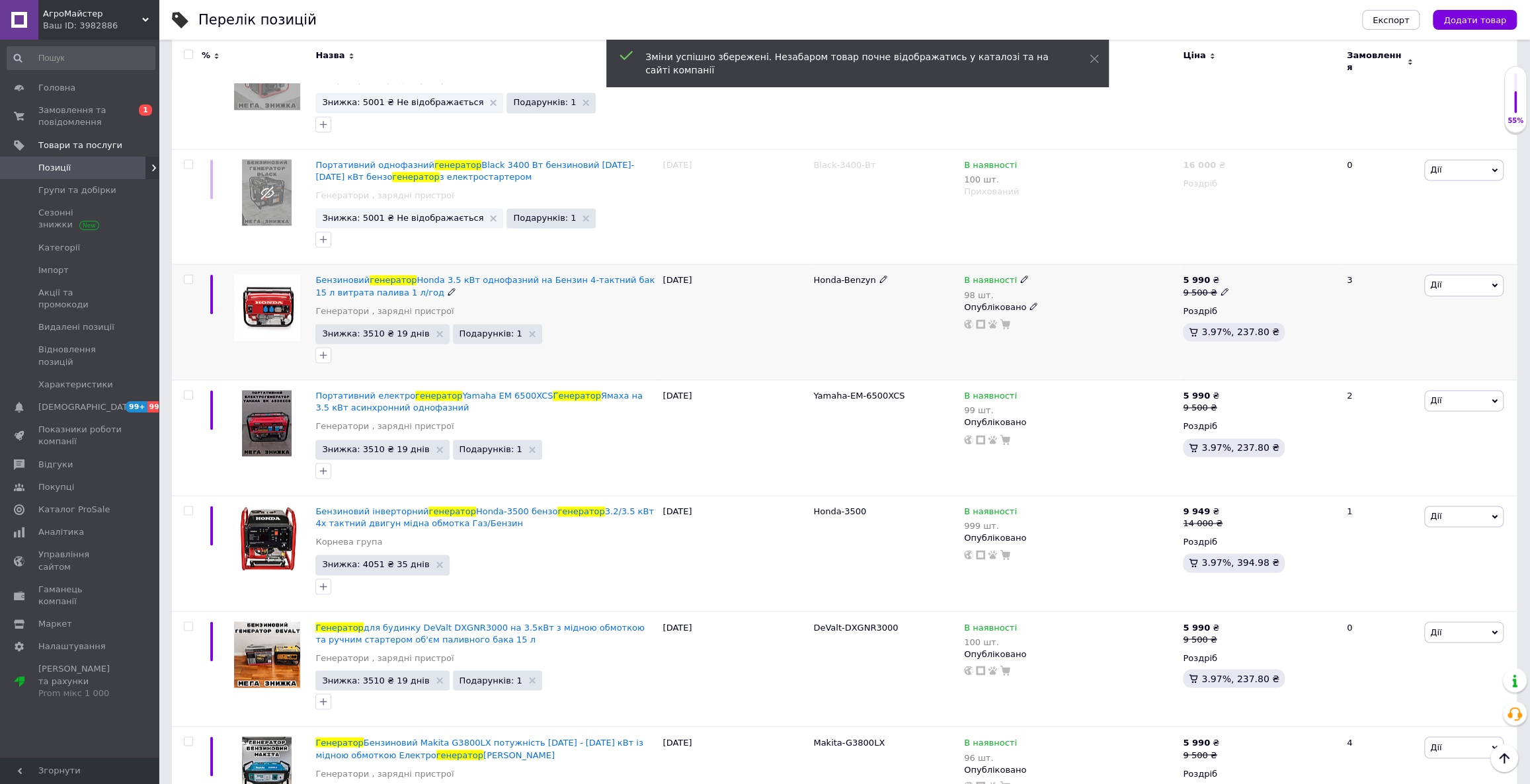
click at [1220, 288] on use at bounding box center [1224, 292] width 8 height 8
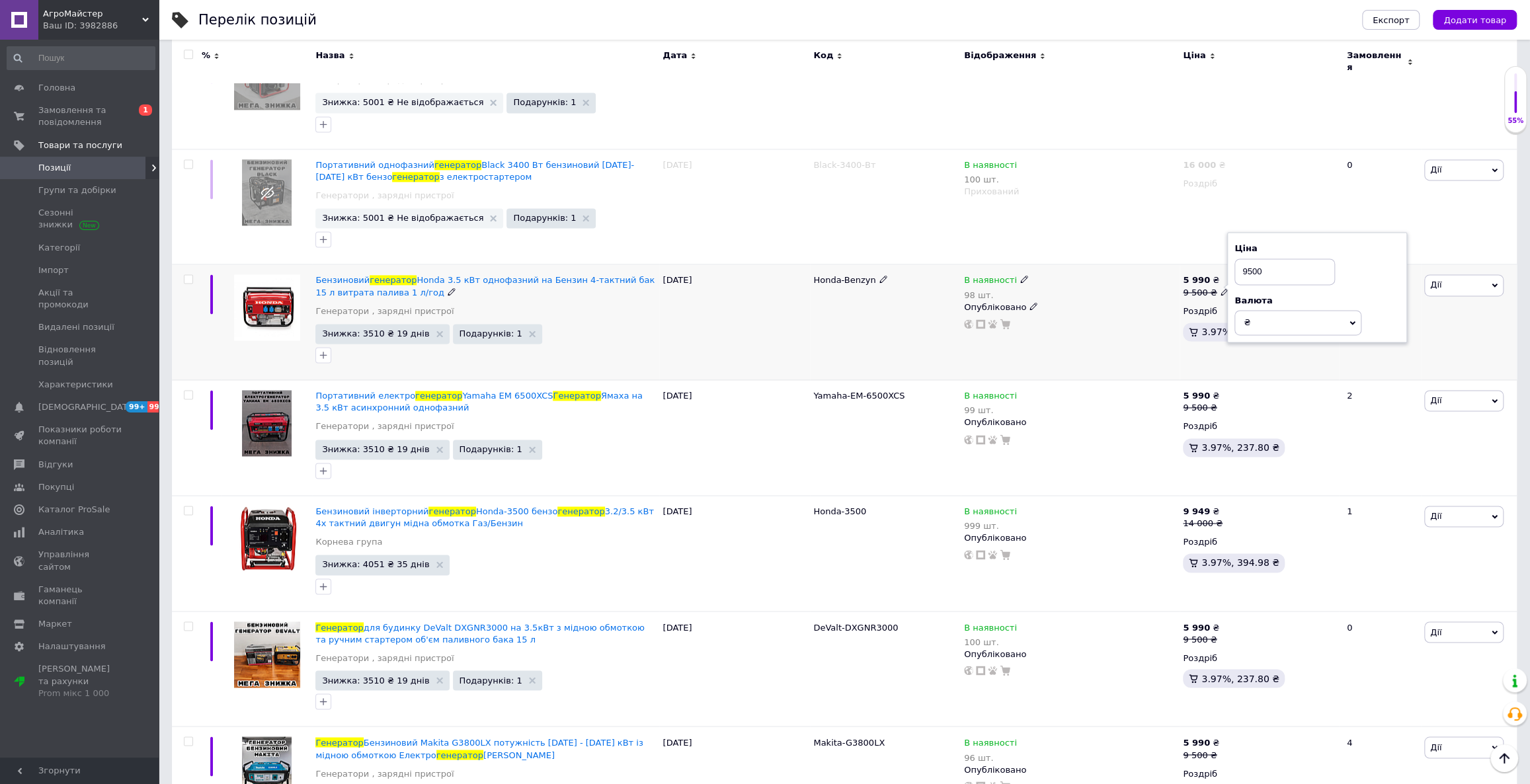
click at [1248, 258] on input "9500" at bounding box center [1284, 272] width 100 height 27
type input "10500"
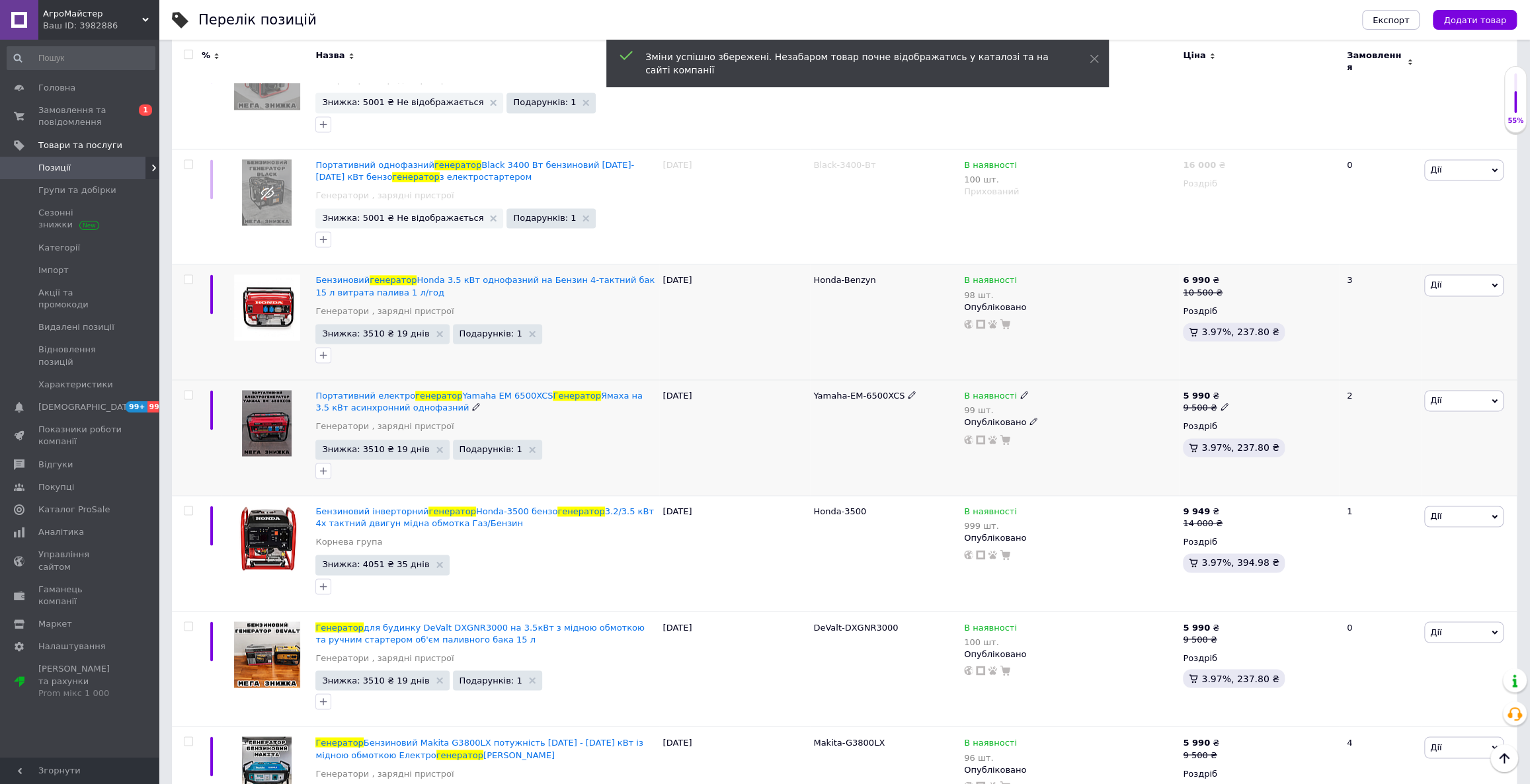
click at [1220, 403] on icon at bounding box center [1224, 406] width 8 height 8
click at [1248, 376] on input "9500" at bounding box center [1284, 387] width 100 height 27
type input "10500"
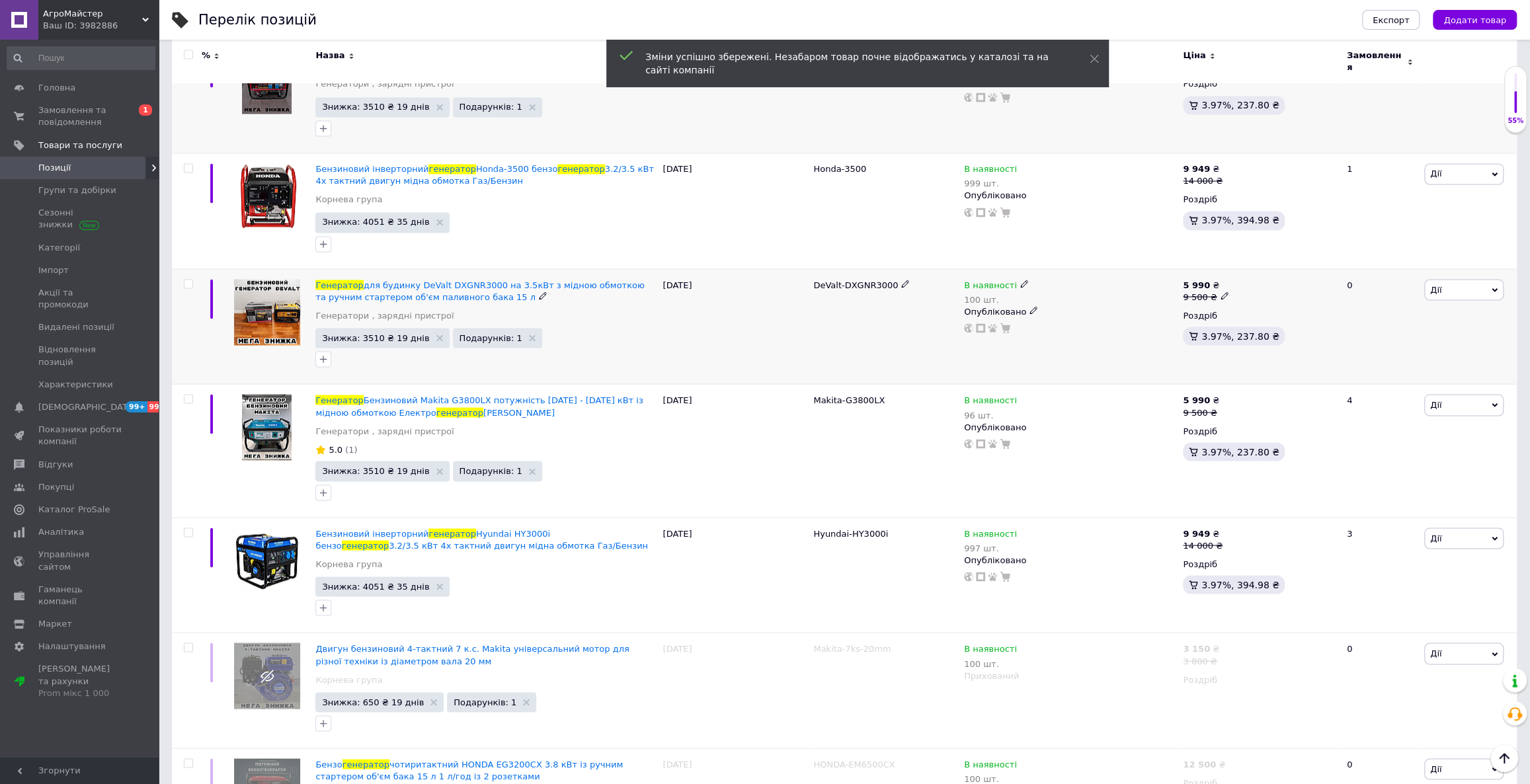
scroll to position [1862, 0]
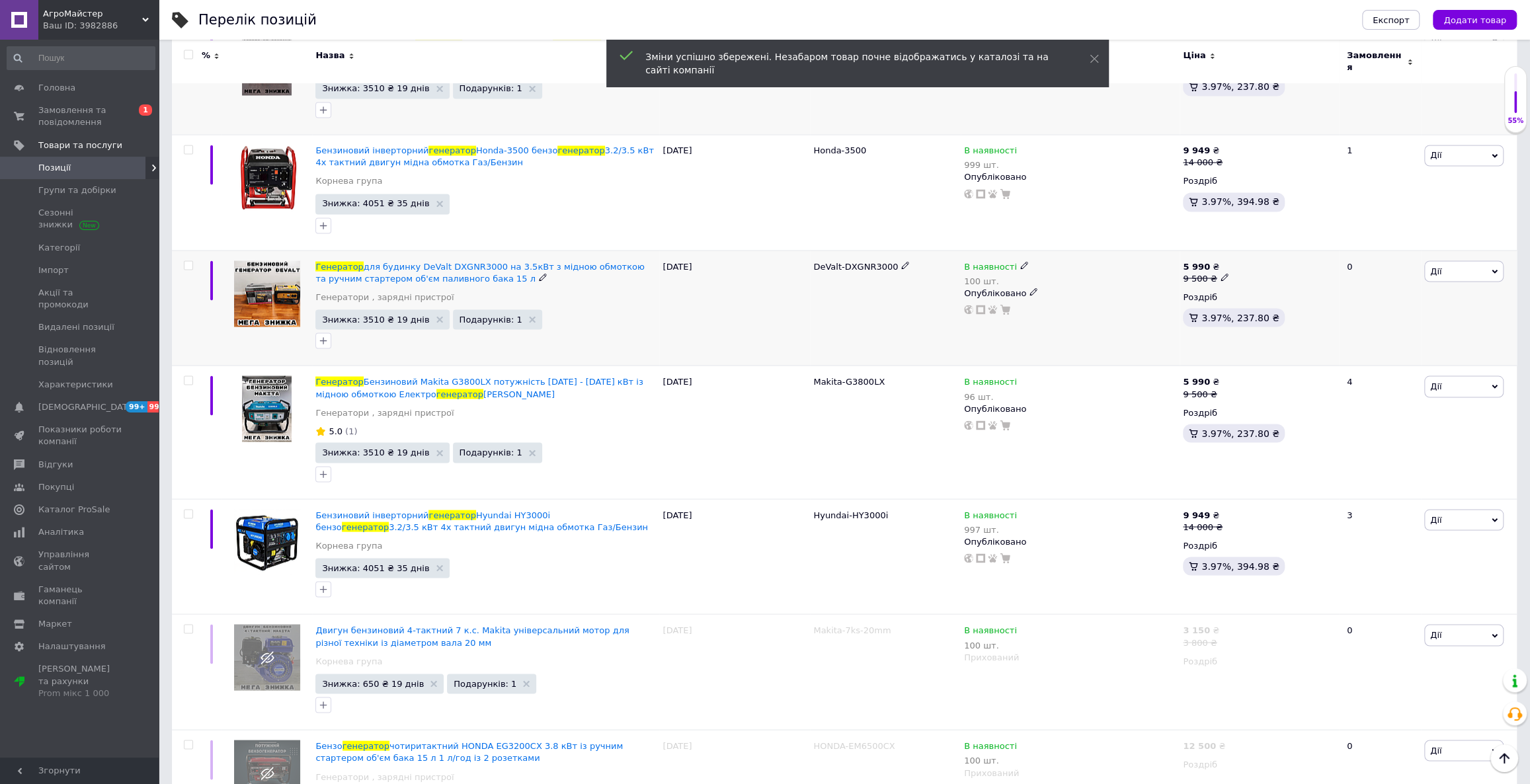
click at [1220, 273] on icon at bounding box center [1224, 277] width 8 height 8
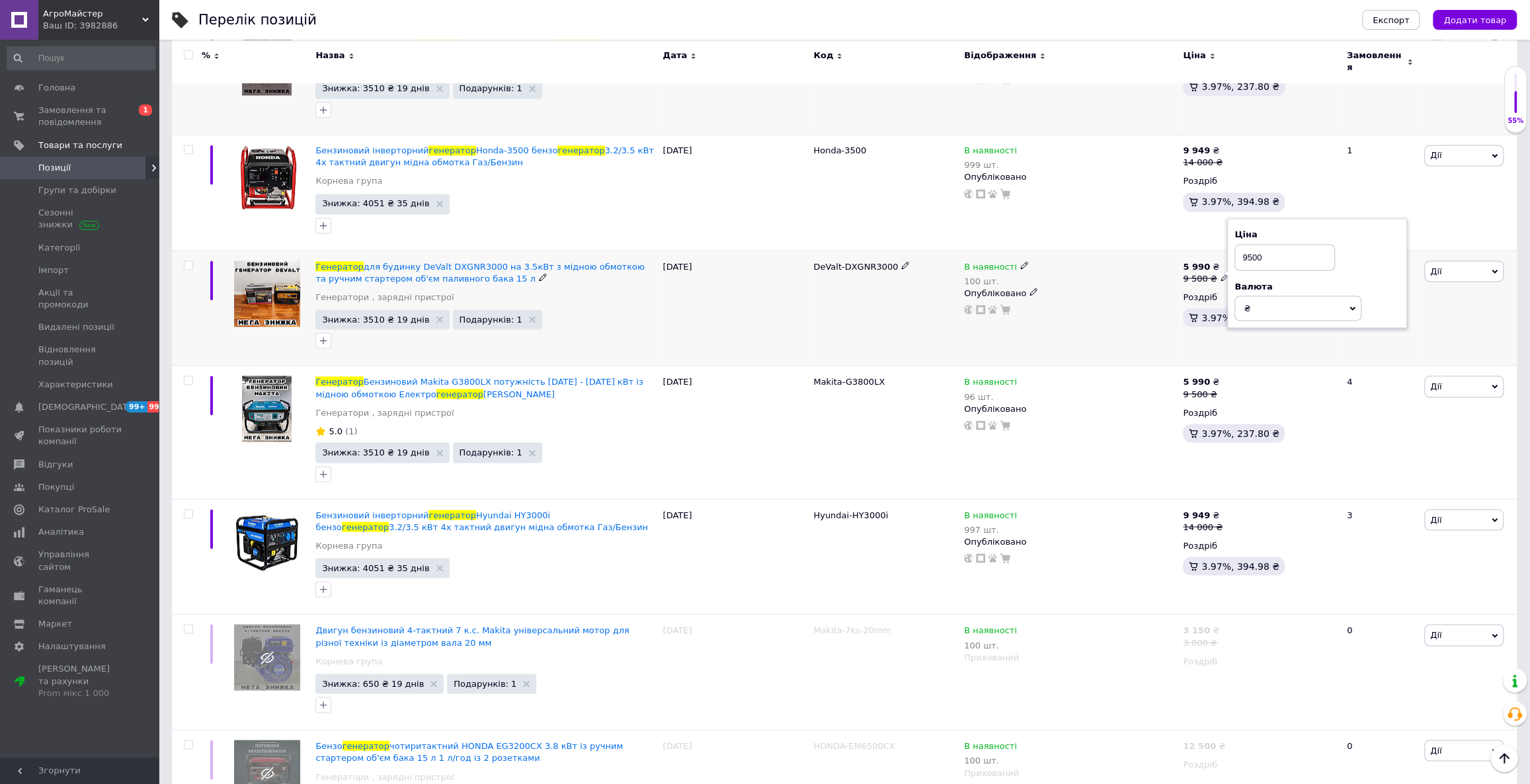
click at [1249, 248] on input "9500" at bounding box center [1284, 257] width 100 height 27
type input "10500"
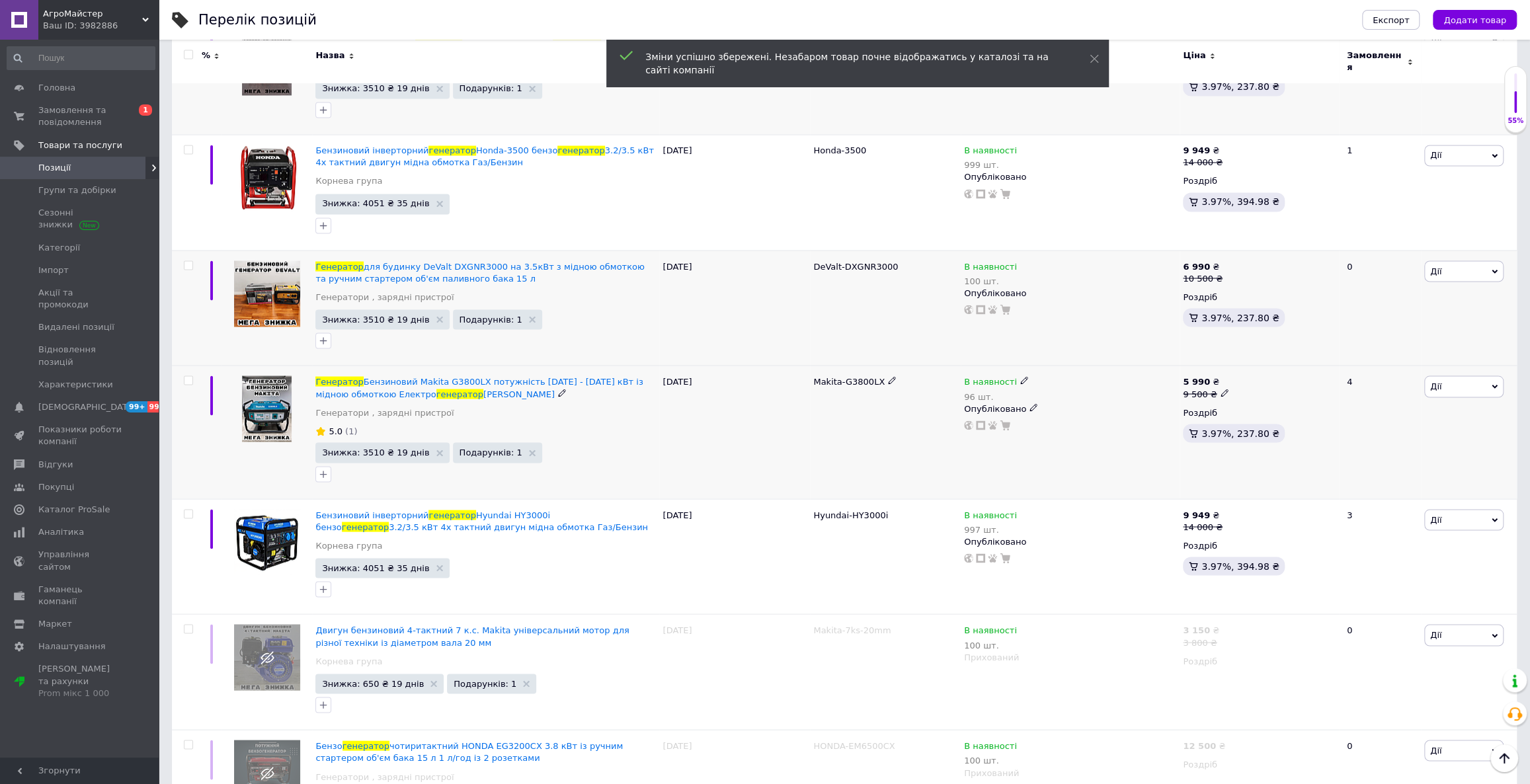
click at [1221, 389] on icon at bounding box center [1224, 393] width 8 height 8
click at [1249, 359] on input "9500" at bounding box center [1284, 373] width 100 height 27
type input "10500"
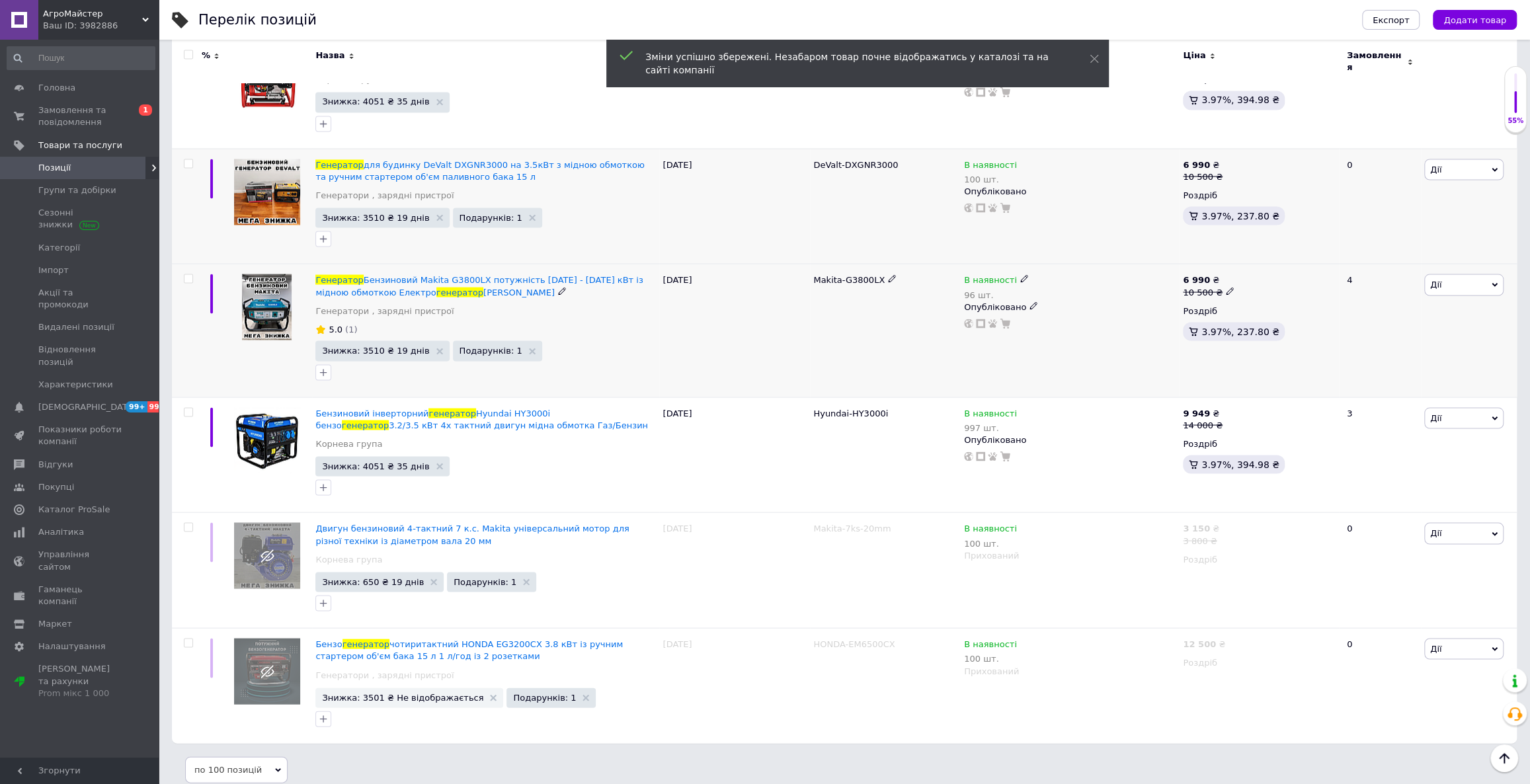
scroll to position [1967, 0]
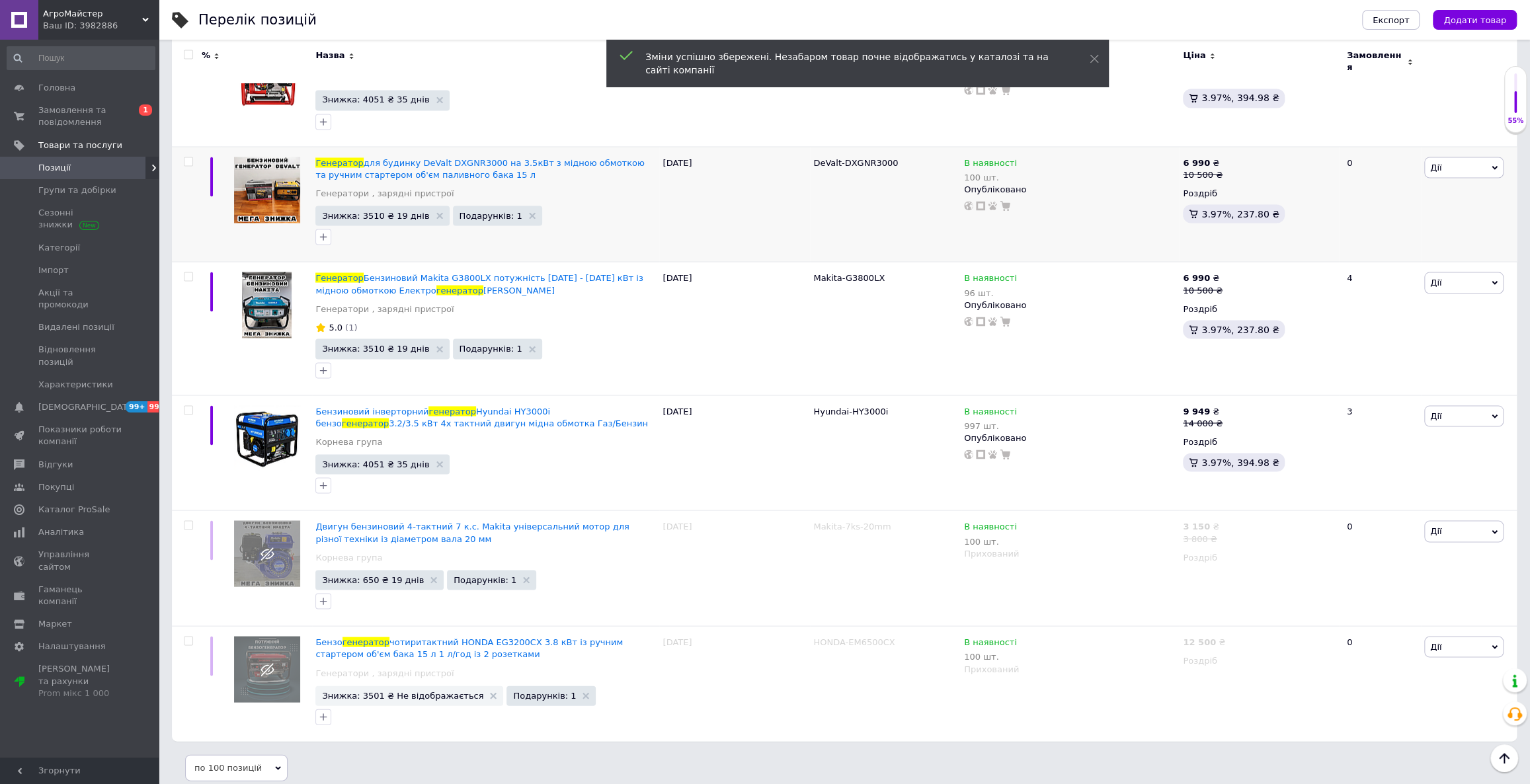
click at [106, 19] on span "АгроМайстер" at bounding box center [93, 13] width 99 height 11
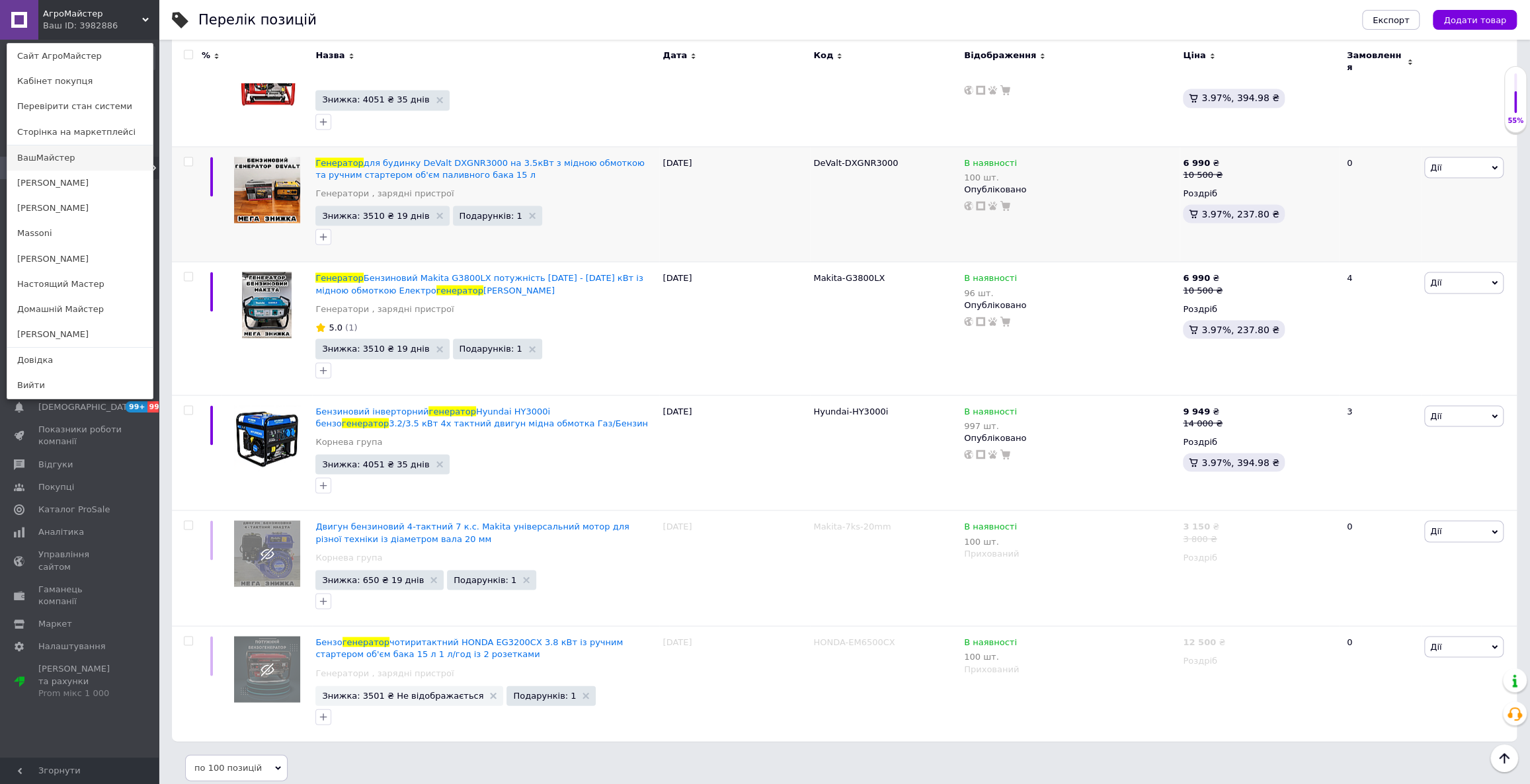
click at [68, 156] on link "ВашМайстер" at bounding box center [80, 158] width 145 height 25
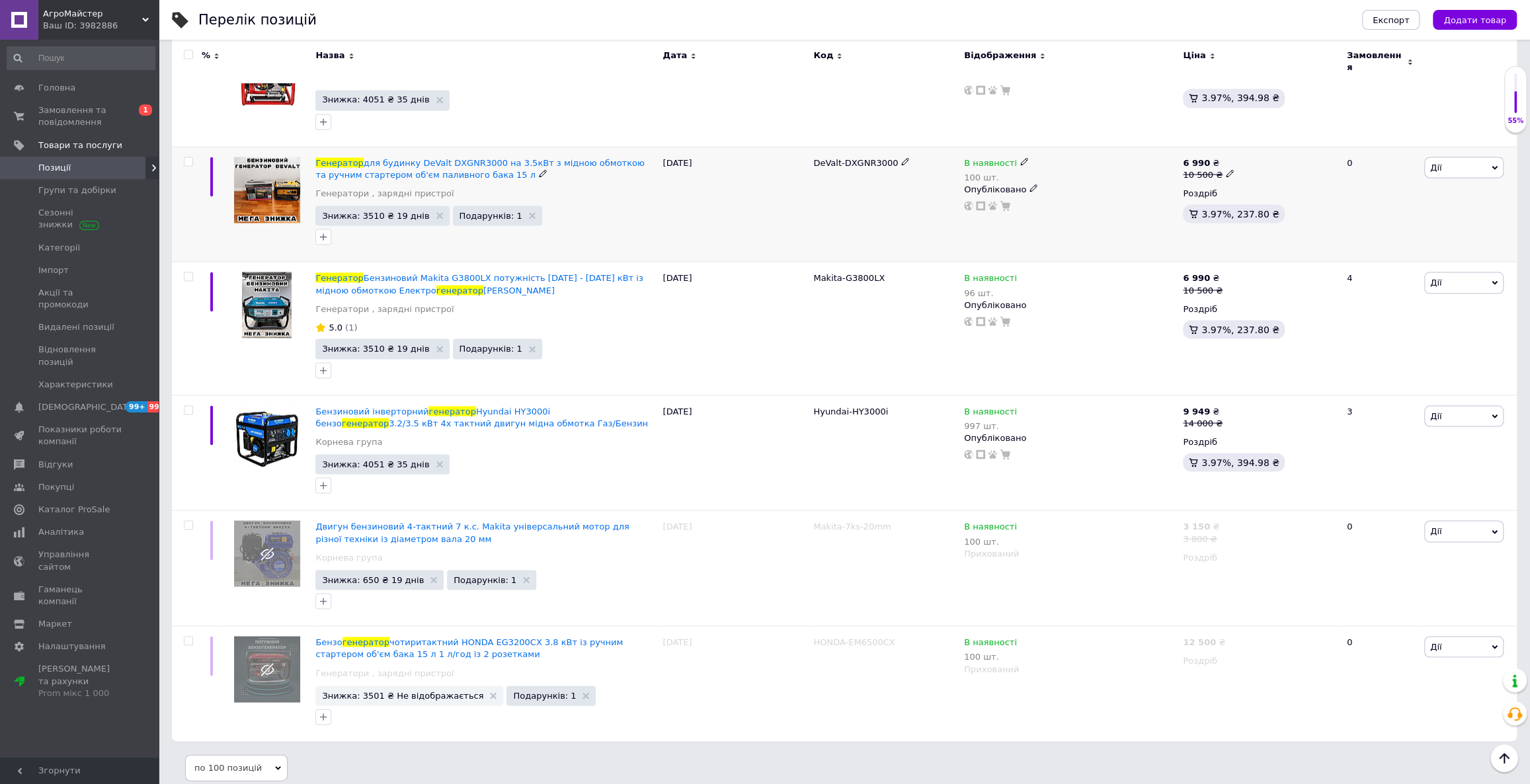
scroll to position [1816, 0]
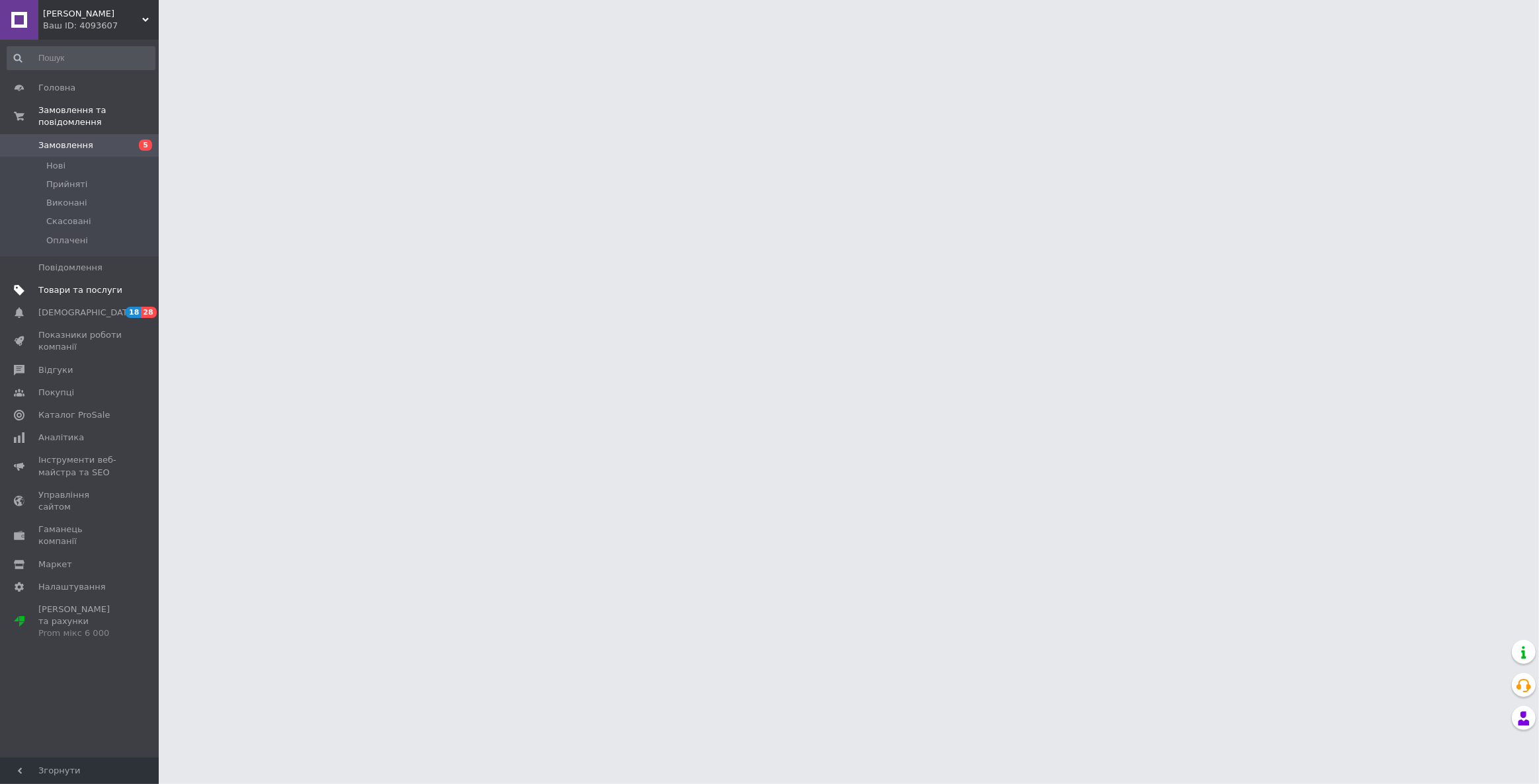
click at [75, 284] on span "Товари та послуги" at bounding box center [80, 290] width 84 height 11
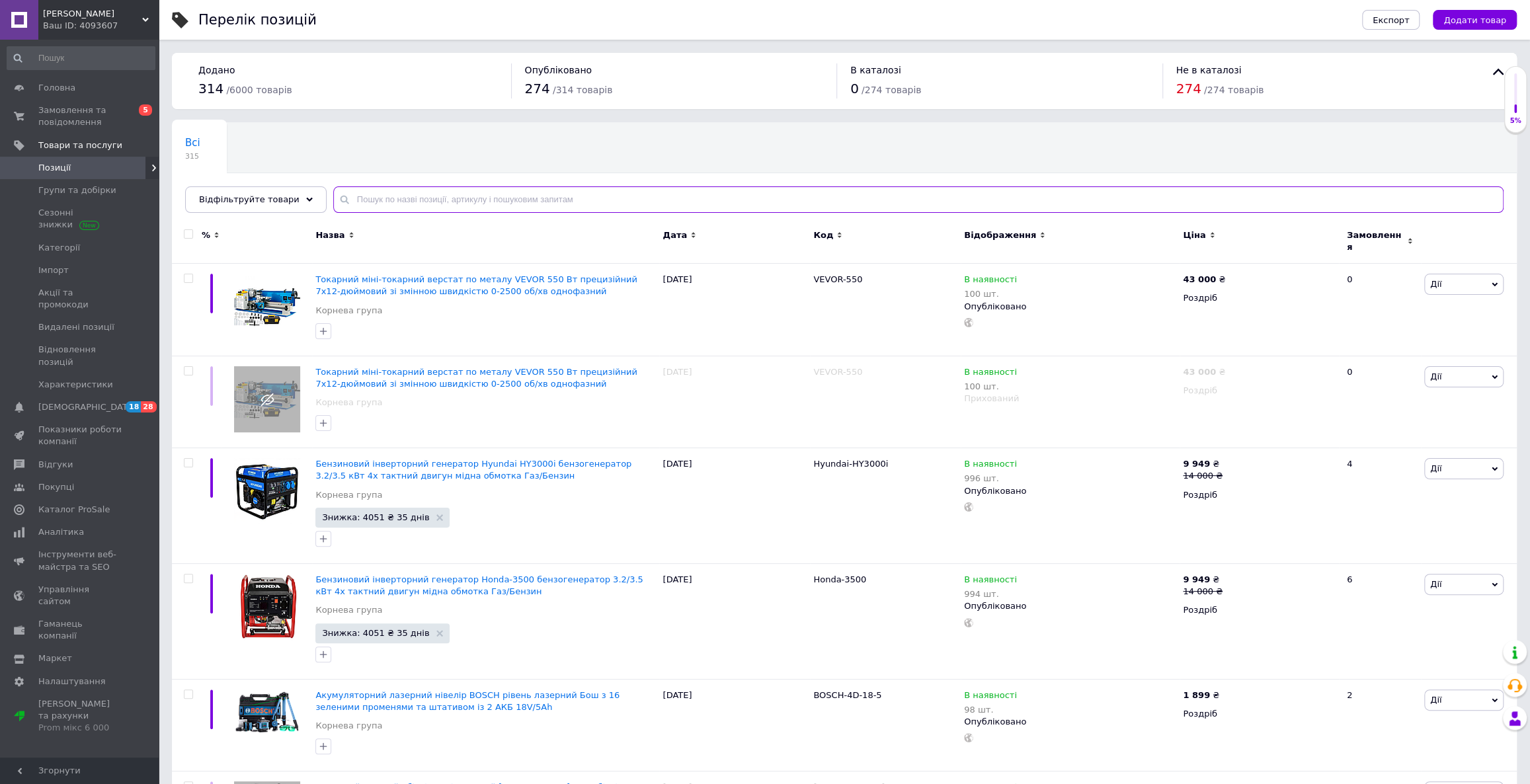
click at [601, 198] on input "text" at bounding box center [918, 200] width 1170 height 27
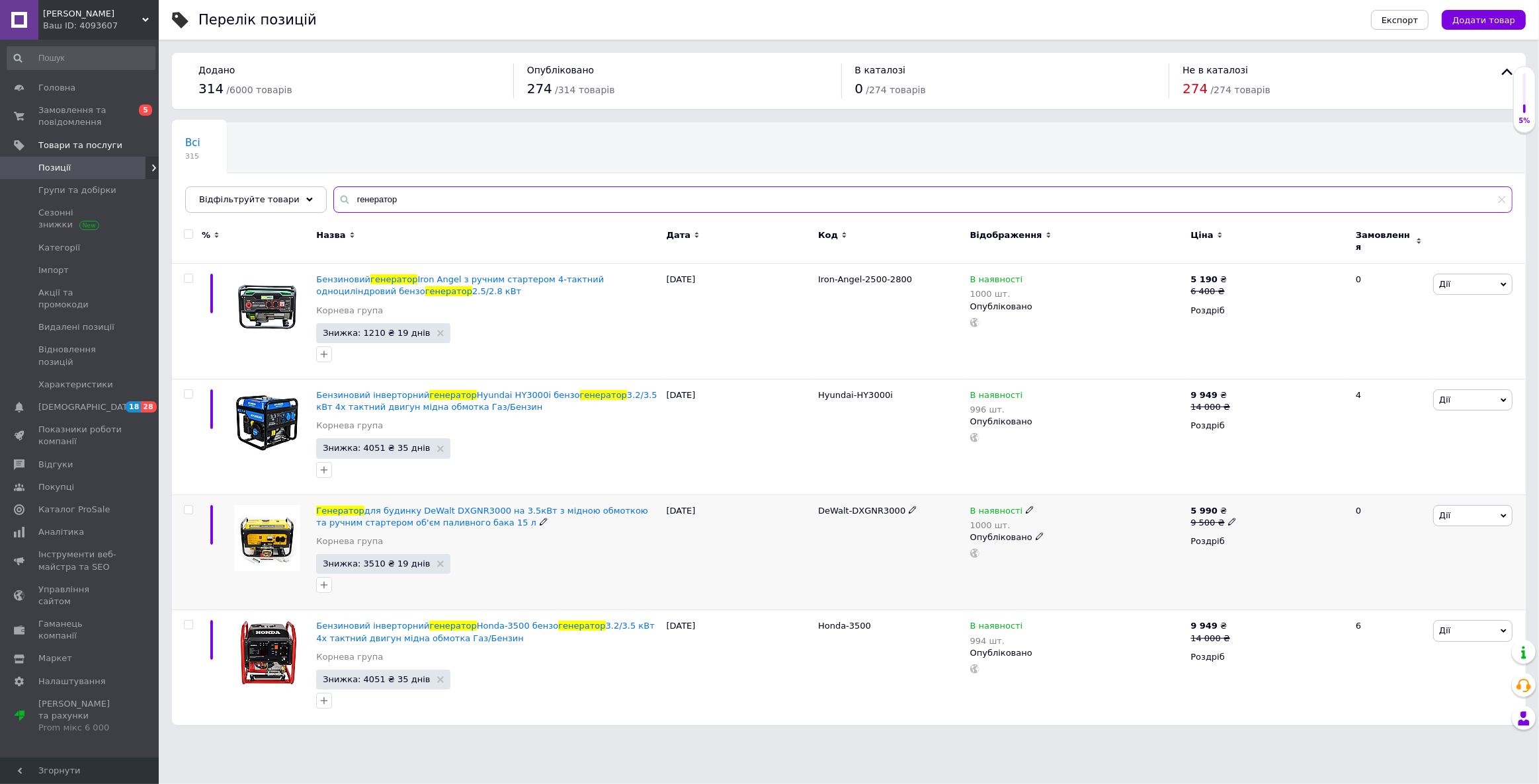
type input "генератор"
click at [1229, 517] on icon at bounding box center [1232, 521] width 8 height 8
click at [1257, 493] on input "9500" at bounding box center [1291, 502] width 100 height 27
type input "10500"
